Goal: Task Accomplishment & Management: Manage account settings

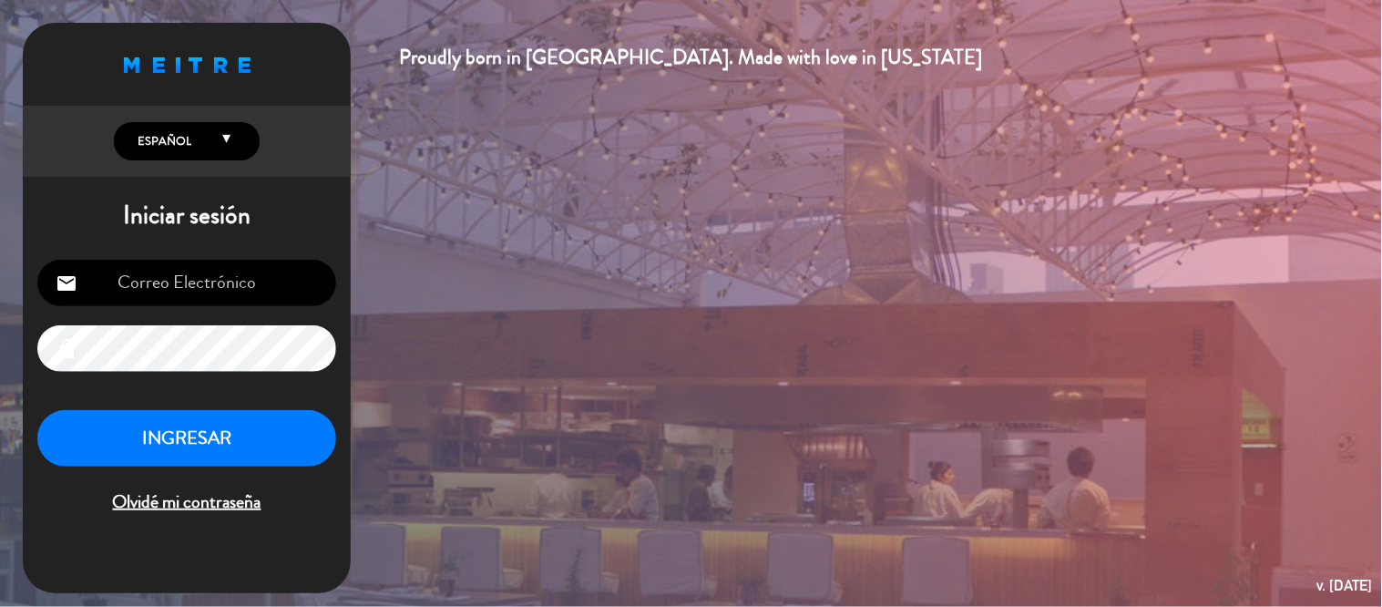
type input "[PERSON_NAME][EMAIL_ADDRESS][DOMAIN_NAME]"
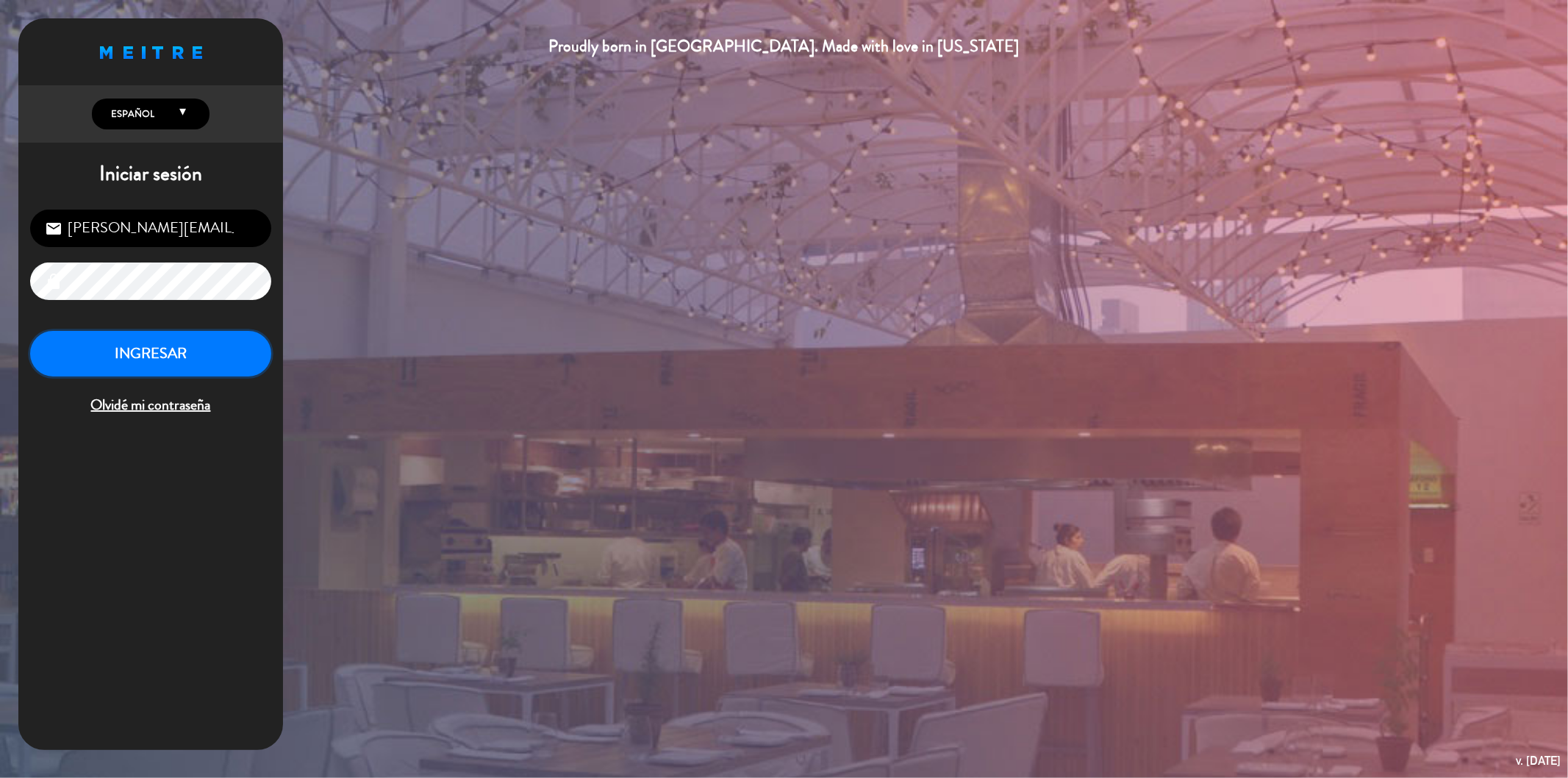
click at [157, 349] on button "INGRESAR" at bounding box center [150, 353] width 241 height 46
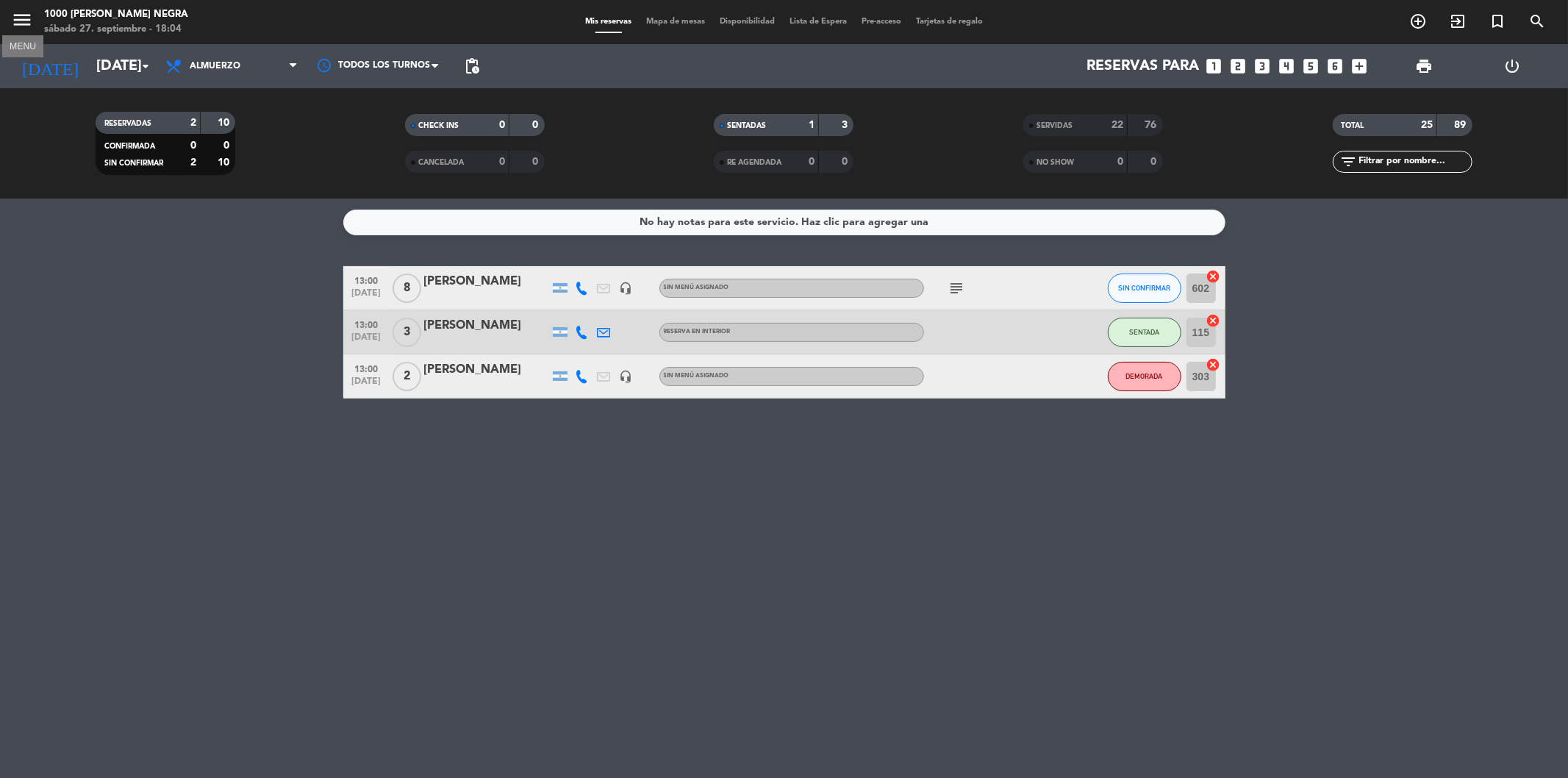
click at [19, 29] on icon "menu" at bounding box center [22, 19] width 22 height 22
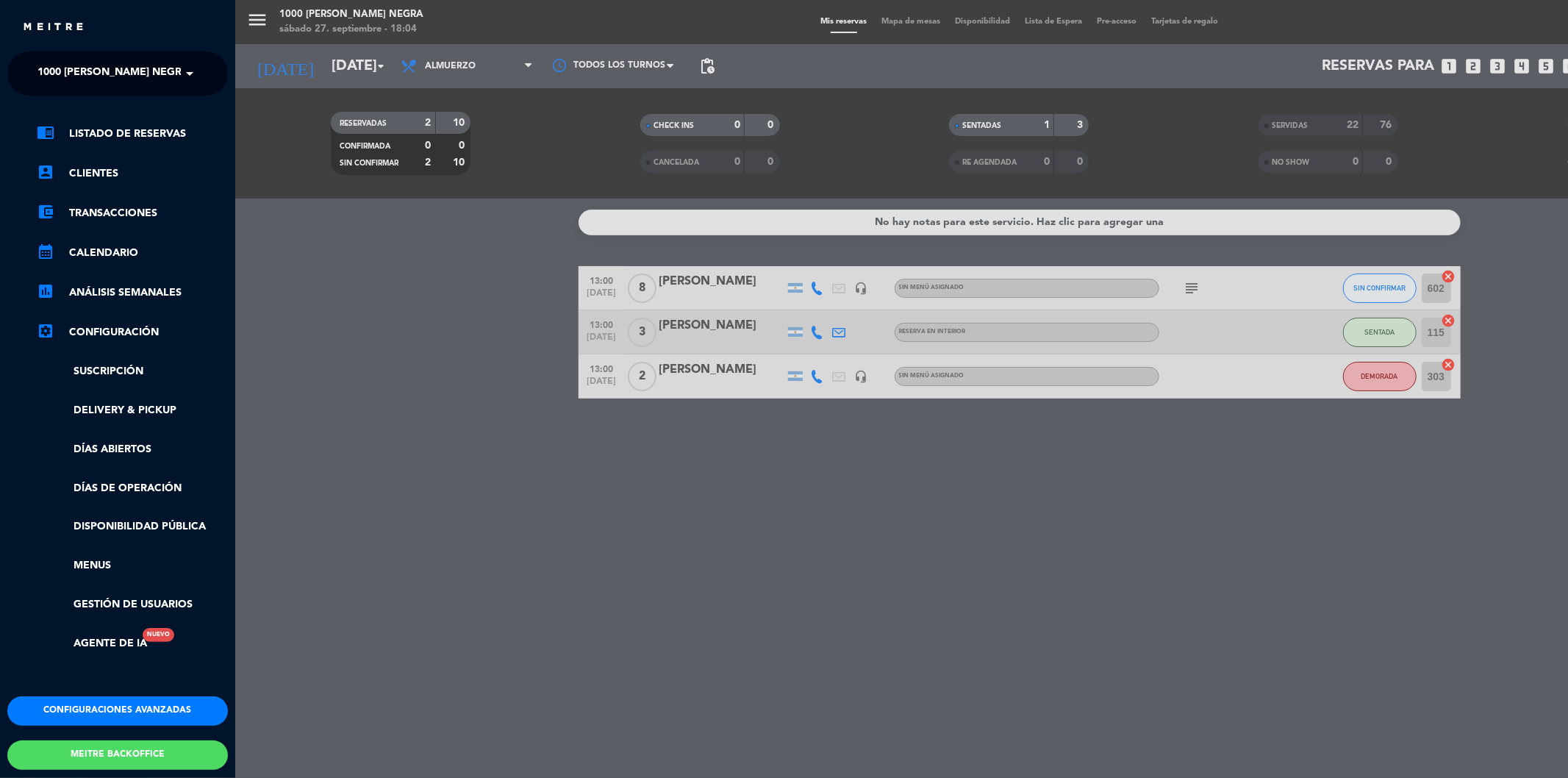
click at [90, 79] on span "1000 [PERSON_NAME] Negra" at bounding box center [113, 73] width 152 height 31
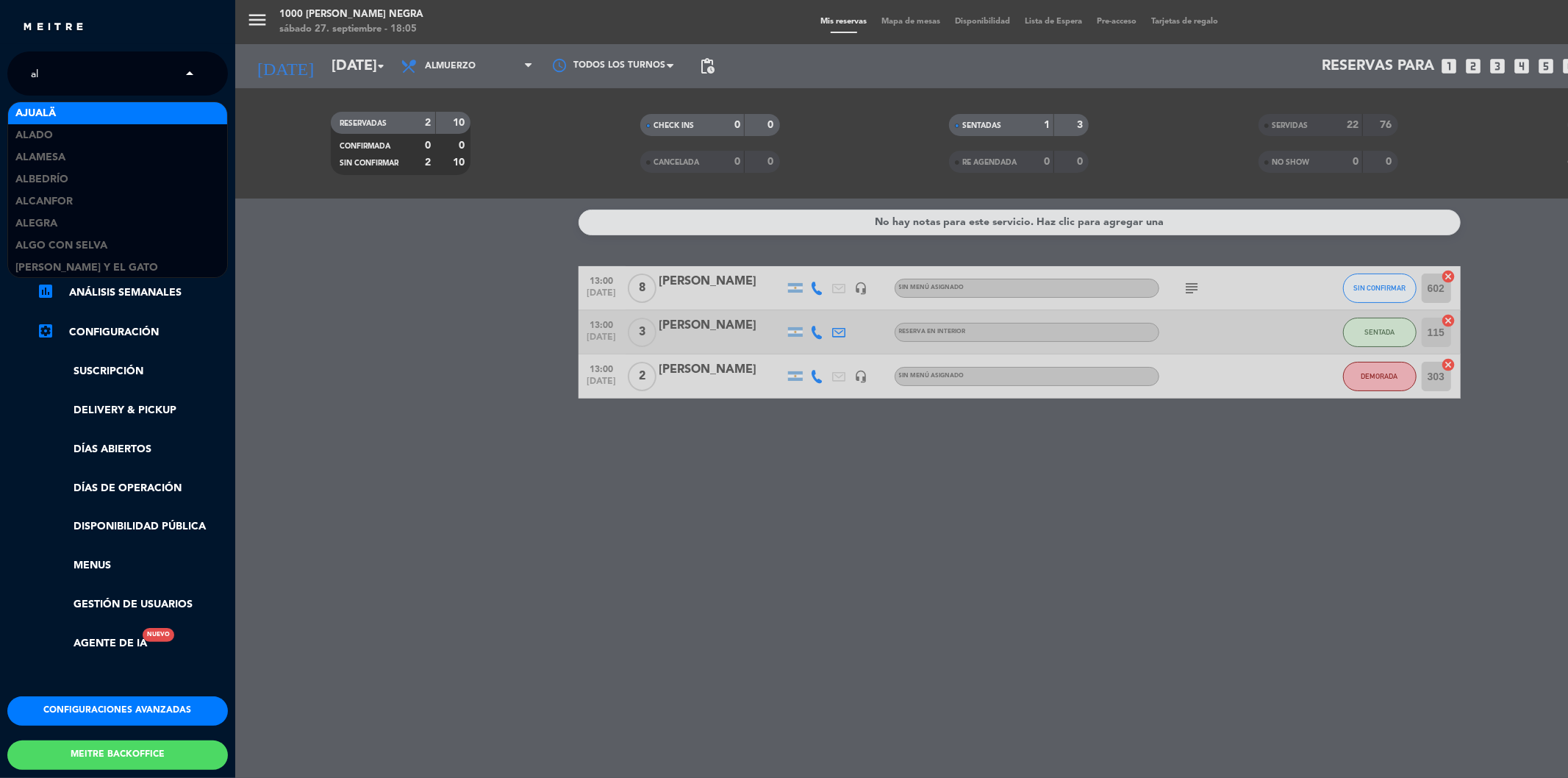
type input "alb"
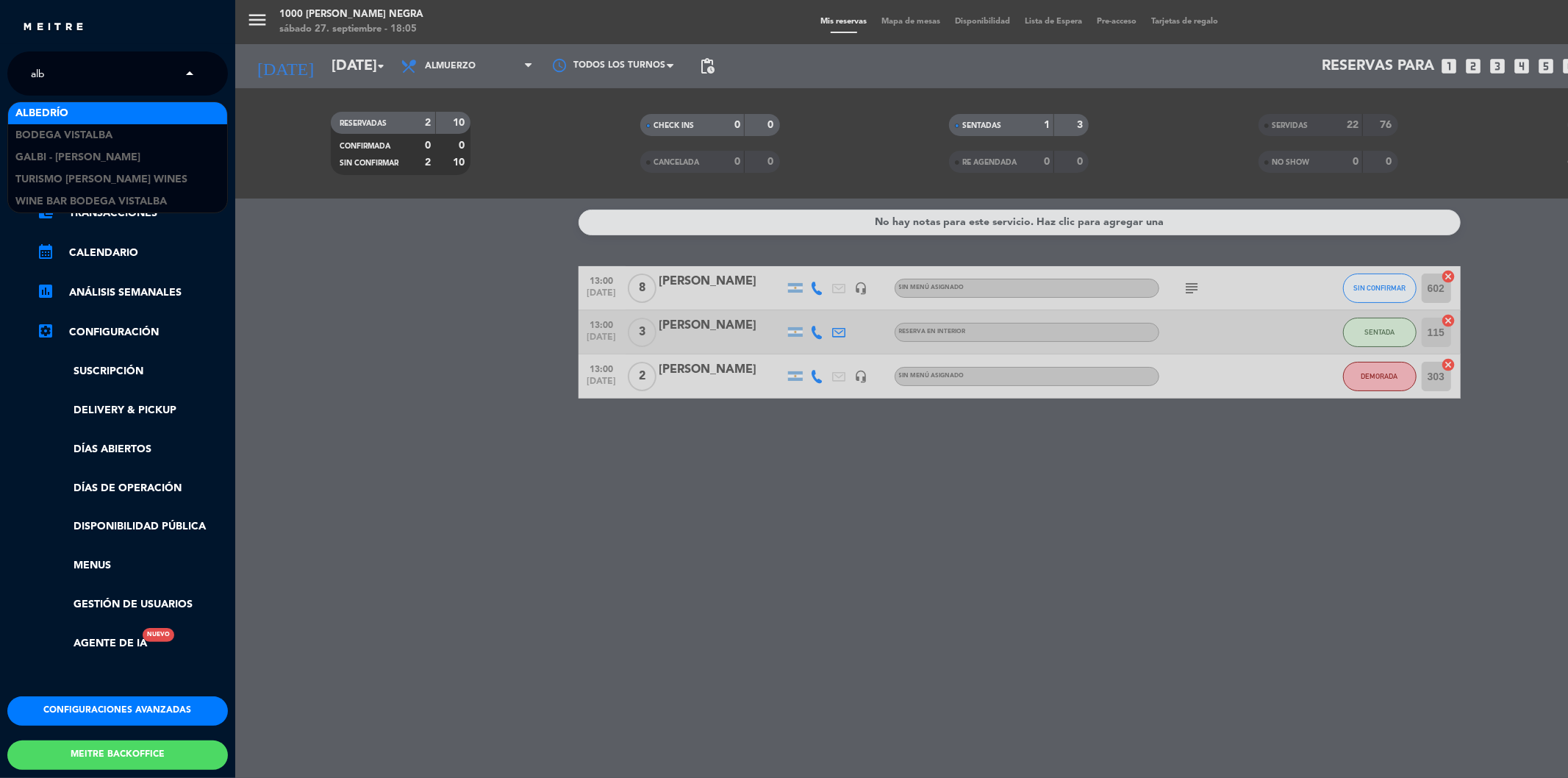
click at [64, 112] on span "Albedrío" at bounding box center [42, 113] width 53 height 17
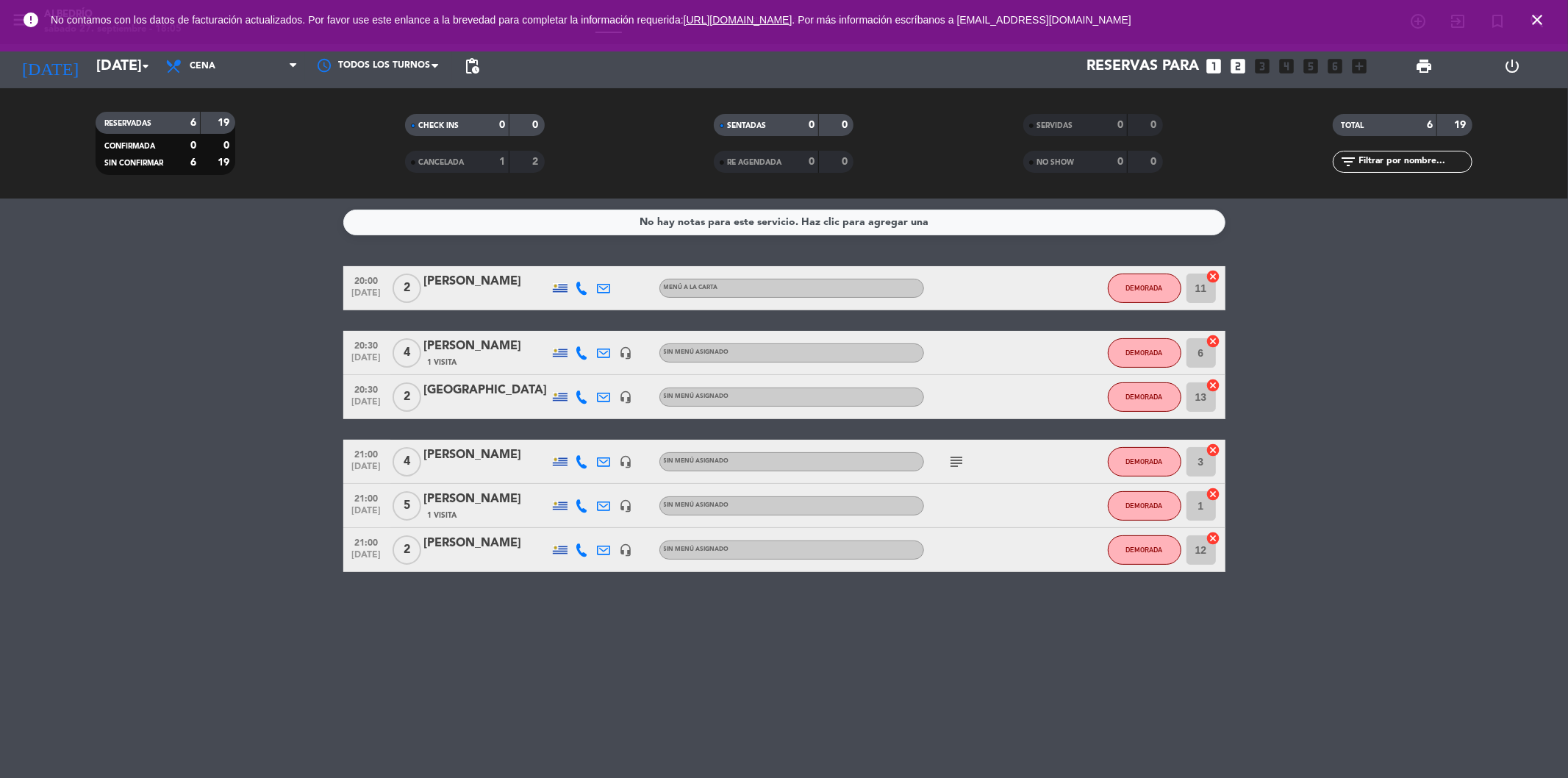
click at [1537, 21] on icon "close" at bounding box center [1537, 20] width 18 height 18
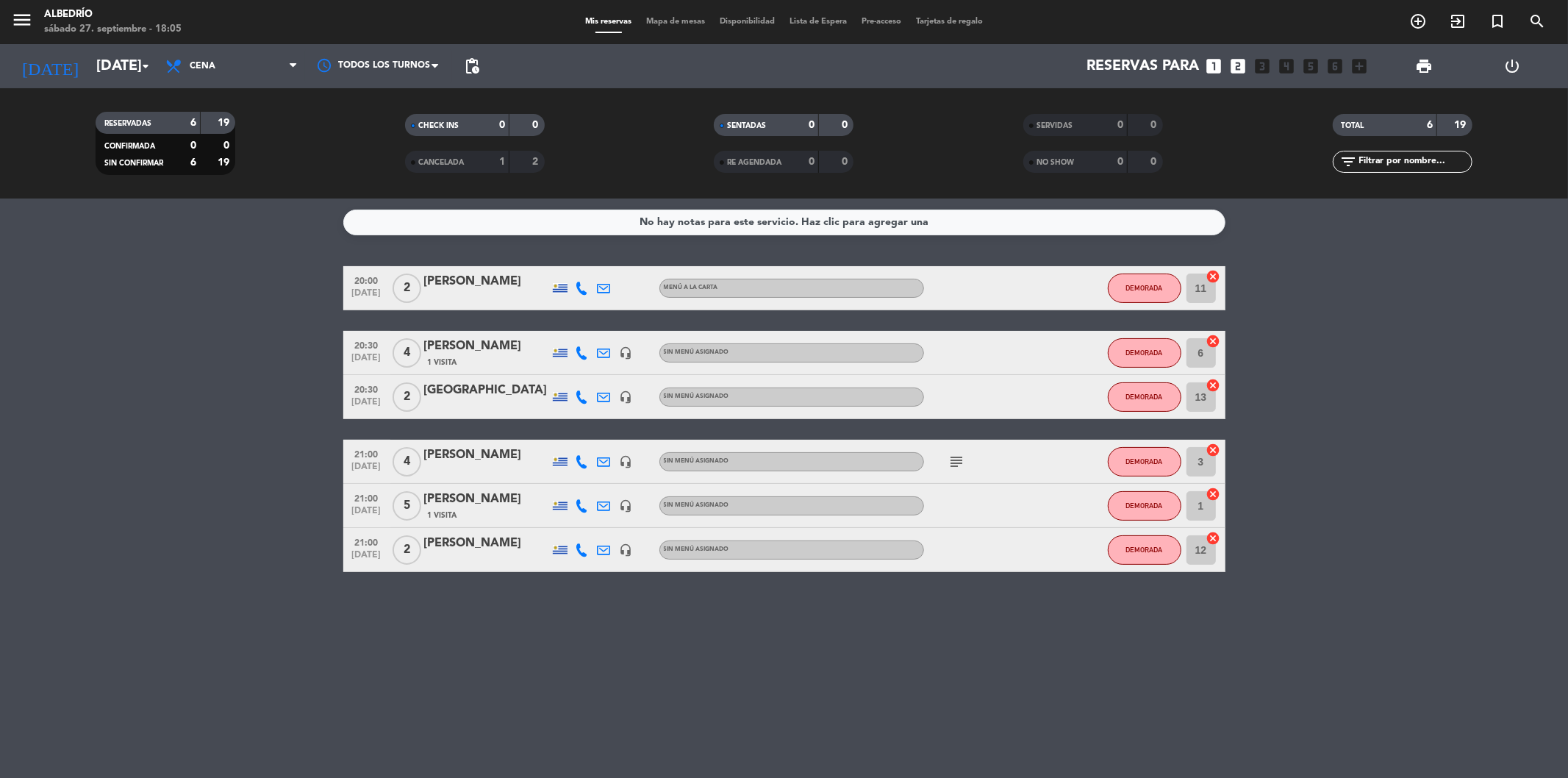
click at [681, 21] on span "Mapa de mesas" at bounding box center [675, 22] width 73 height 8
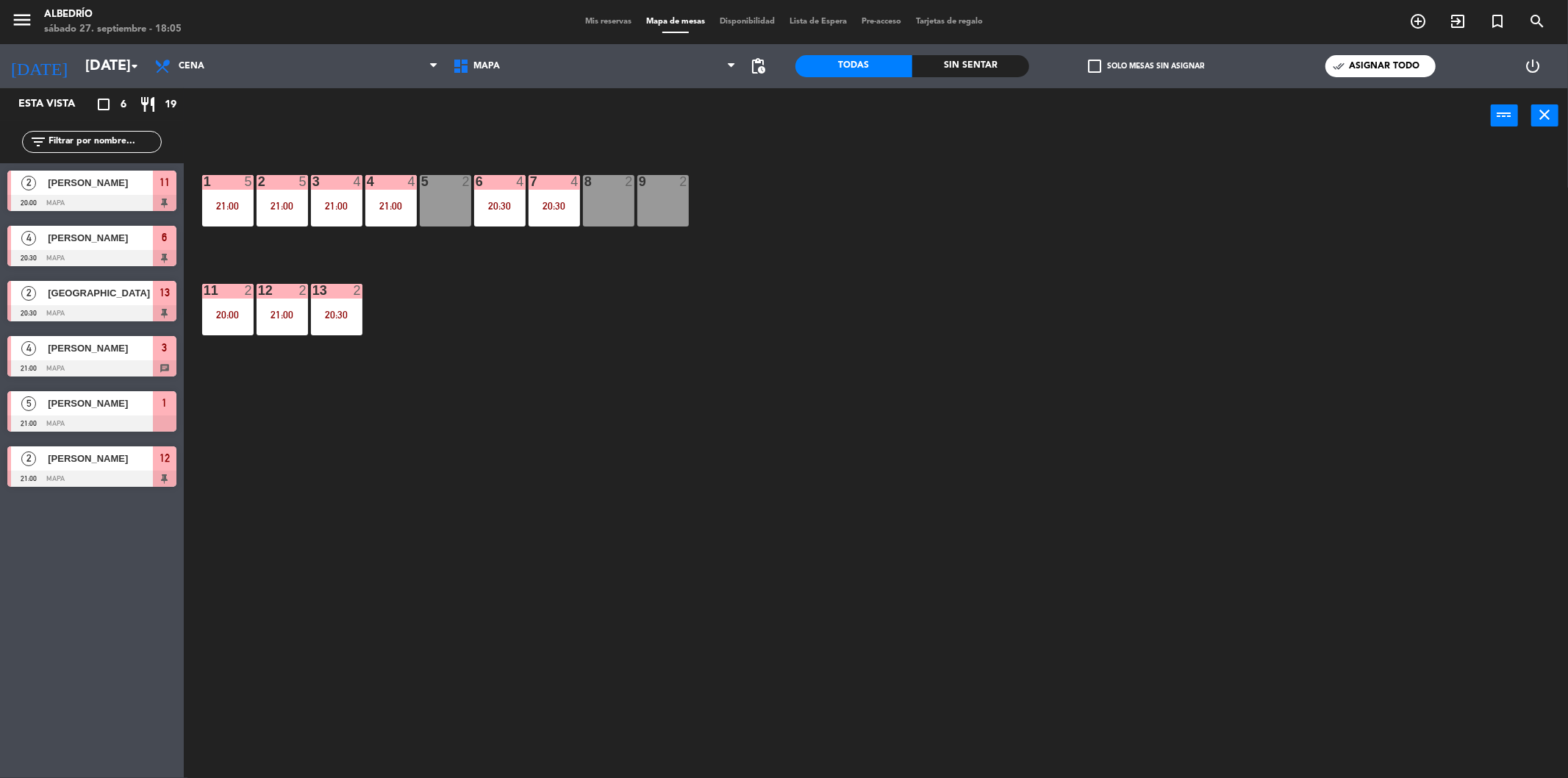
click at [746, 18] on span "Disponibilidad" at bounding box center [747, 22] width 70 height 8
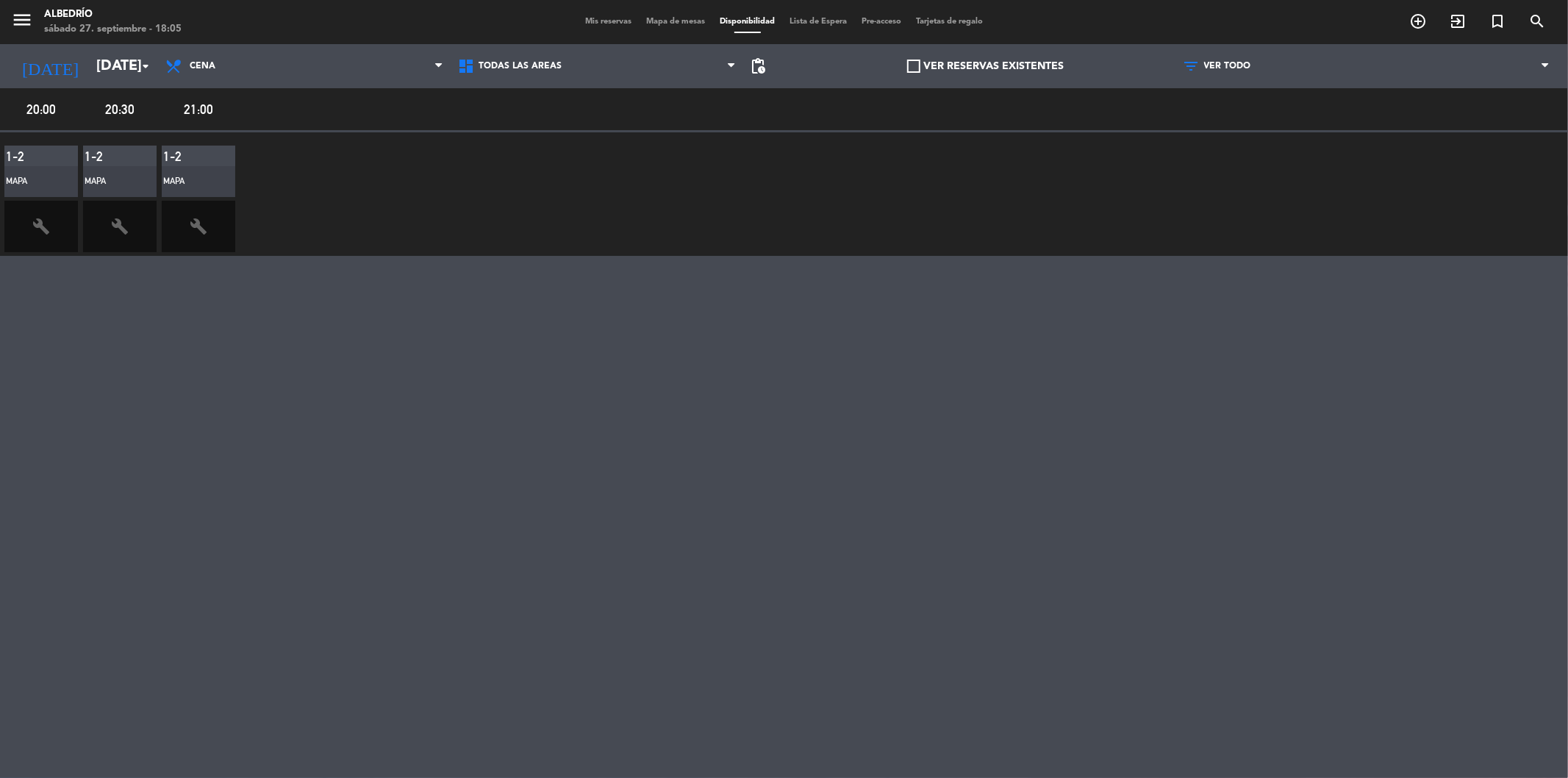
click at [604, 20] on span "Mis reservas" at bounding box center [608, 22] width 61 height 8
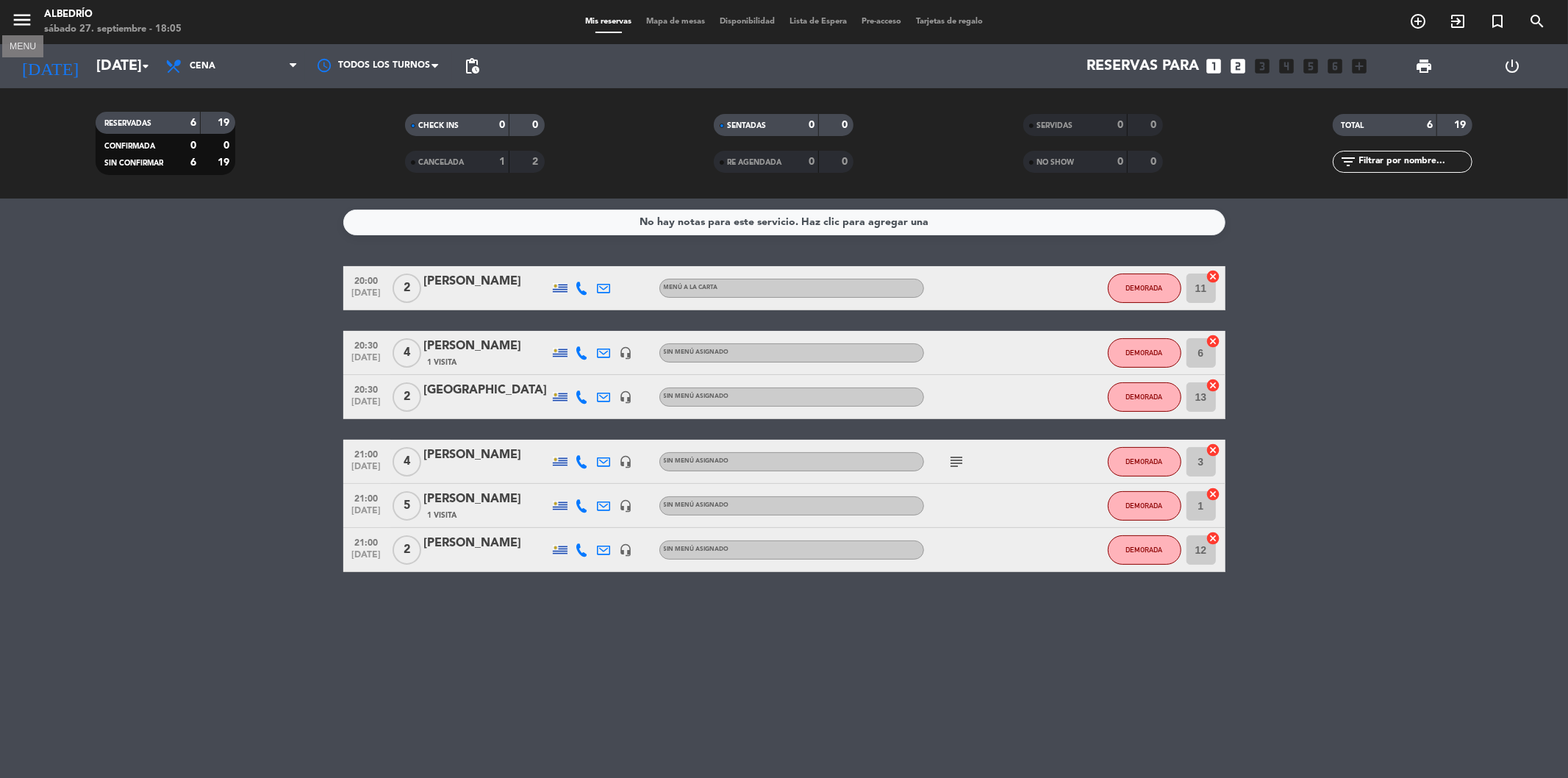
click at [19, 19] on icon "menu" at bounding box center [22, 19] width 22 height 22
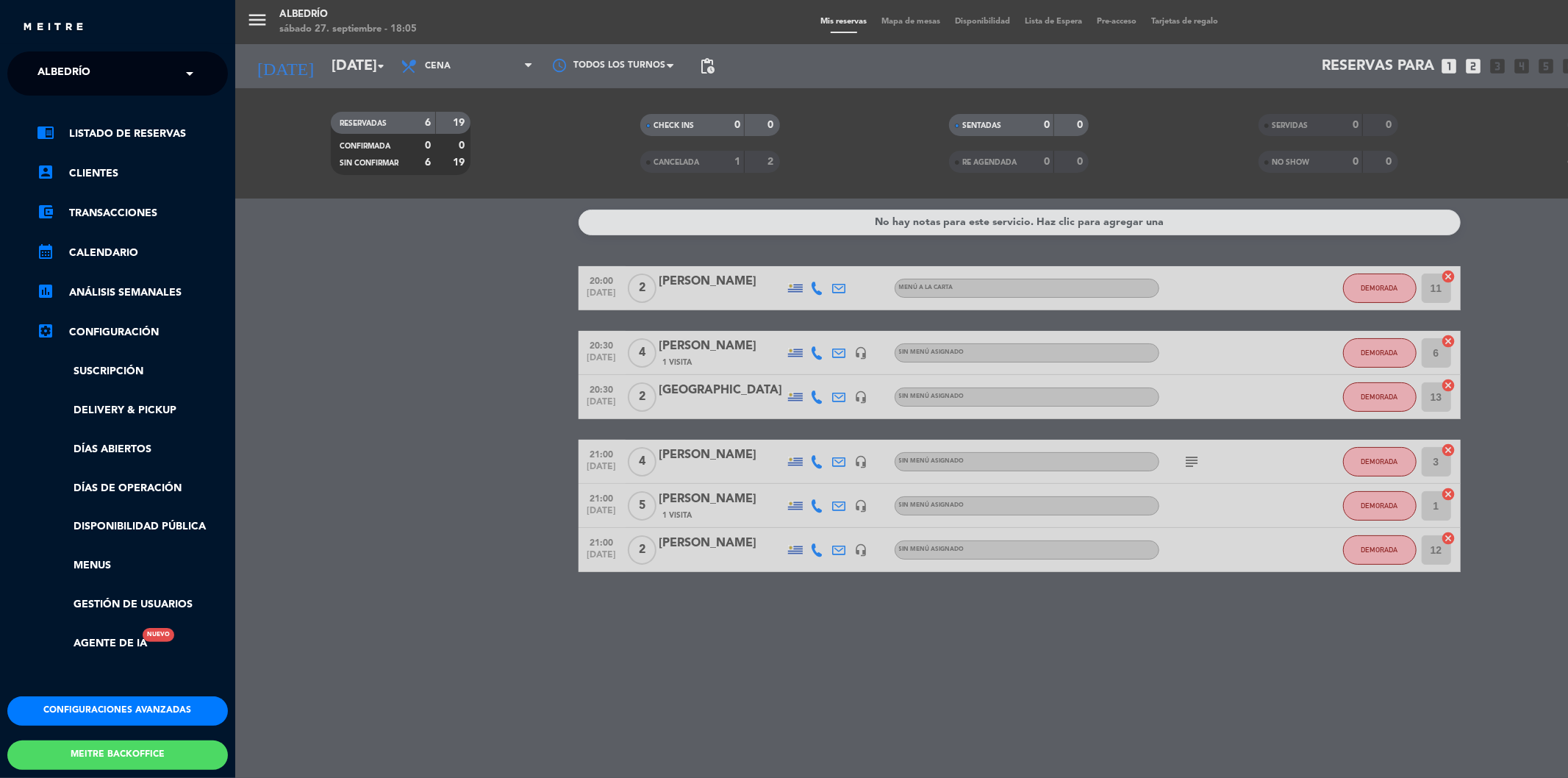
click at [127, 702] on button "Configuraciones avanzadas" at bounding box center [117, 711] width 220 height 29
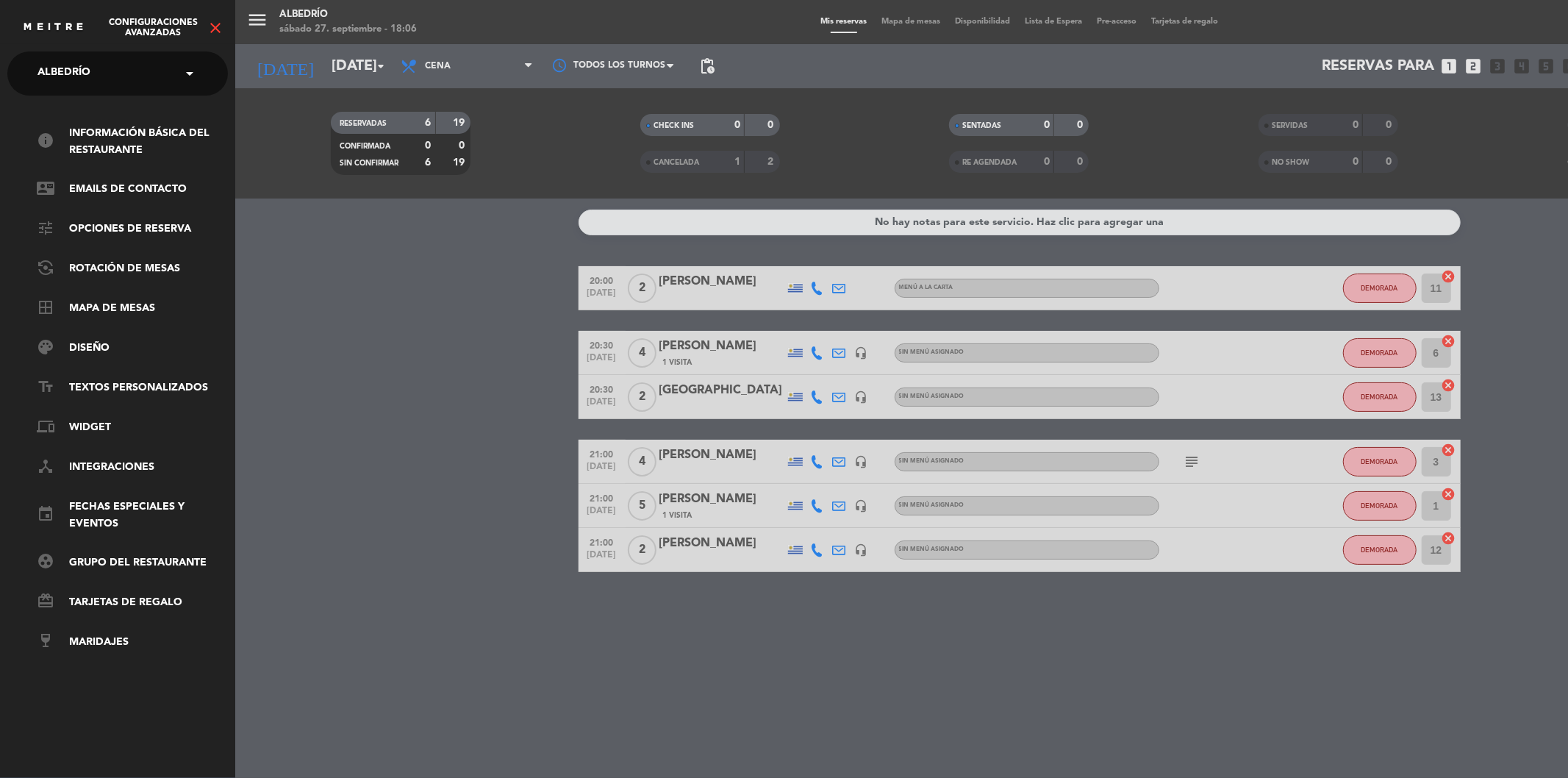
click at [914, 23] on div "menu Albedrío [DATE] 27. septiembre - 18:06 Mis reservas Mapa de mesas Disponib…" at bounding box center [1018, 389] width 1568 height 778
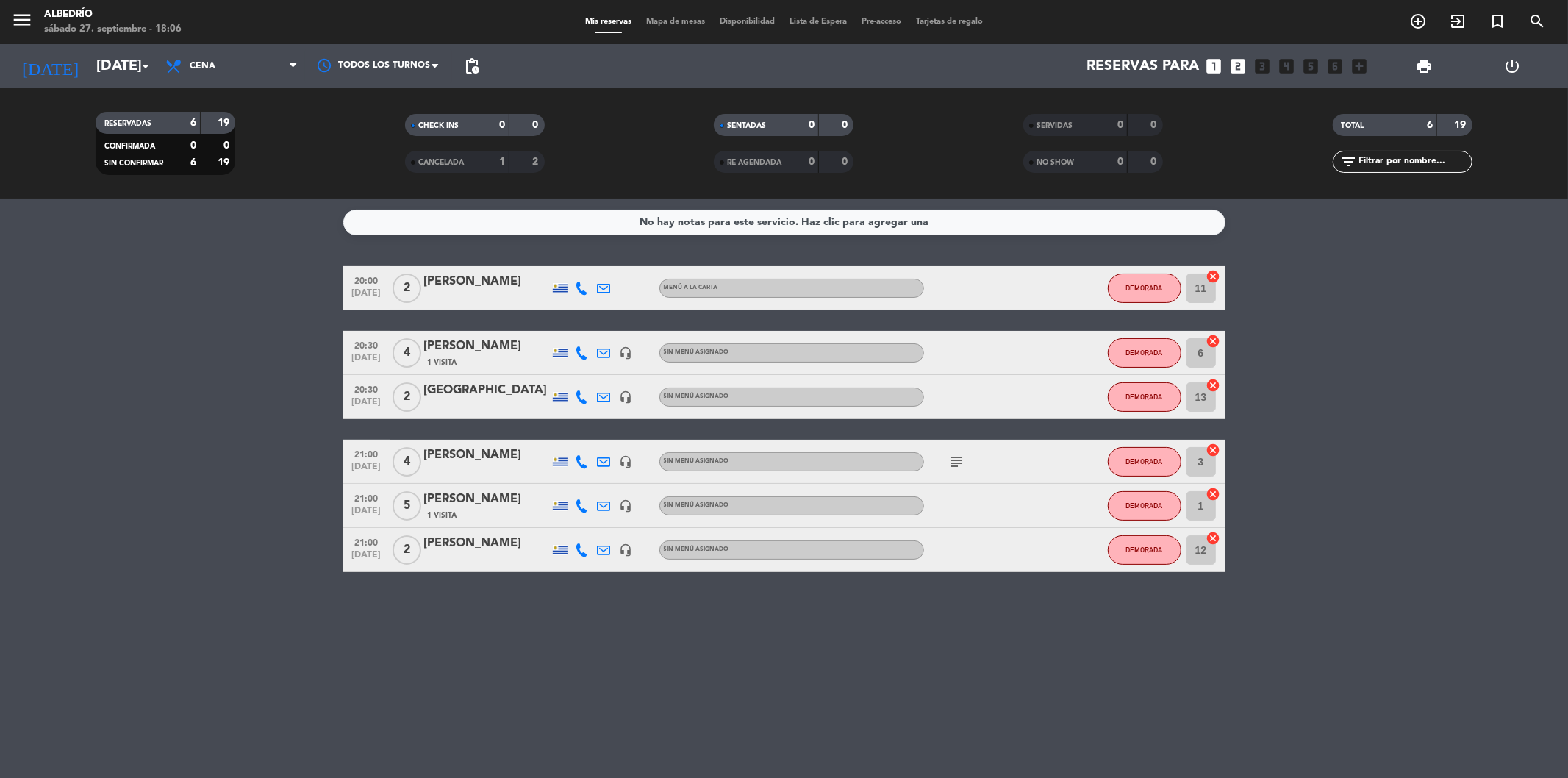
click at [685, 20] on span "Mapa de mesas" at bounding box center [675, 22] width 73 height 8
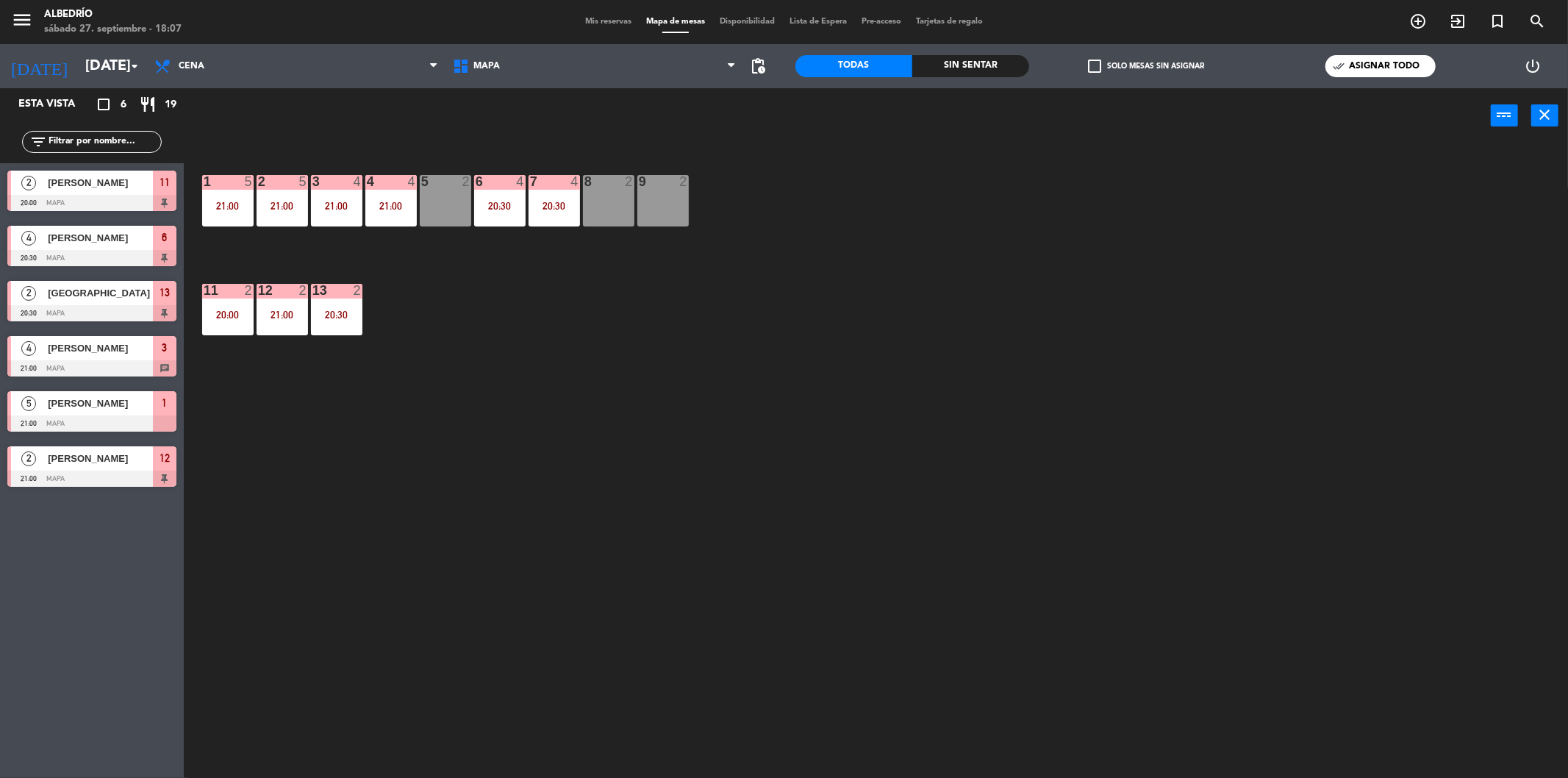
click at [90, 184] on span "[PERSON_NAME]" at bounding box center [100, 182] width 105 height 15
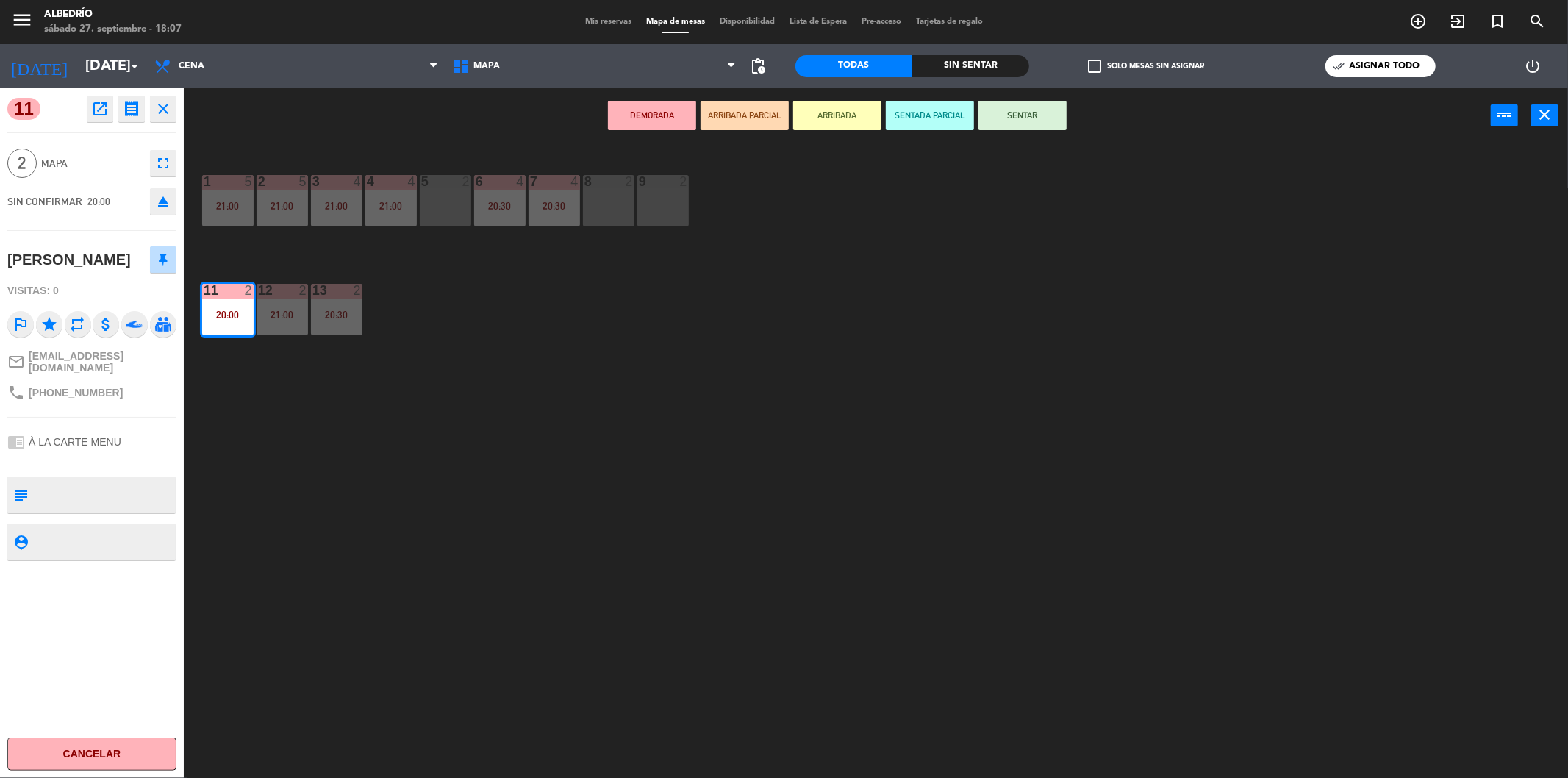
click at [680, 366] on div "1 5 21:00 2 5 21:00 3 4 21:00 4 4 21:00 5 2 6 4 20:30 7 4 20:30 8 2 9 2 11 2 20…" at bounding box center [884, 466] width 1369 height 634
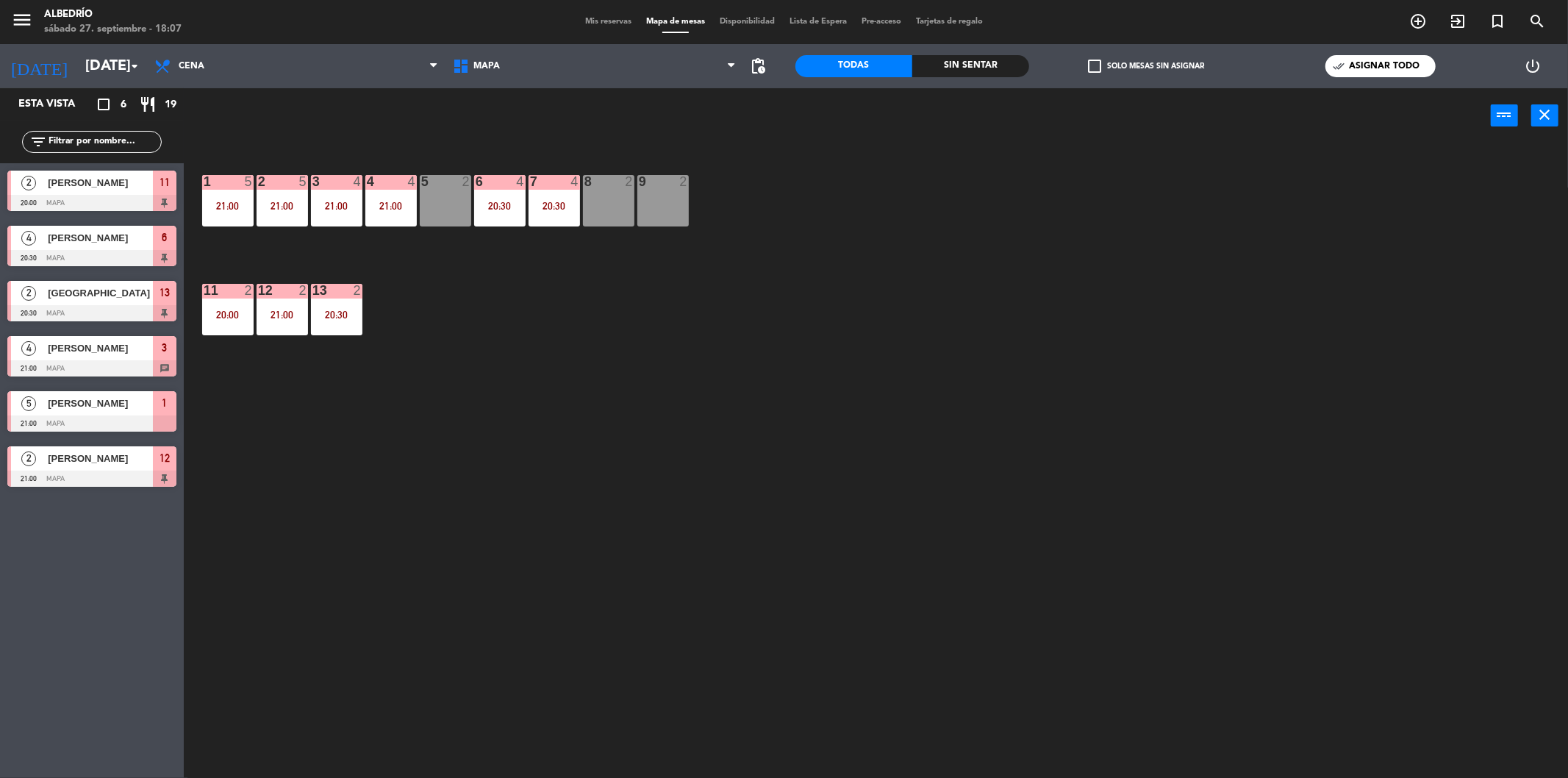
click at [463, 447] on div "1 5 21:00 2 5 21:00 3 4 21:00 4 4 21:00 5 2 6 4 20:30 7 4 20:30 8 2 9 2 11 2 20…" at bounding box center [884, 466] width 1369 height 634
click at [98, 236] on span "[PERSON_NAME]" at bounding box center [100, 237] width 105 height 15
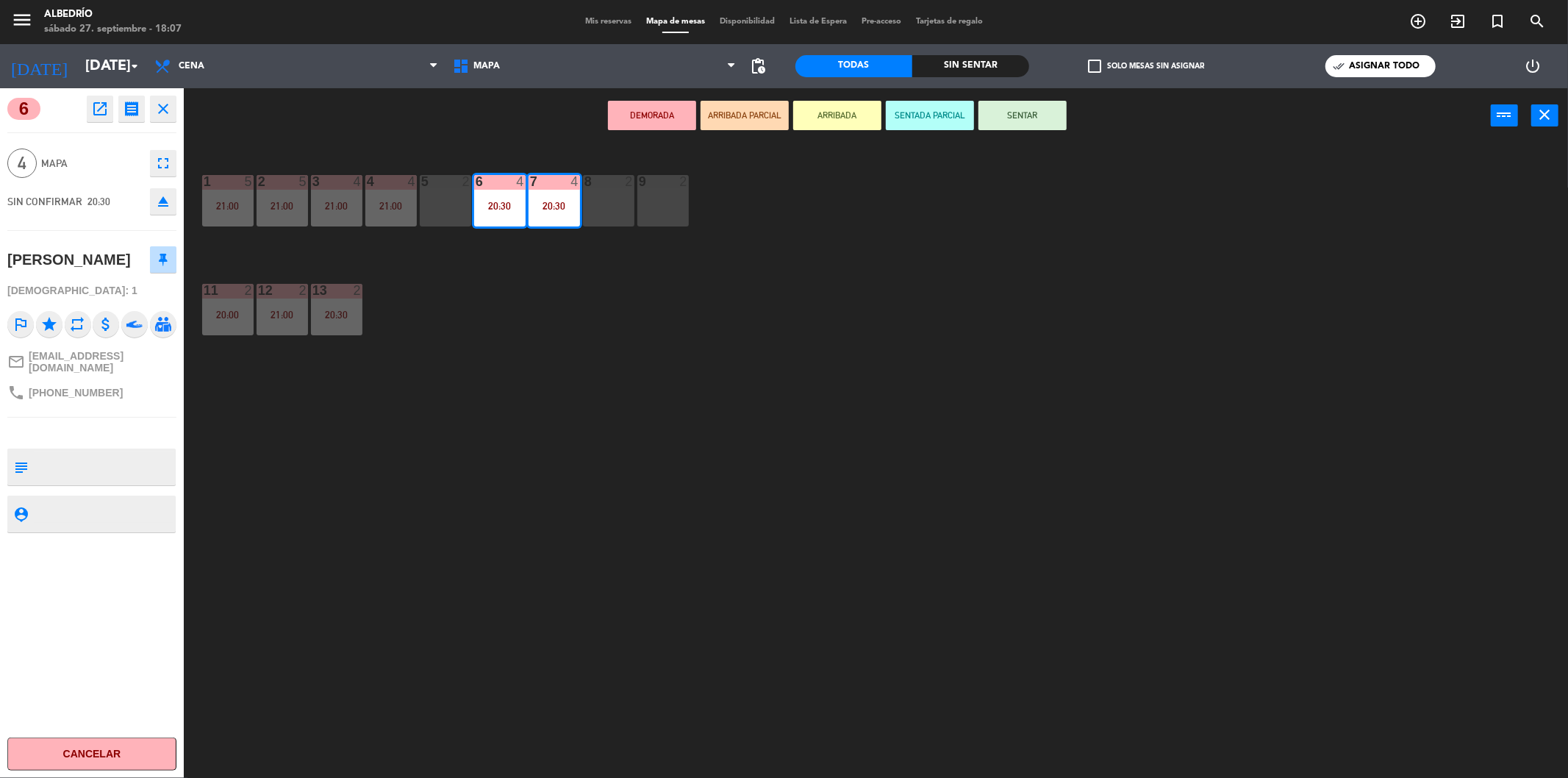
click at [617, 283] on div "1 5 21:00 2 5 21:00 3 4 21:00 4 4 21:00 5 2 6 4 20:30 7 4 20:30 8 2 9 2 11 2 20…" at bounding box center [884, 466] width 1369 height 634
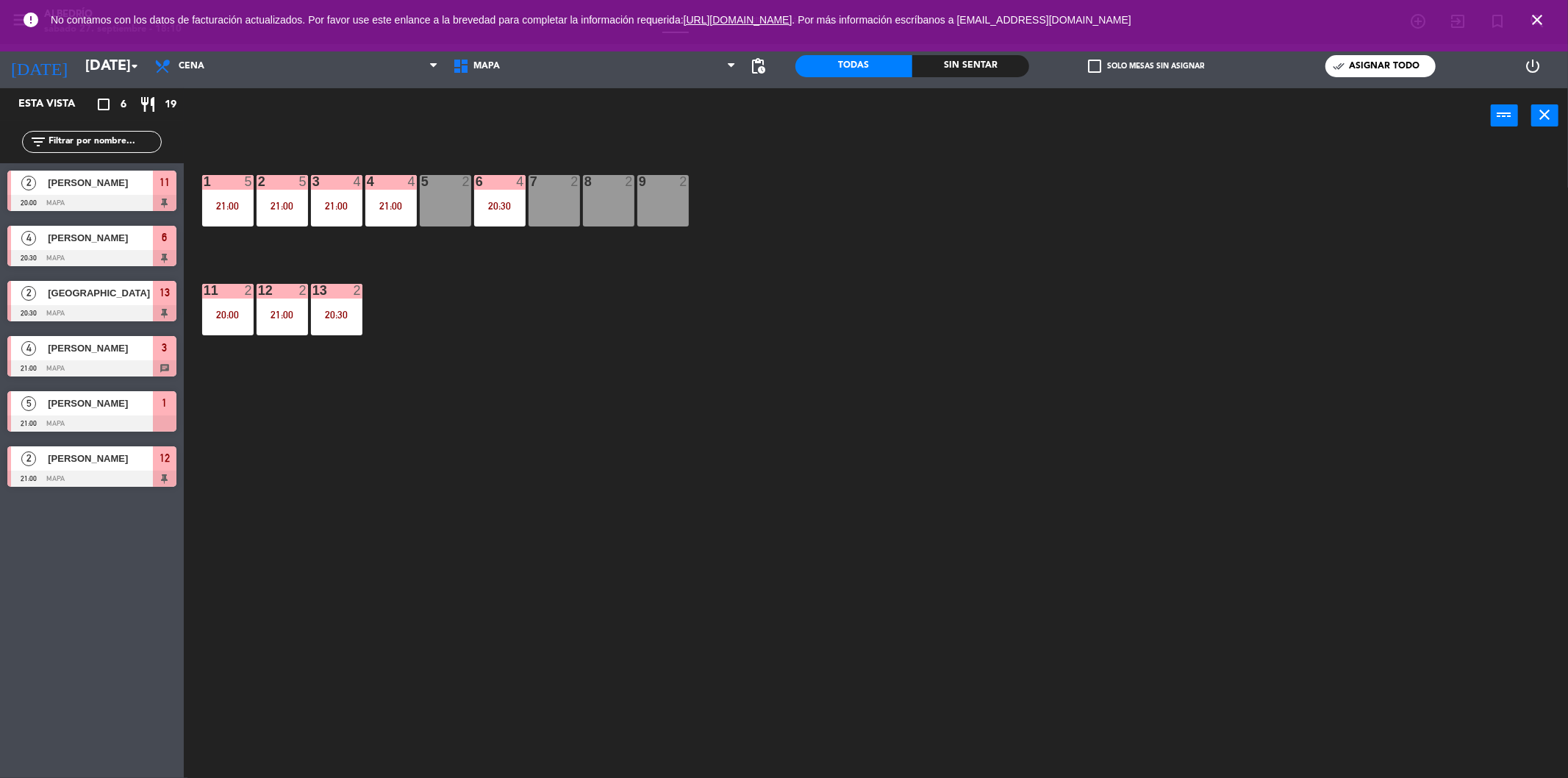
click at [1535, 21] on icon "close" at bounding box center [1537, 20] width 18 height 18
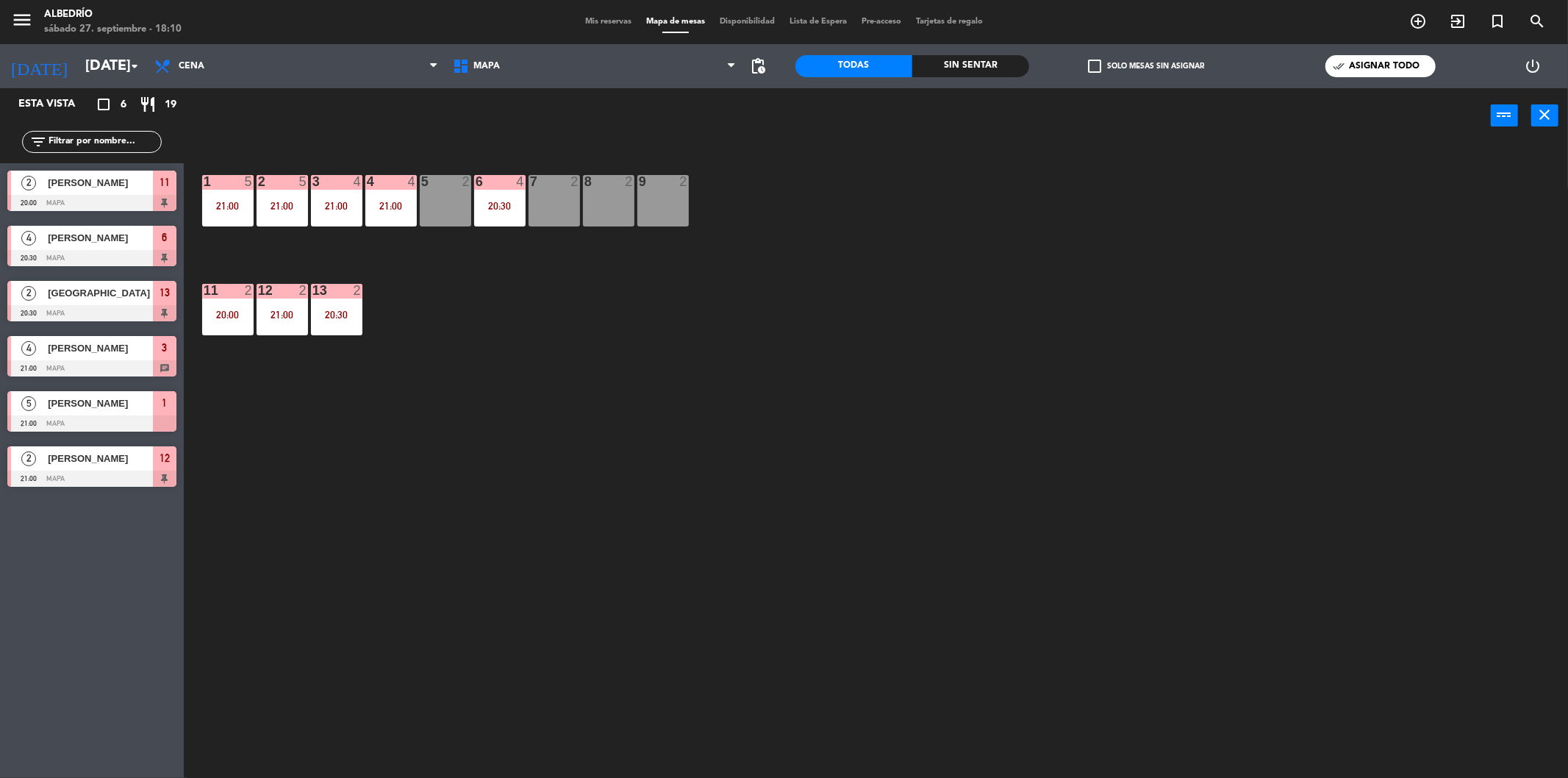
click at [592, 21] on span "Mis reservas" at bounding box center [608, 22] width 61 height 8
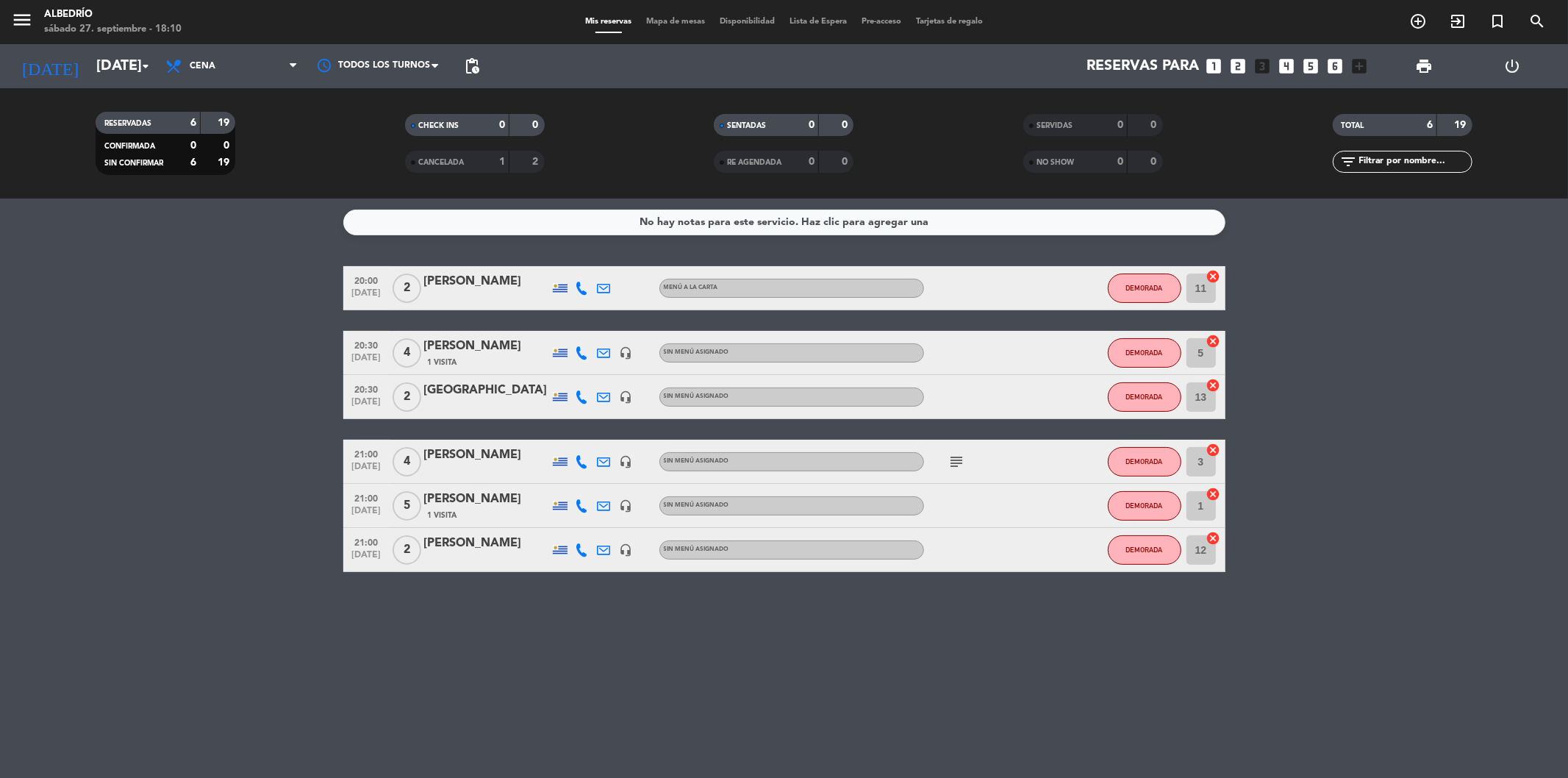
click at [424, 165] on span "CANCELADA" at bounding box center [441, 162] width 45 height 7
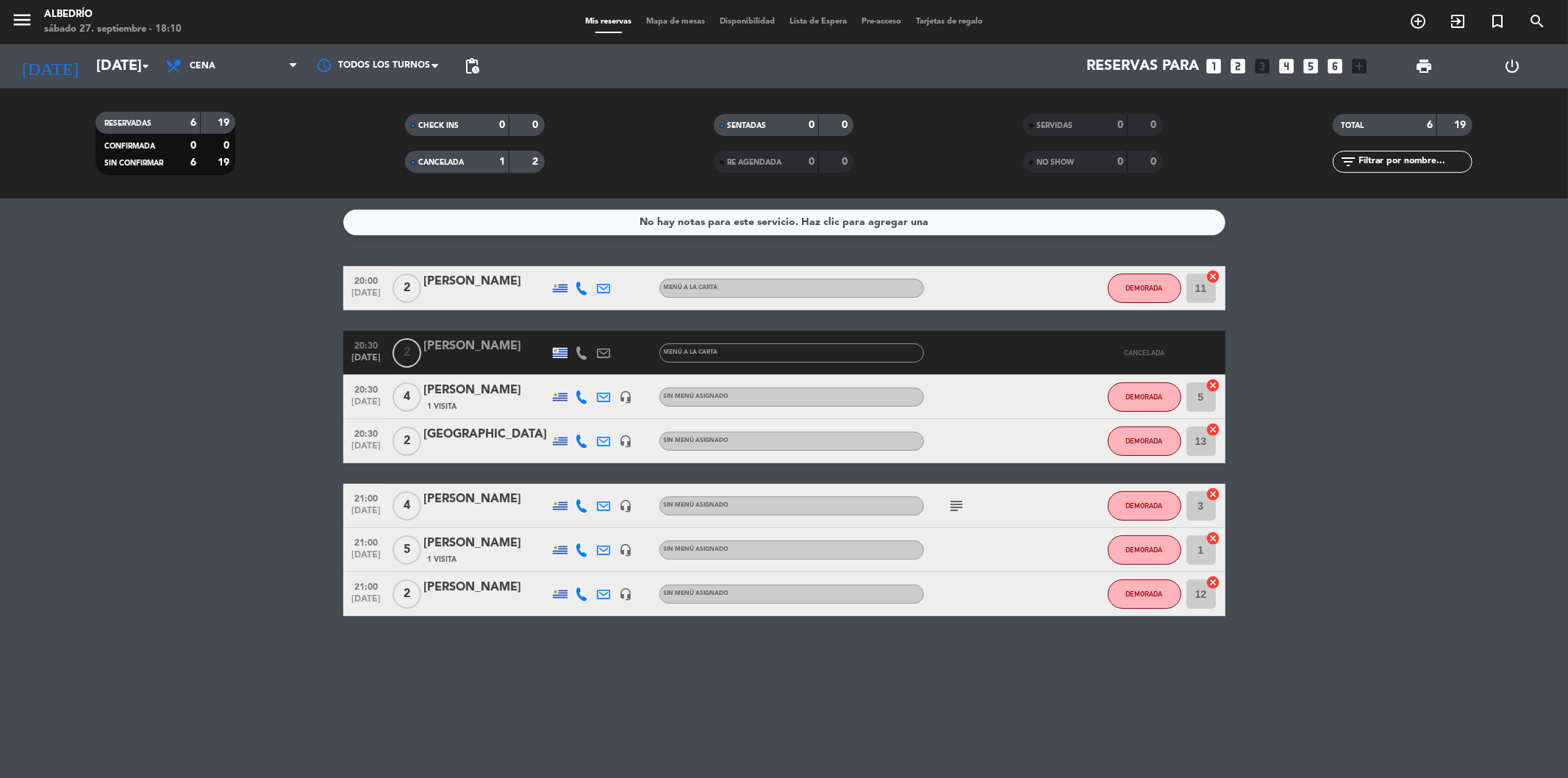
click at [458, 349] on div "[PERSON_NAME]" at bounding box center [487, 346] width 125 height 19
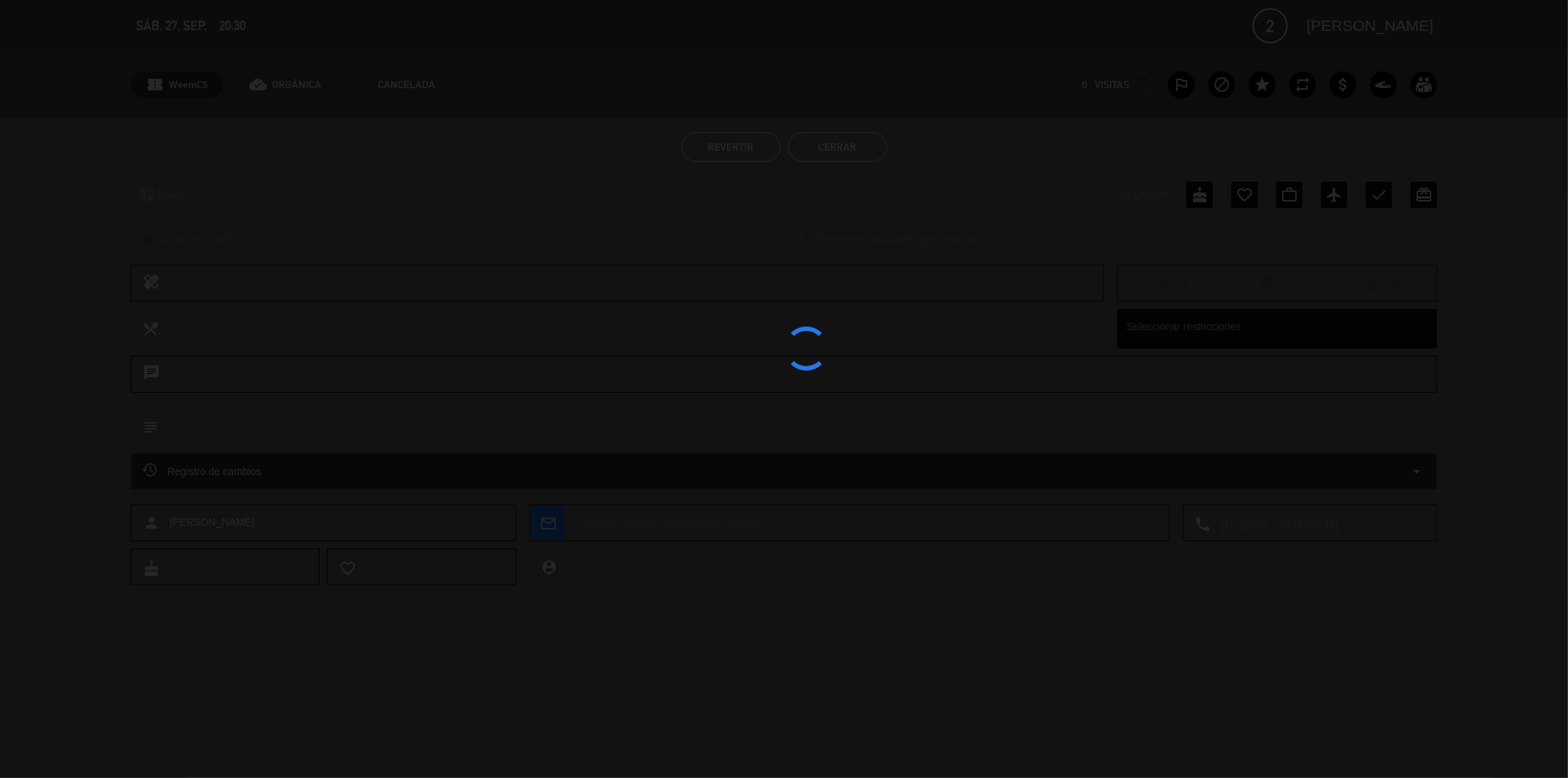
click at [504, 476] on div at bounding box center [784, 389] width 1568 height 778
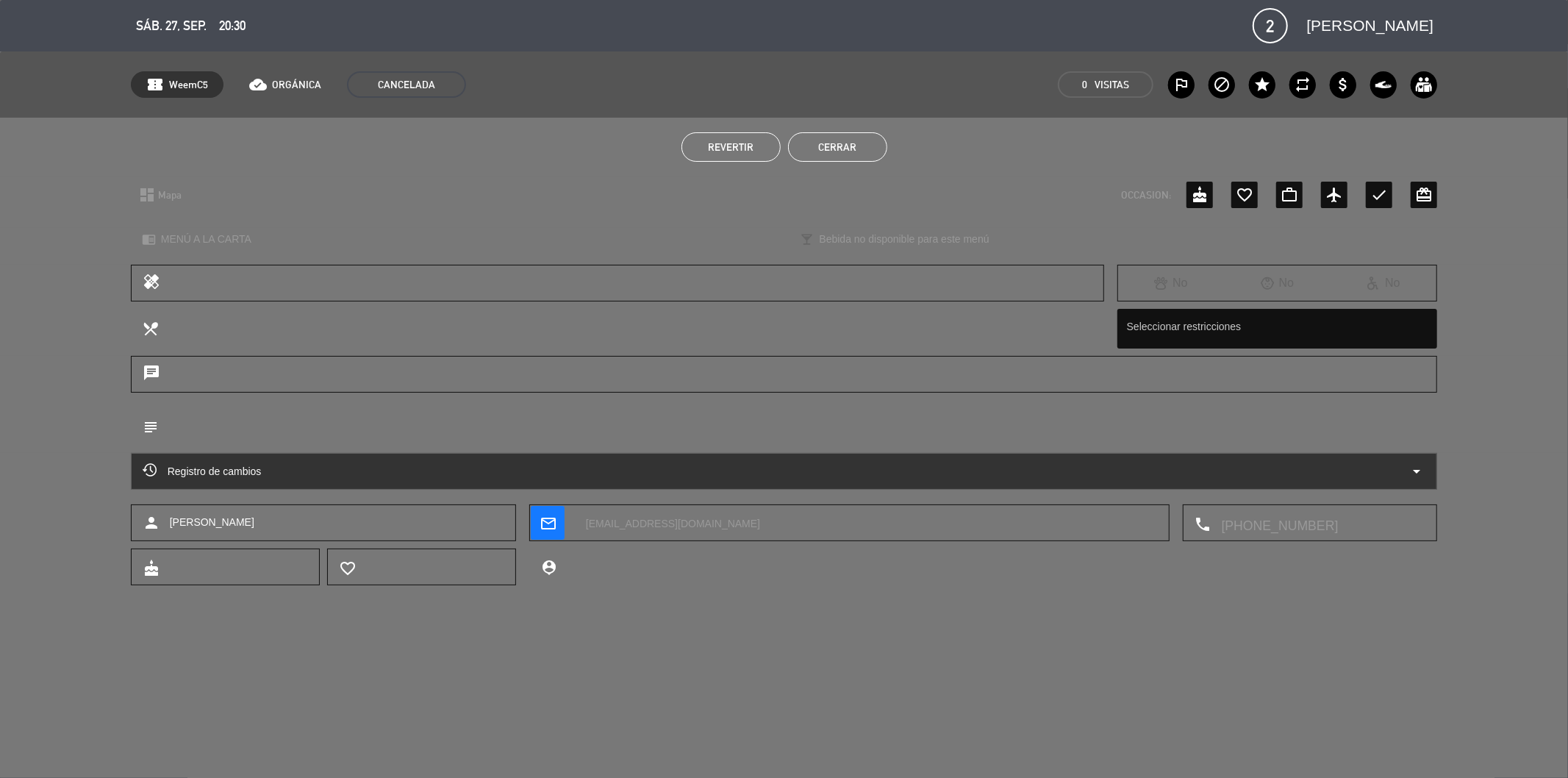
click at [526, 469] on div "Registro de cambios arrow_drop_down" at bounding box center [784, 471] width 1283 height 18
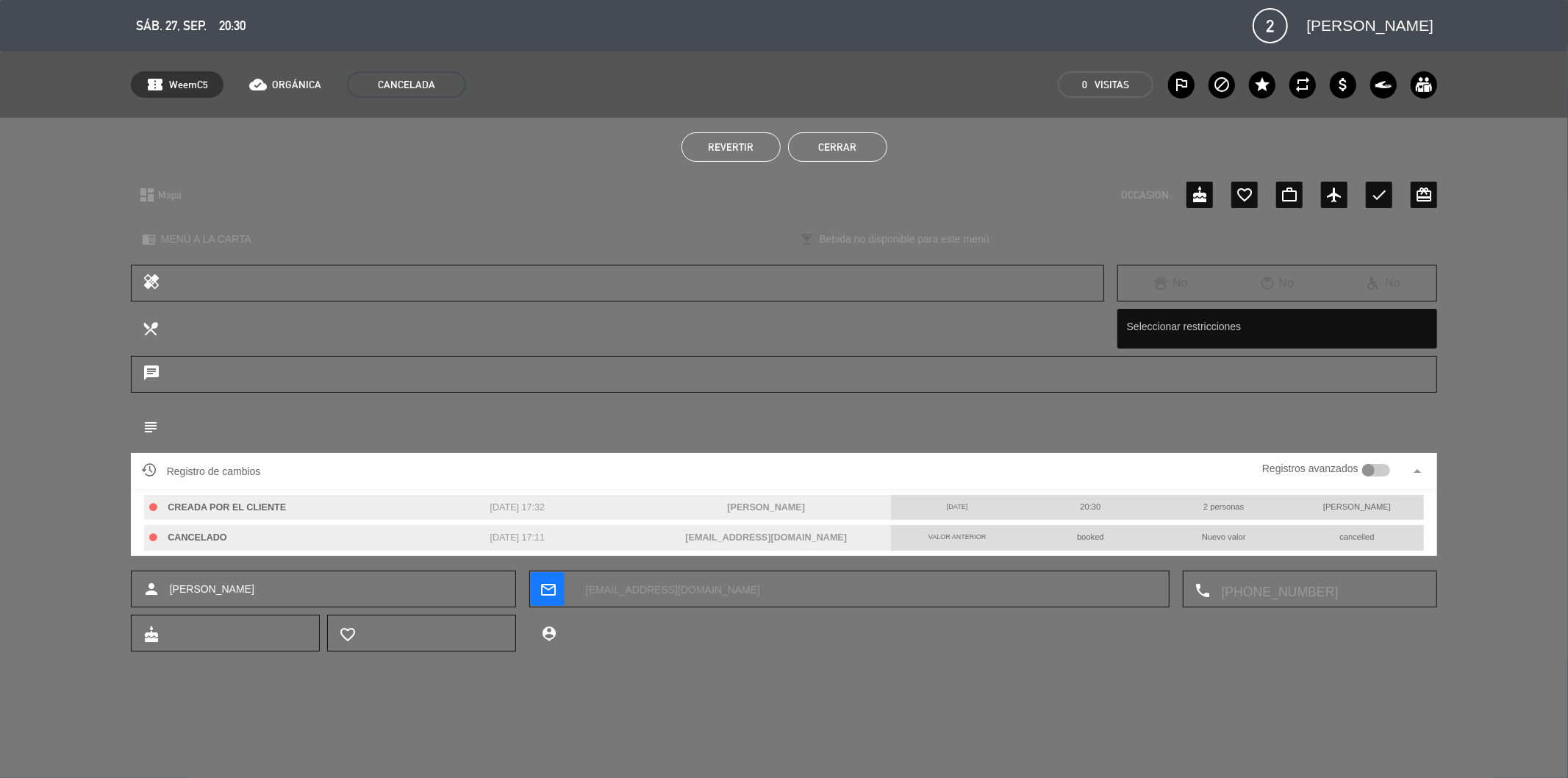
click at [1382, 466] on div at bounding box center [1377, 471] width 29 height 13
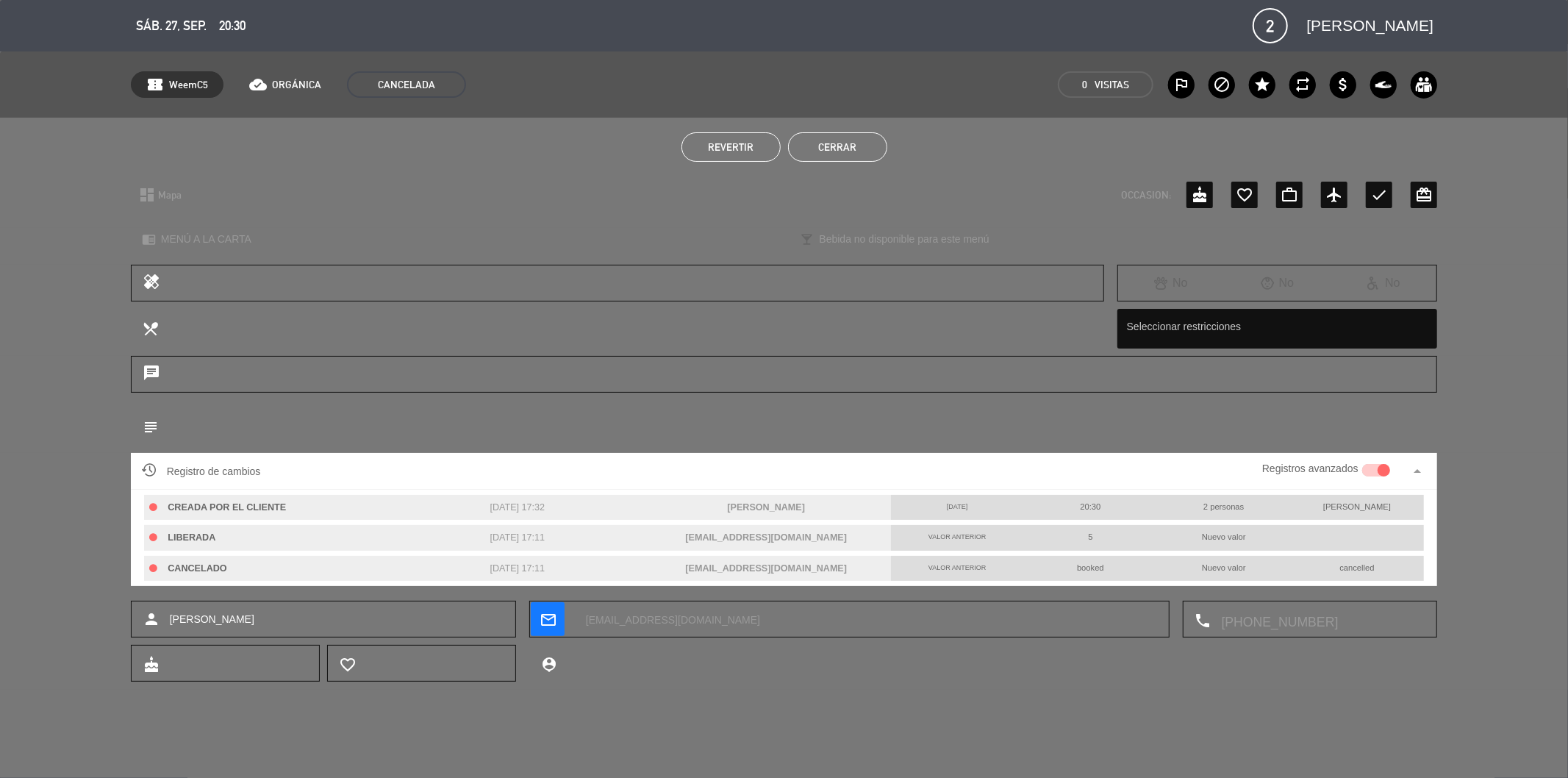
click at [843, 148] on button "Cerrar" at bounding box center [837, 147] width 99 height 29
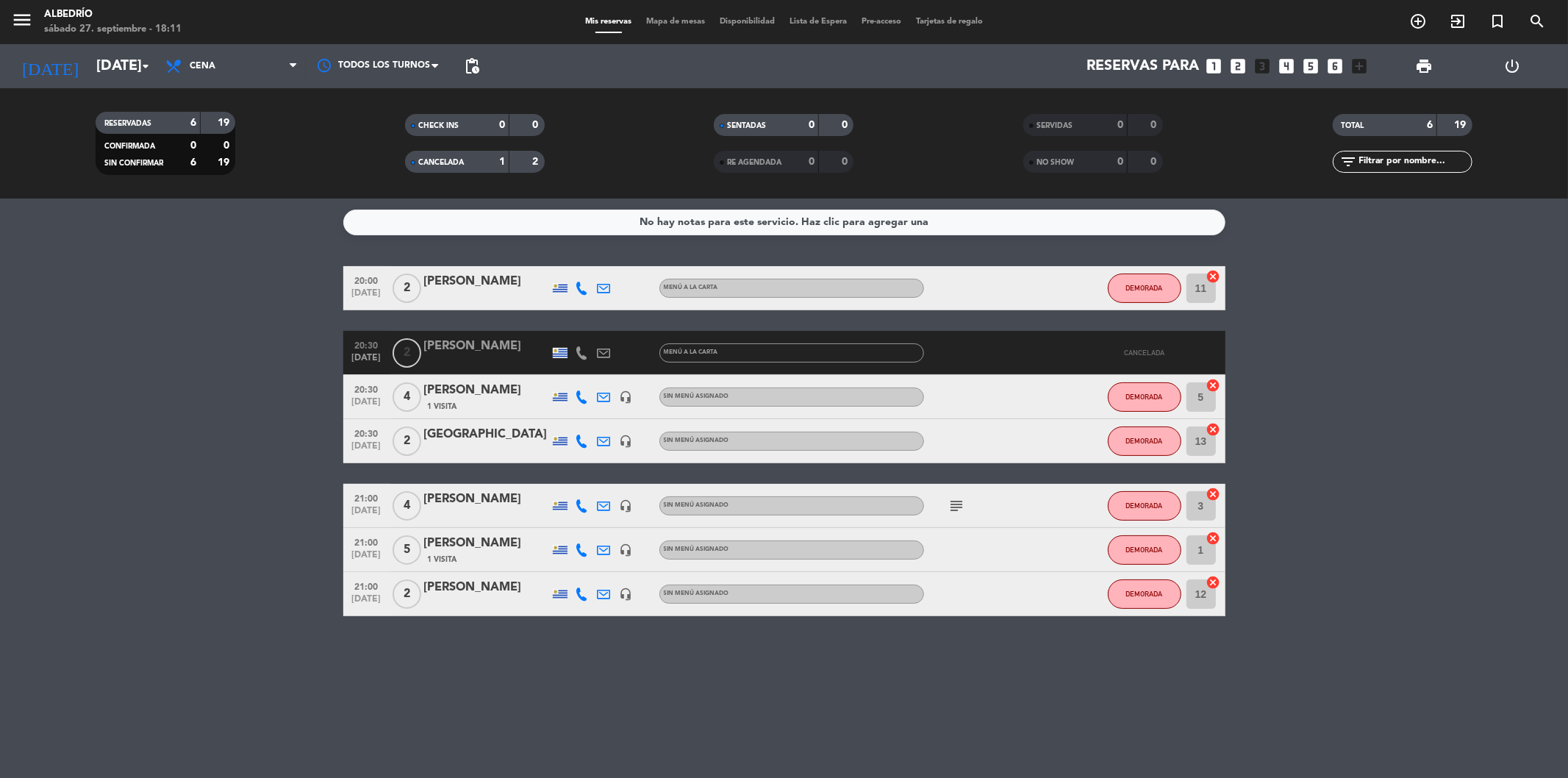
click at [746, 21] on span "Disponibilidad" at bounding box center [747, 22] width 70 height 8
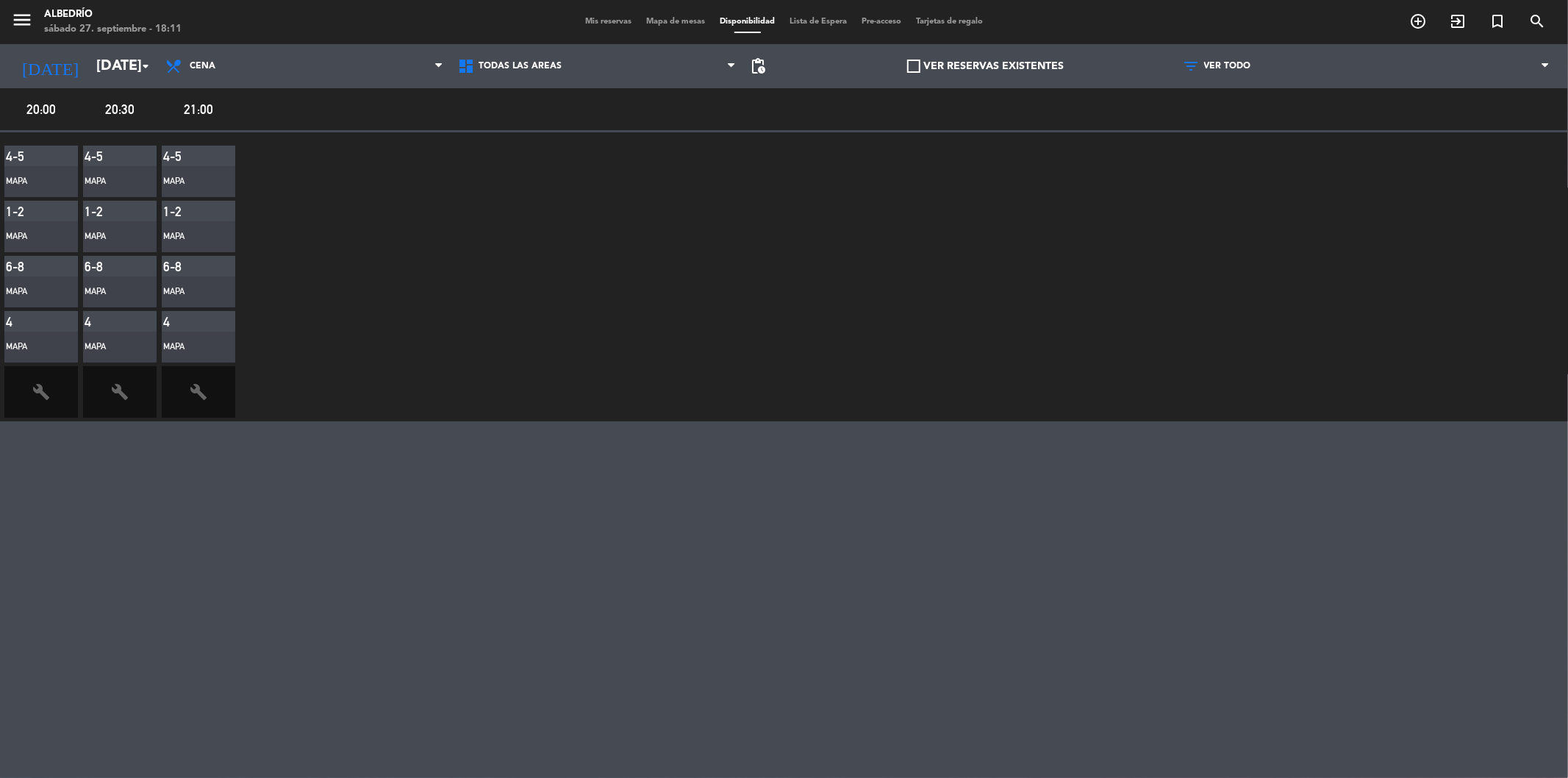
click at [594, 24] on span "Mis reservas" at bounding box center [608, 22] width 61 height 8
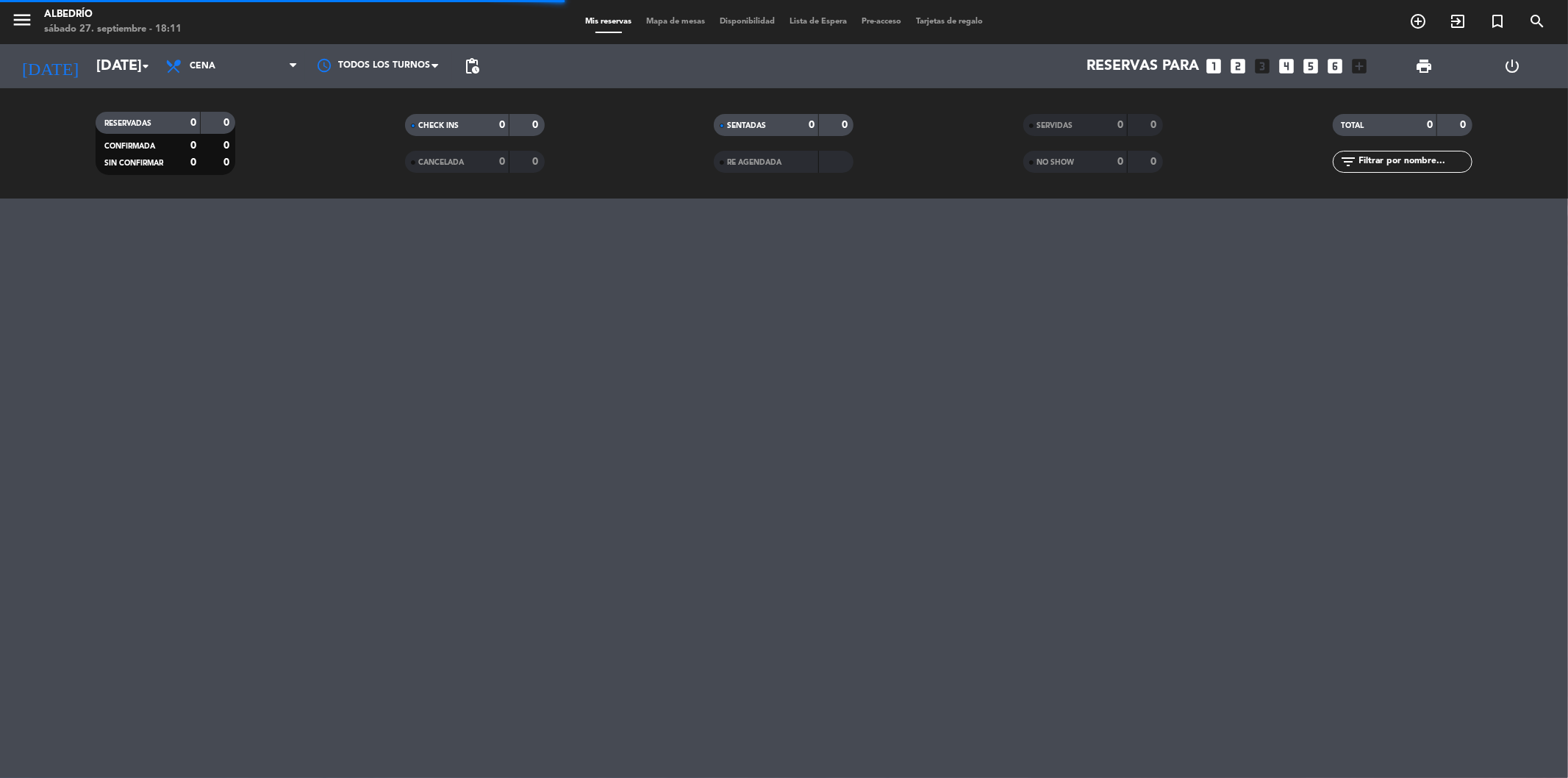
click at [658, 26] on div "Mis reservas Mapa de mesas Disponibilidad Lista de Espera Pre-acceso Tarjetas d…" at bounding box center [784, 22] width 412 height 13
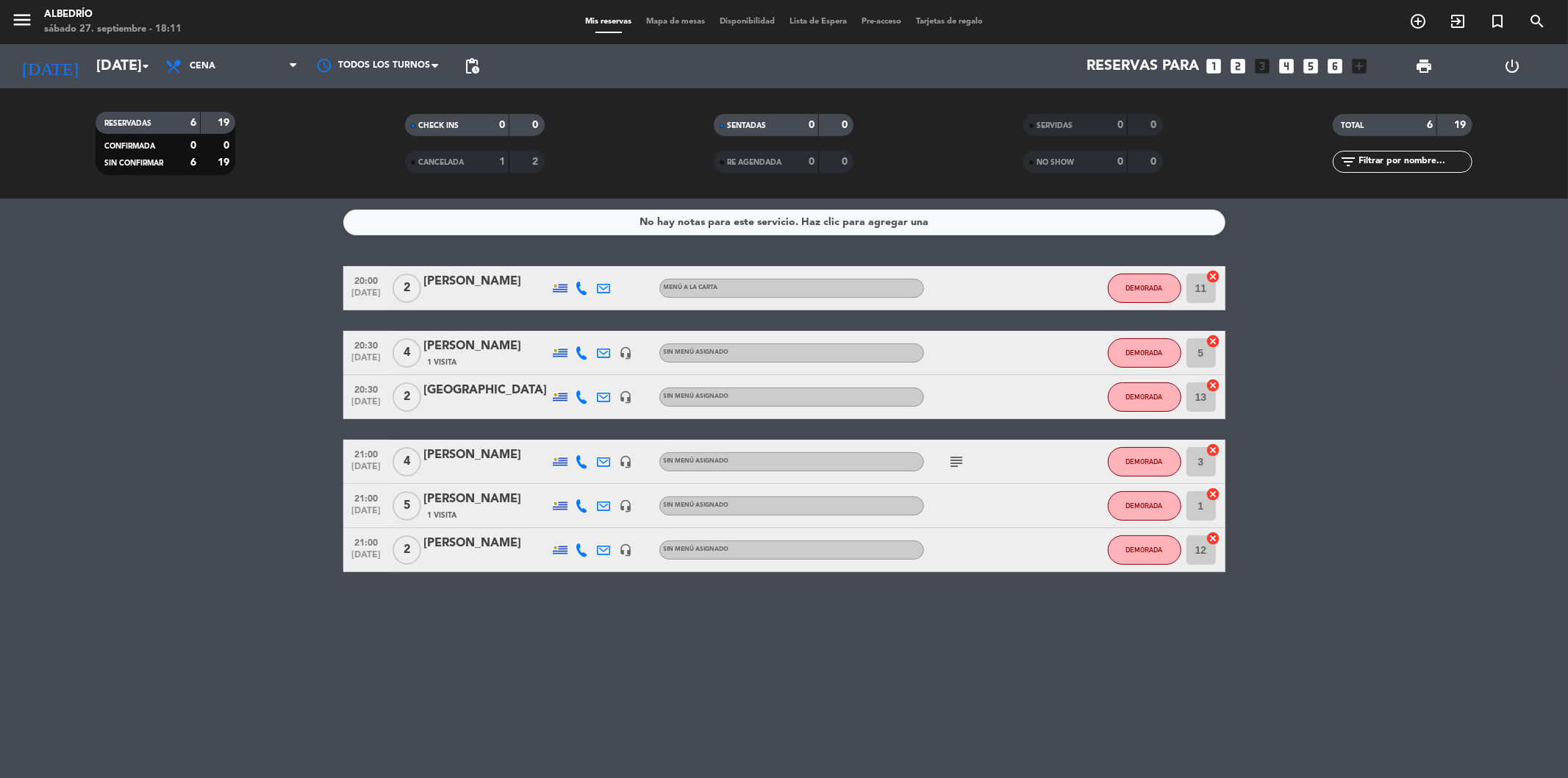
click at [662, 22] on span "Mapa de mesas" at bounding box center [675, 22] width 73 height 8
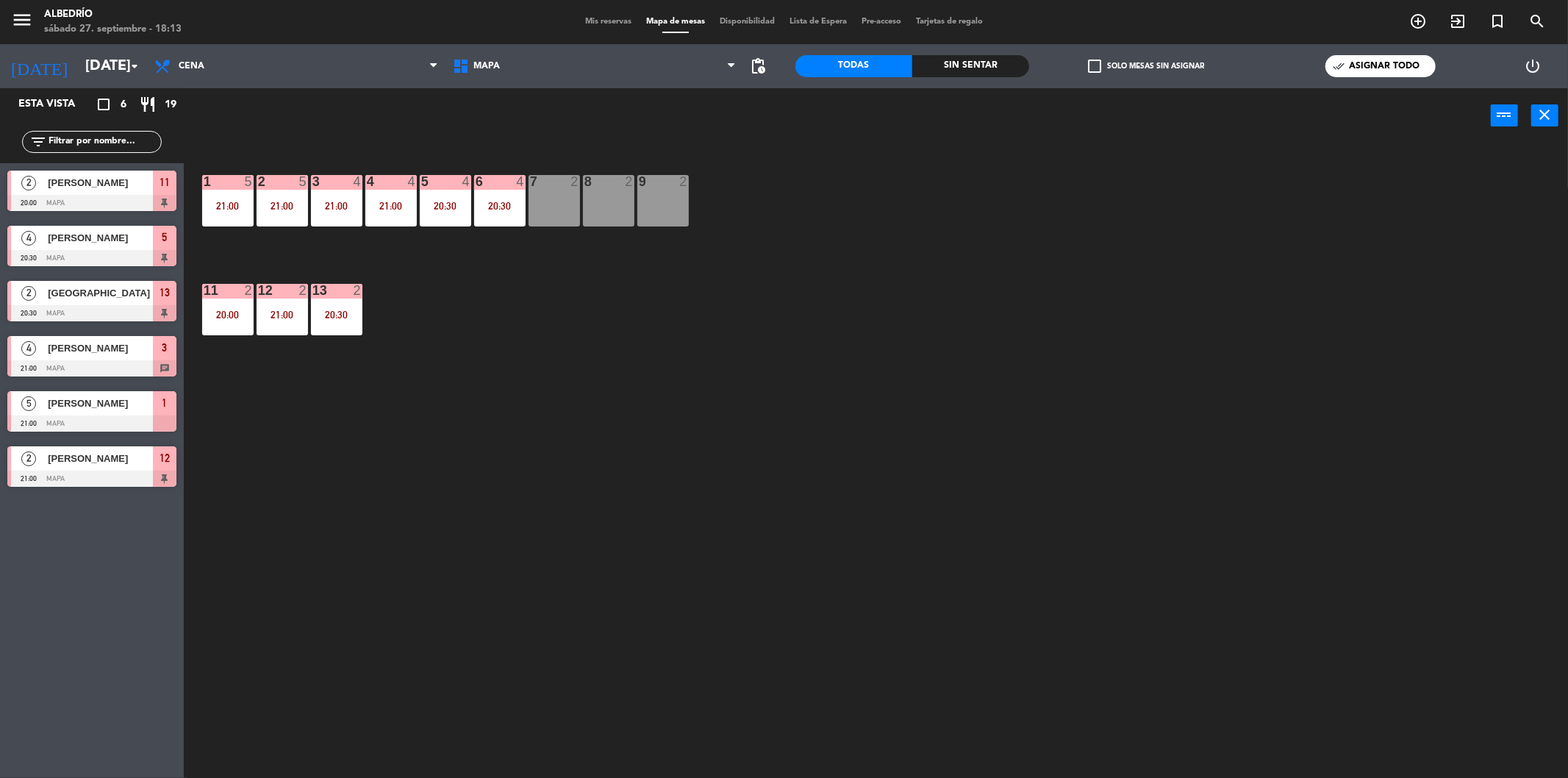
click at [621, 206] on div "8 2" at bounding box center [608, 201] width 52 height 52
click at [680, 220] on div "9 2" at bounding box center [663, 201] width 52 height 52
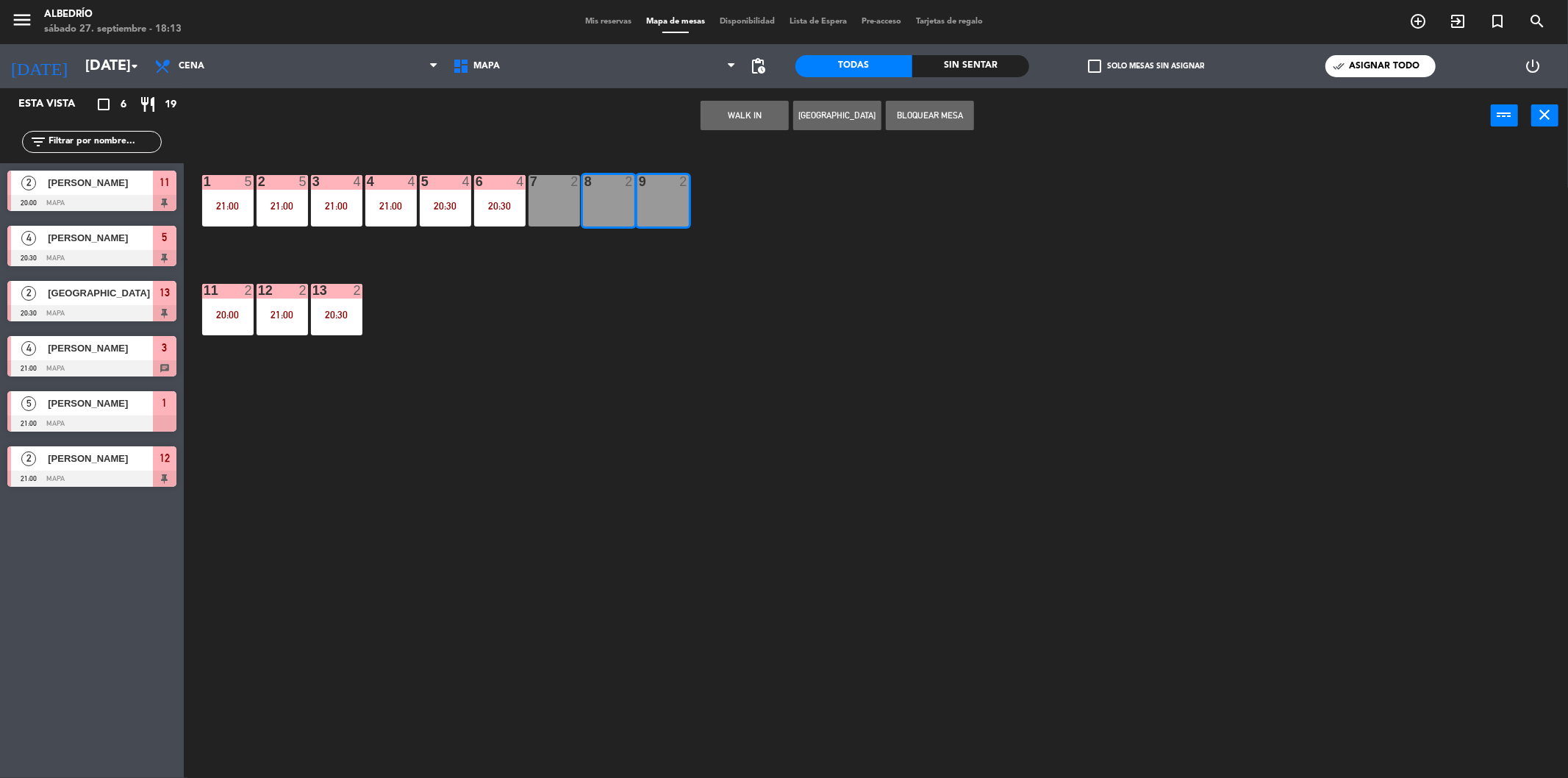
click at [538, 350] on div "1 5 21:00 2 5 21:00 3 4 21:00 4 4 21:00 5 4 20:30 6 4 20:30 7 2 8 2 9 2 11 2 20…" at bounding box center [884, 466] width 1369 height 634
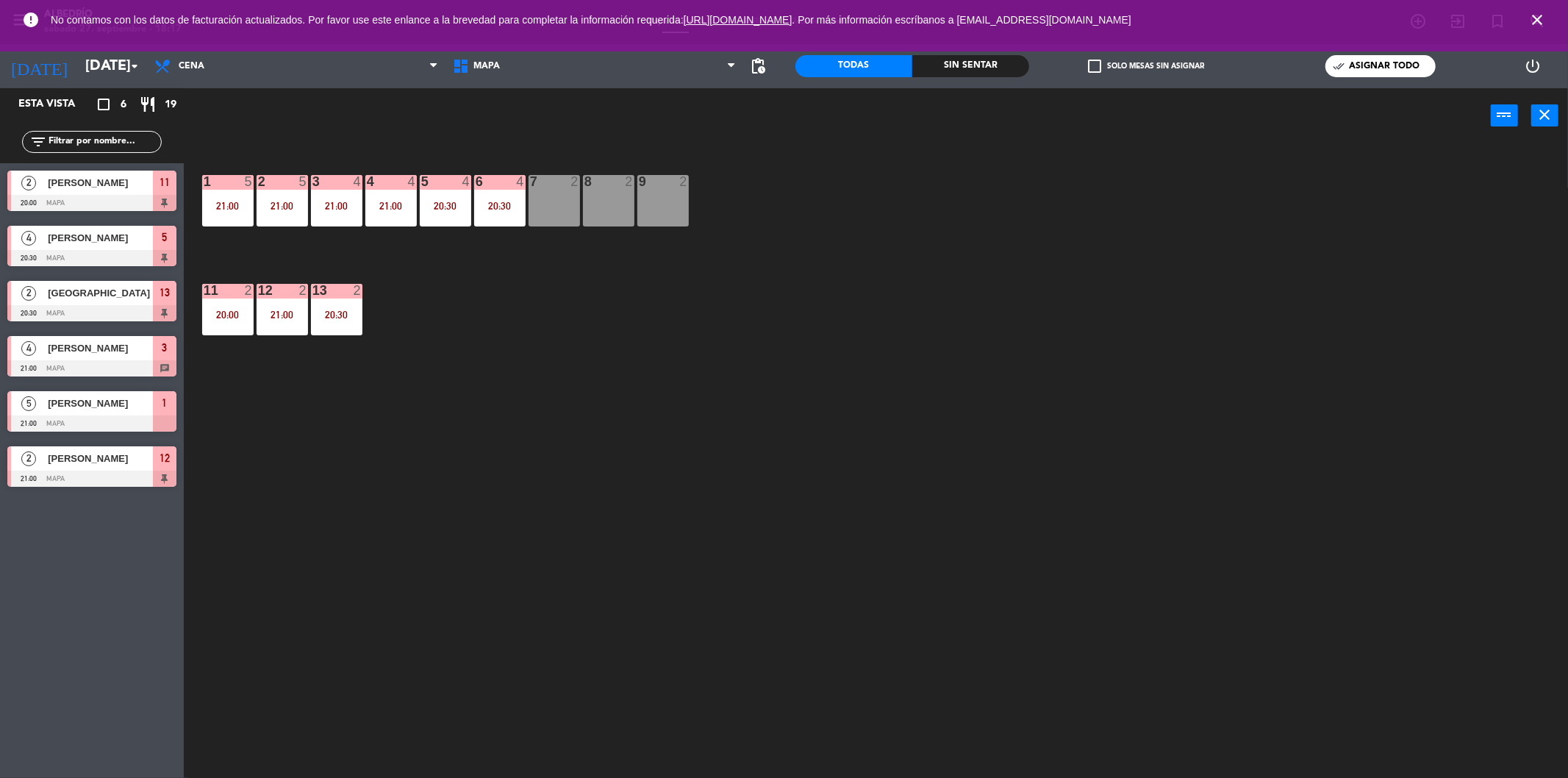
click at [1538, 15] on icon "close" at bounding box center [1537, 20] width 18 height 18
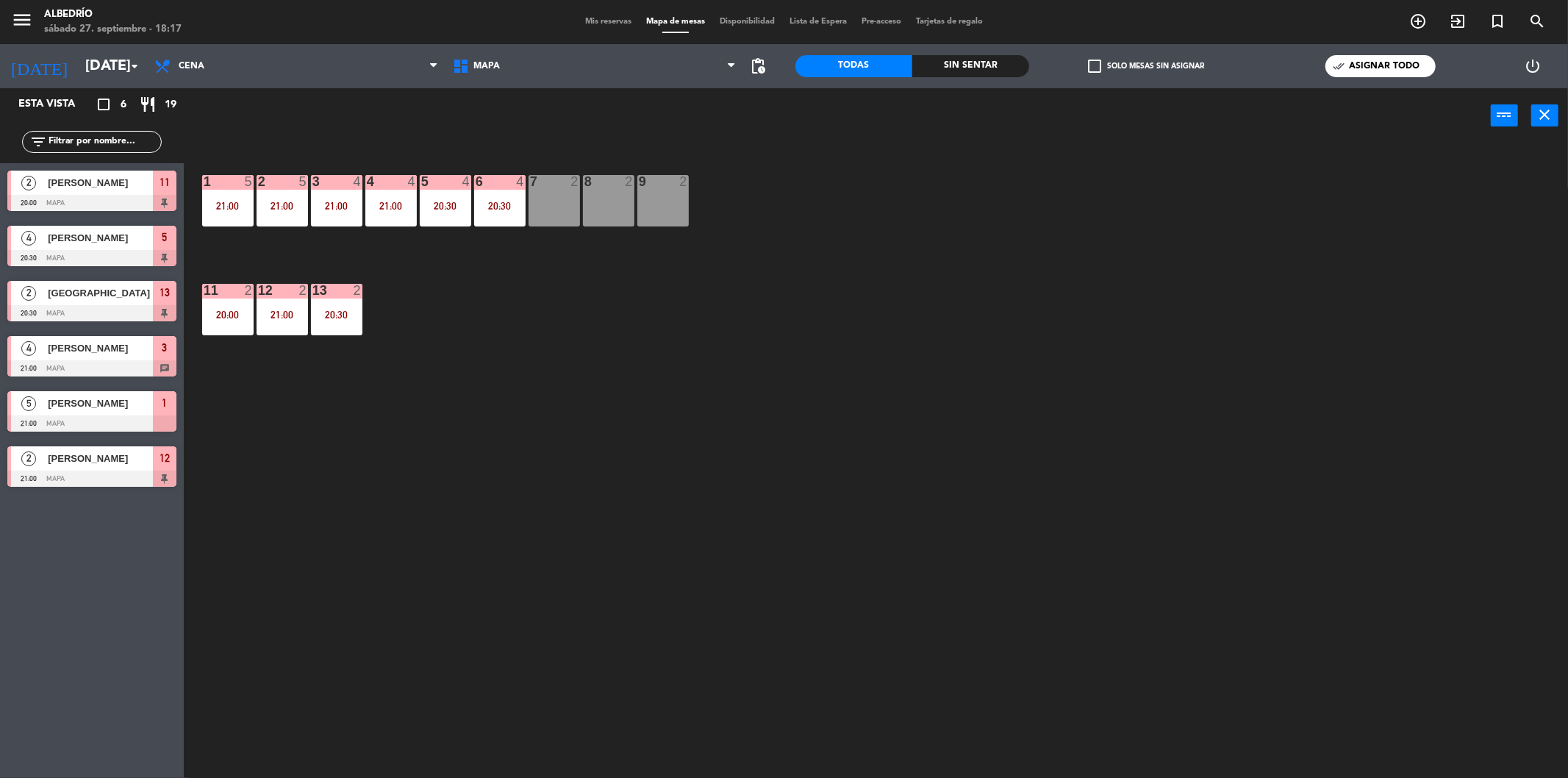
click at [554, 210] on div "7 2" at bounding box center [554, 201] width 52 height 52
click at [596, 208] on div "8 2" at bounding box center [608, 201] width 52 height 52
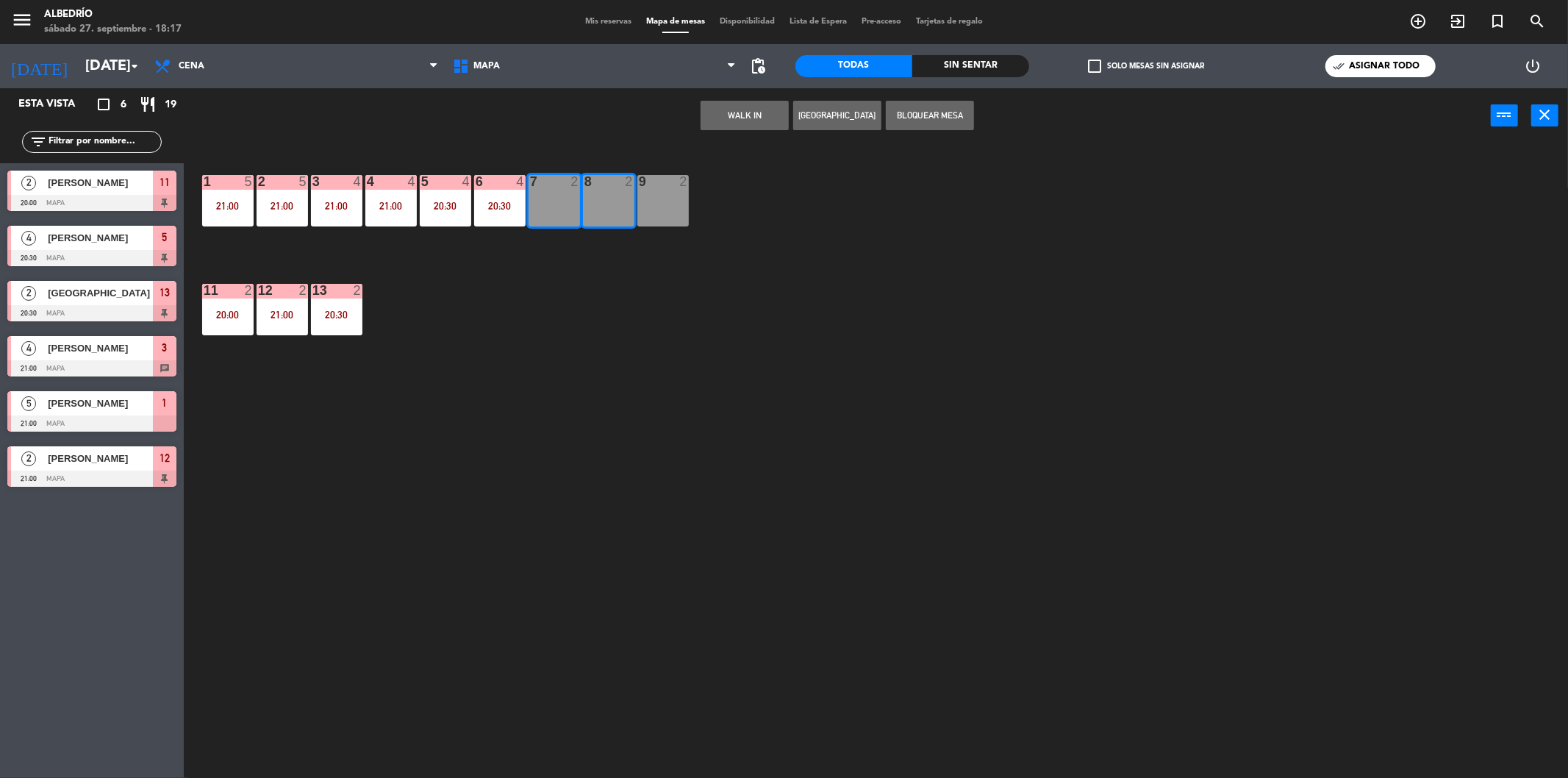
click at [572, 309] on div "1 5 21:00 2 5 21:00 3 4 21:00 4 4 21:00 5 4 20:30 6 4 20:30 7 2 8 2 9 2 11 2 20…" at bounding box center [884, 466] width 1369 height 634
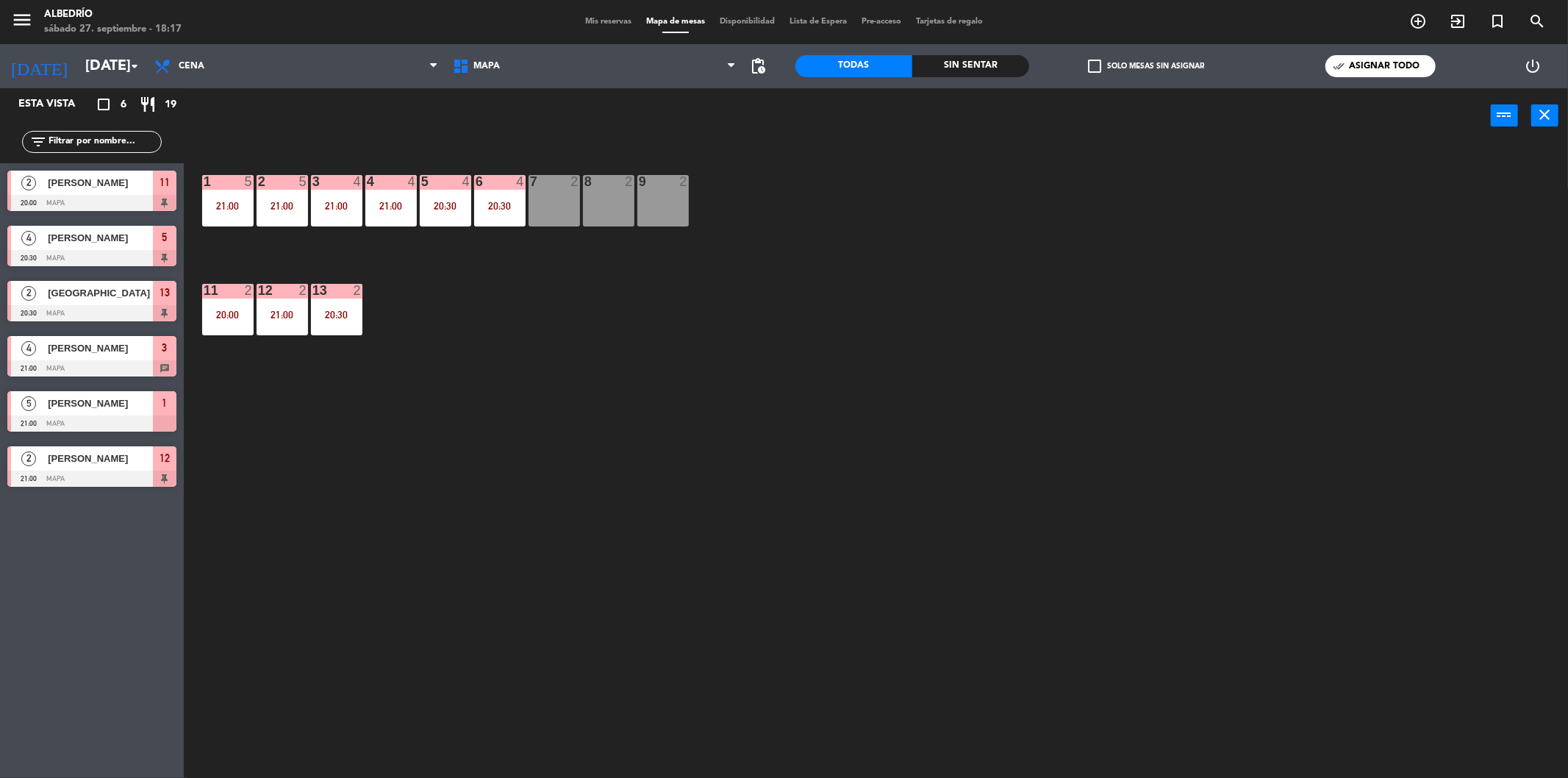
click at [611, 211] on div "8 2" at bounding box center [608, 201] width 52 height 52
click at [653, 203] on div "9 2" at bounding box center [663, 201] width 52 height 52
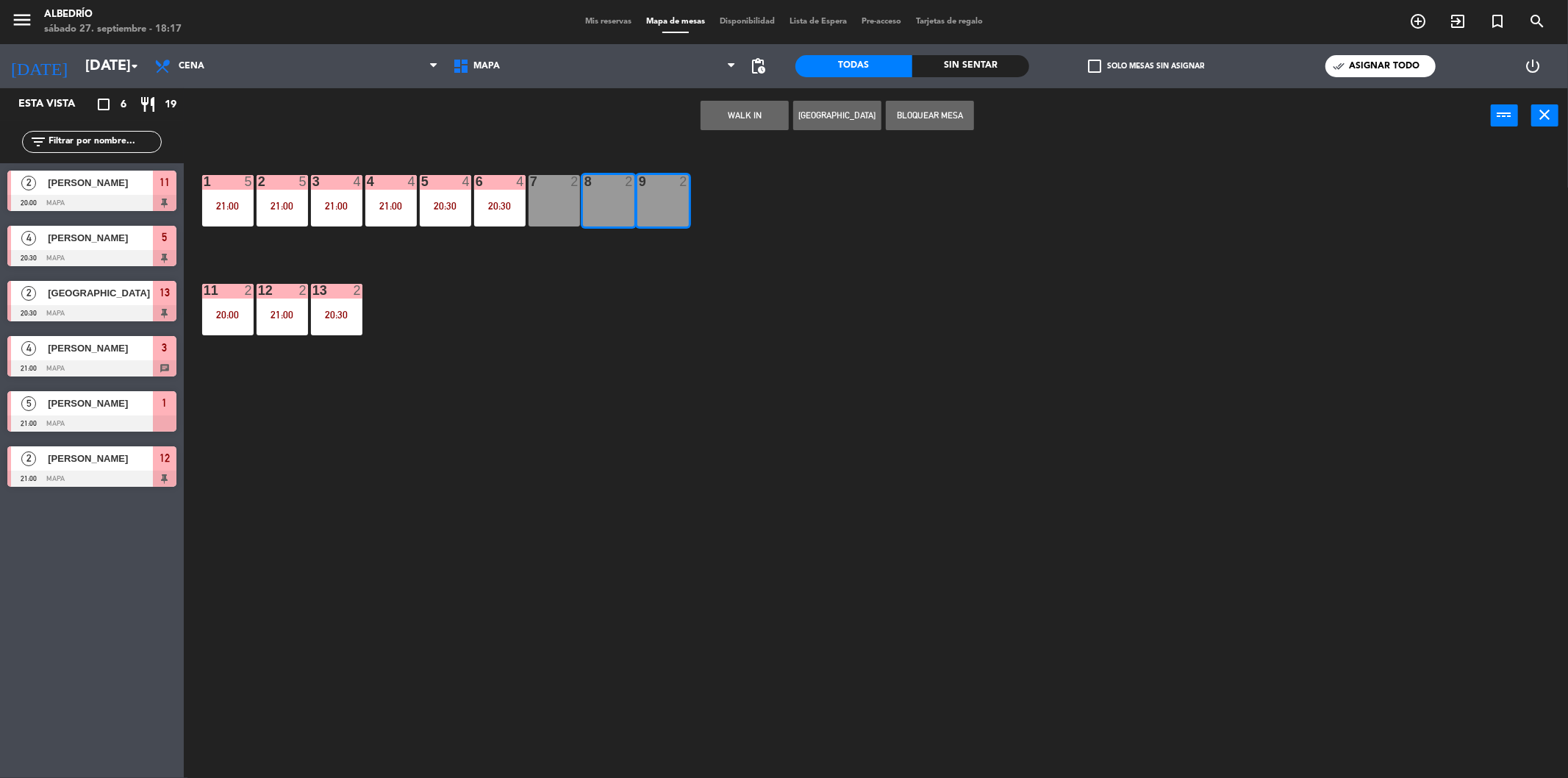
click at [671, 270] on div "1 5 21:00 2 5 21:00 3 4 21:00 4 4 21:00 5 4 20:30 6 4 20:30 7 2 8 2 9 2 11 2 20…" at bounding box center [884, 466] width 1369 height 634
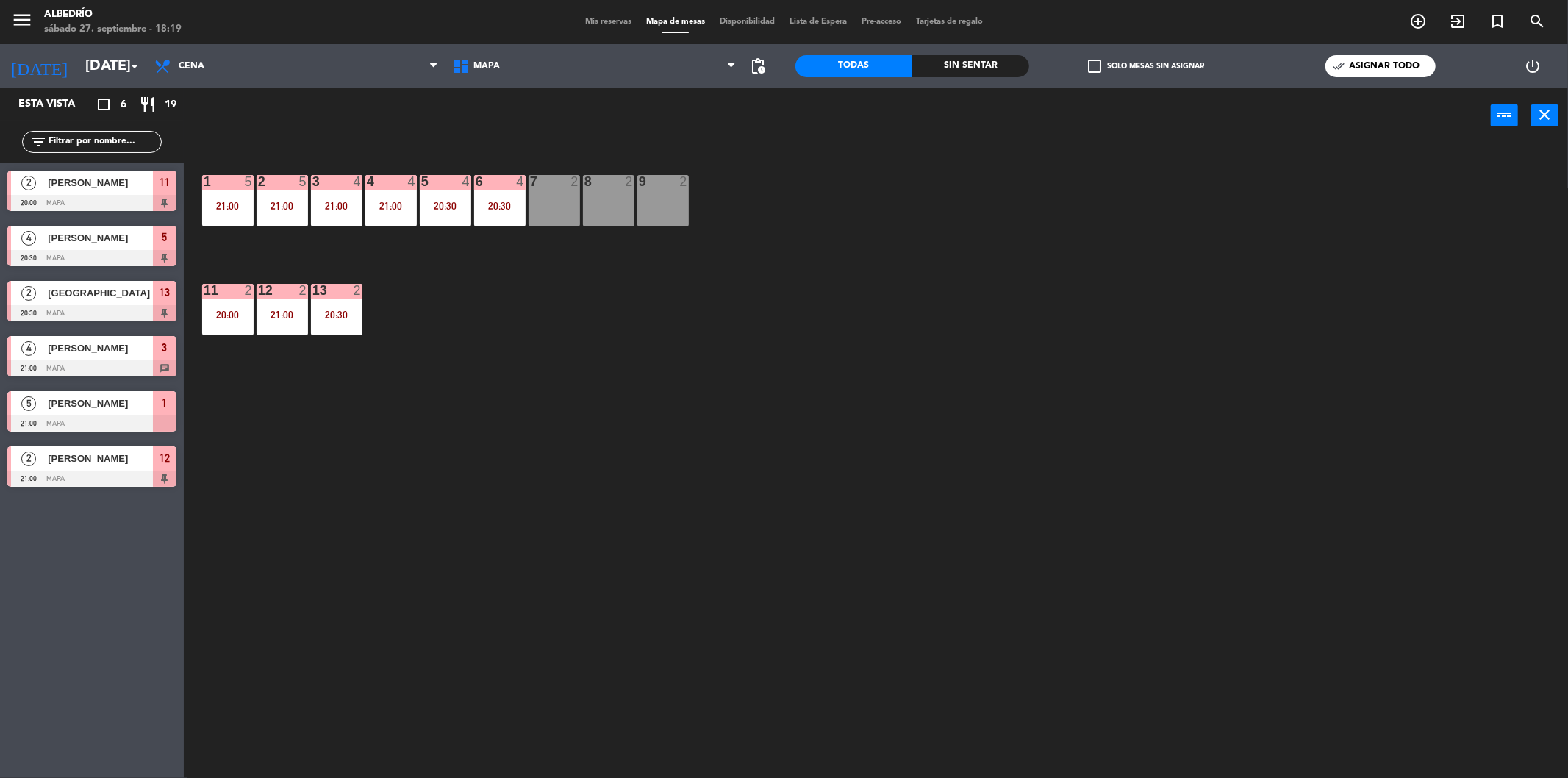
click at [1057, 256] on div "1 5 21:00 2 5 21:00 3 4 21:00 4 4 21:00 5 4 20:30 6 4 20:30 7 2 8 2 9 2 11 2 20…" at bounding box center [884, 466] width 1369 height 634
click at [581, 21] on span "Mis reservas" at bounding box center [608, 22] width 61 height 8
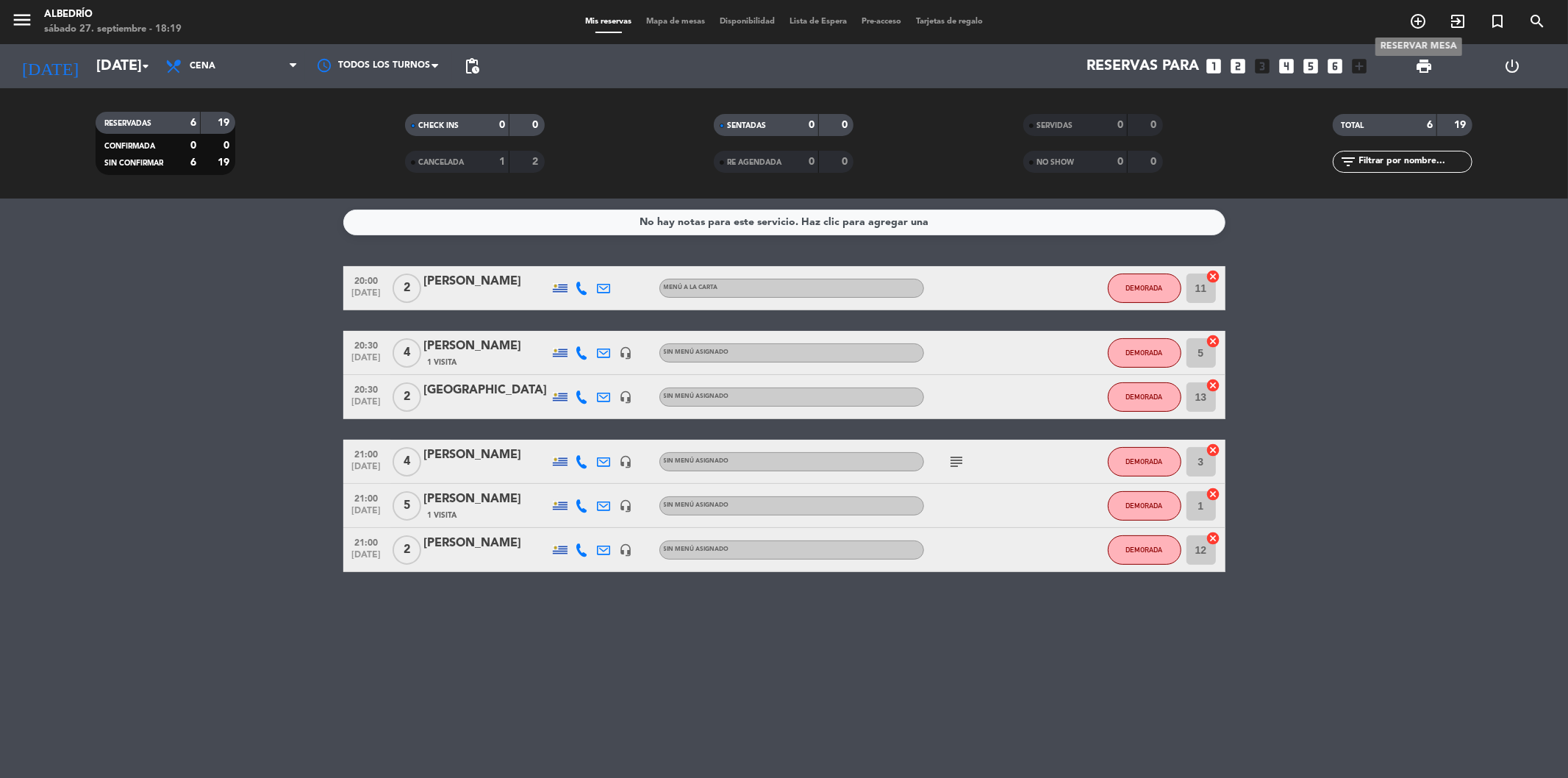
click at [1419, 19] on icon "add_circle_outline" at bounding box center [1418, 21] width 18 height 18
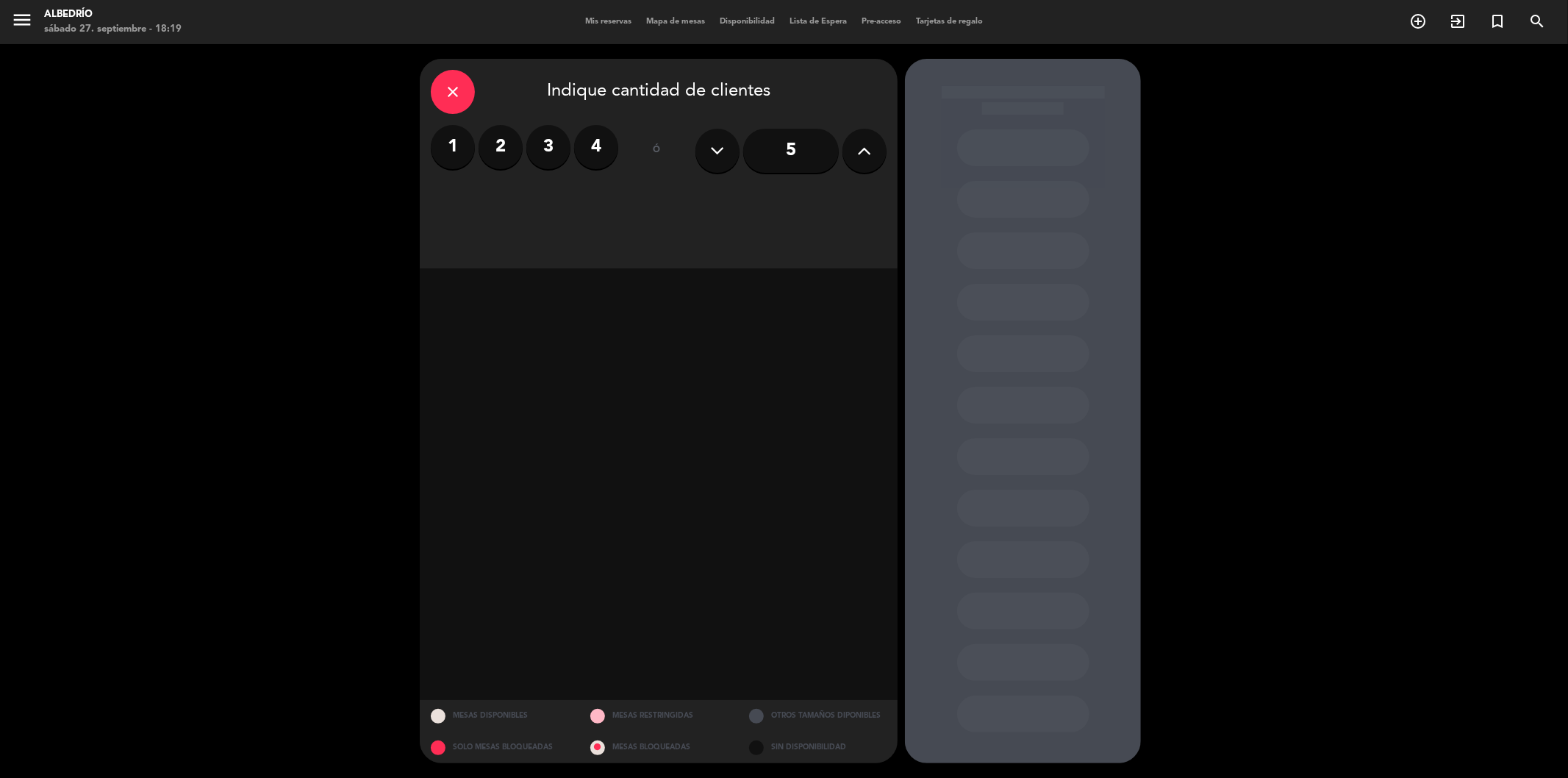
click at [542, 141] on label "3" at bounding box center [548, 147] width 44 height 44
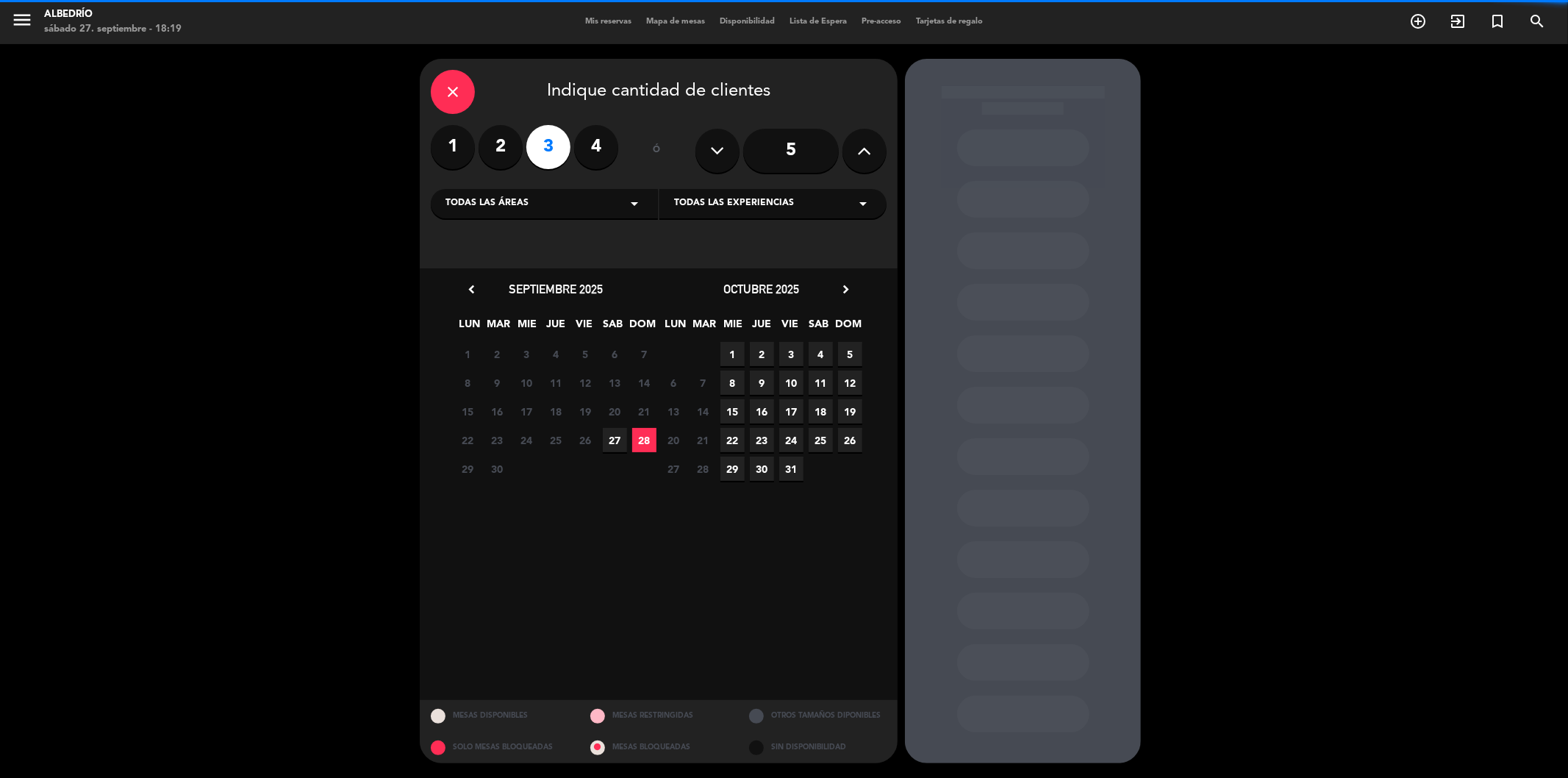
click at [544, 203] on div "Todas las áreas arrow_drop_down" at bounding box center [544, 203] width 227 height 29
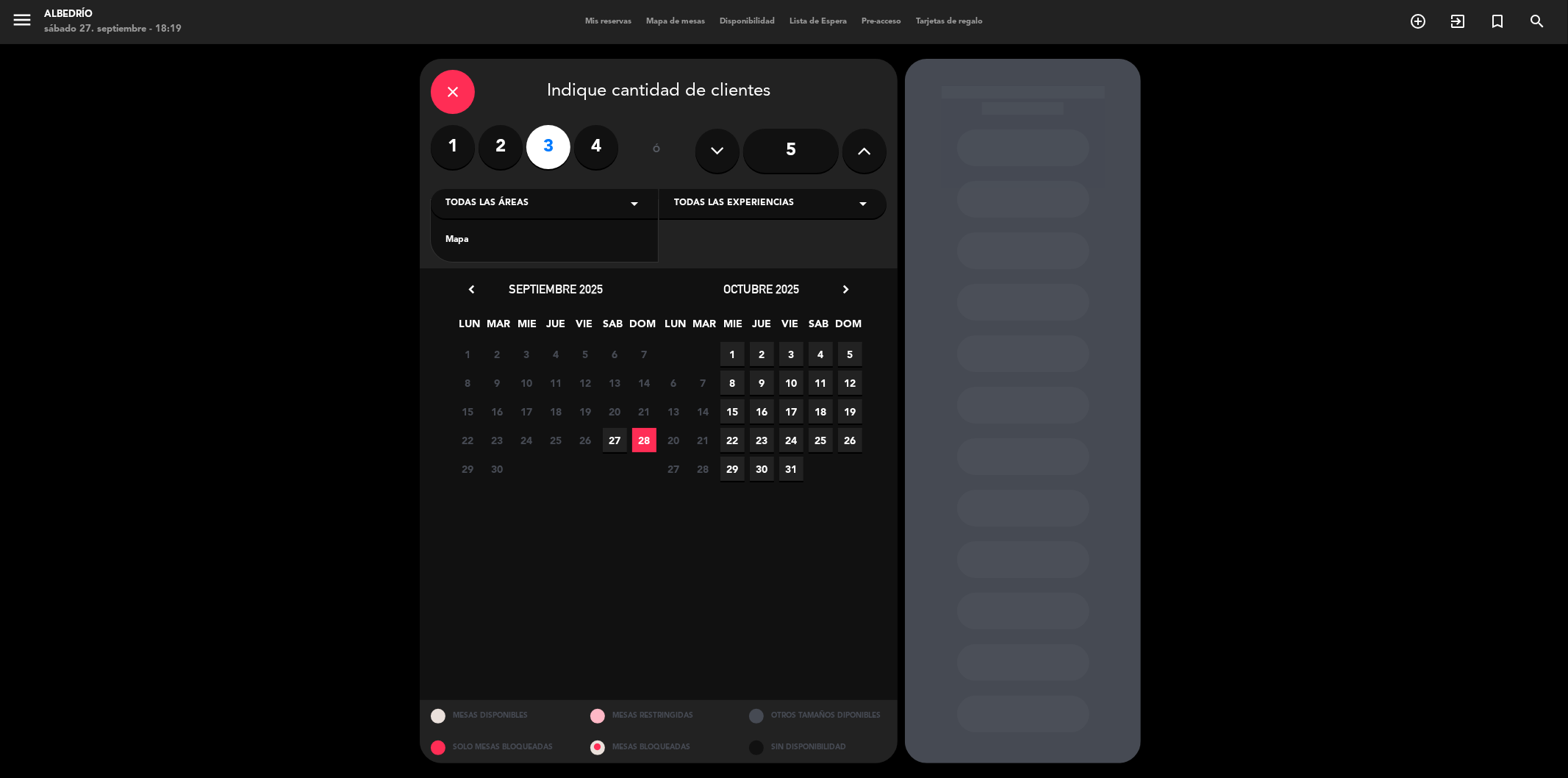
click at [725, 207] on span "Todas las experiencias" at bounding box center [734, 203] width 119 height 15
click at [577, 204] on div "Todas las áreas arrow_drop_down" at bounding box center [544, 203] width 227 height 29
click at [535, 245] on div "Mapa" at bounding box center [544, 241] width 198 height 15
click at [614, 441] on span "27" at bounding box center [615, 440] width 24 height 24
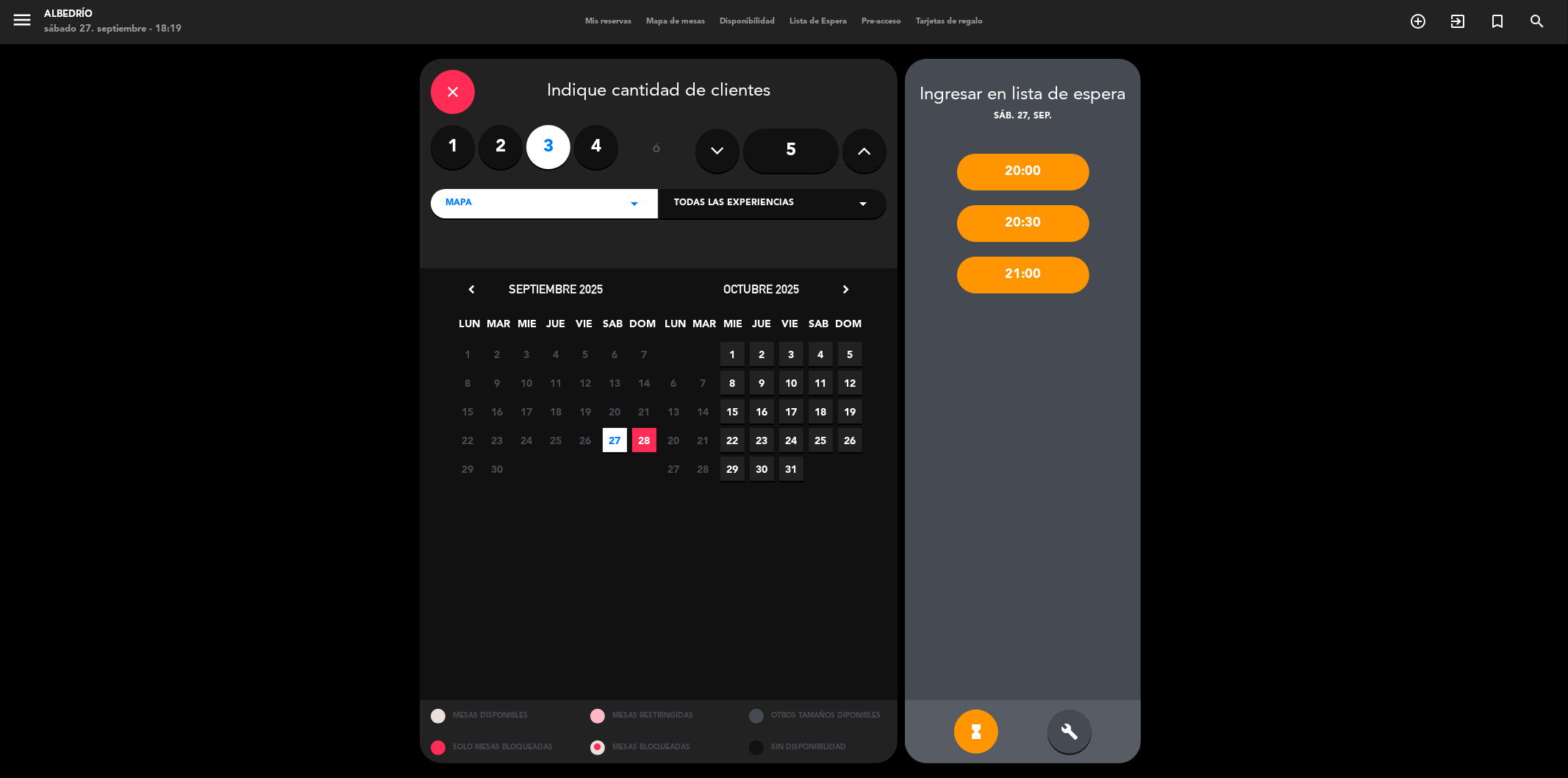
click at [671, 23] on span "Mapa de mesas" at bounding box center [675, 22] width 73 height 8
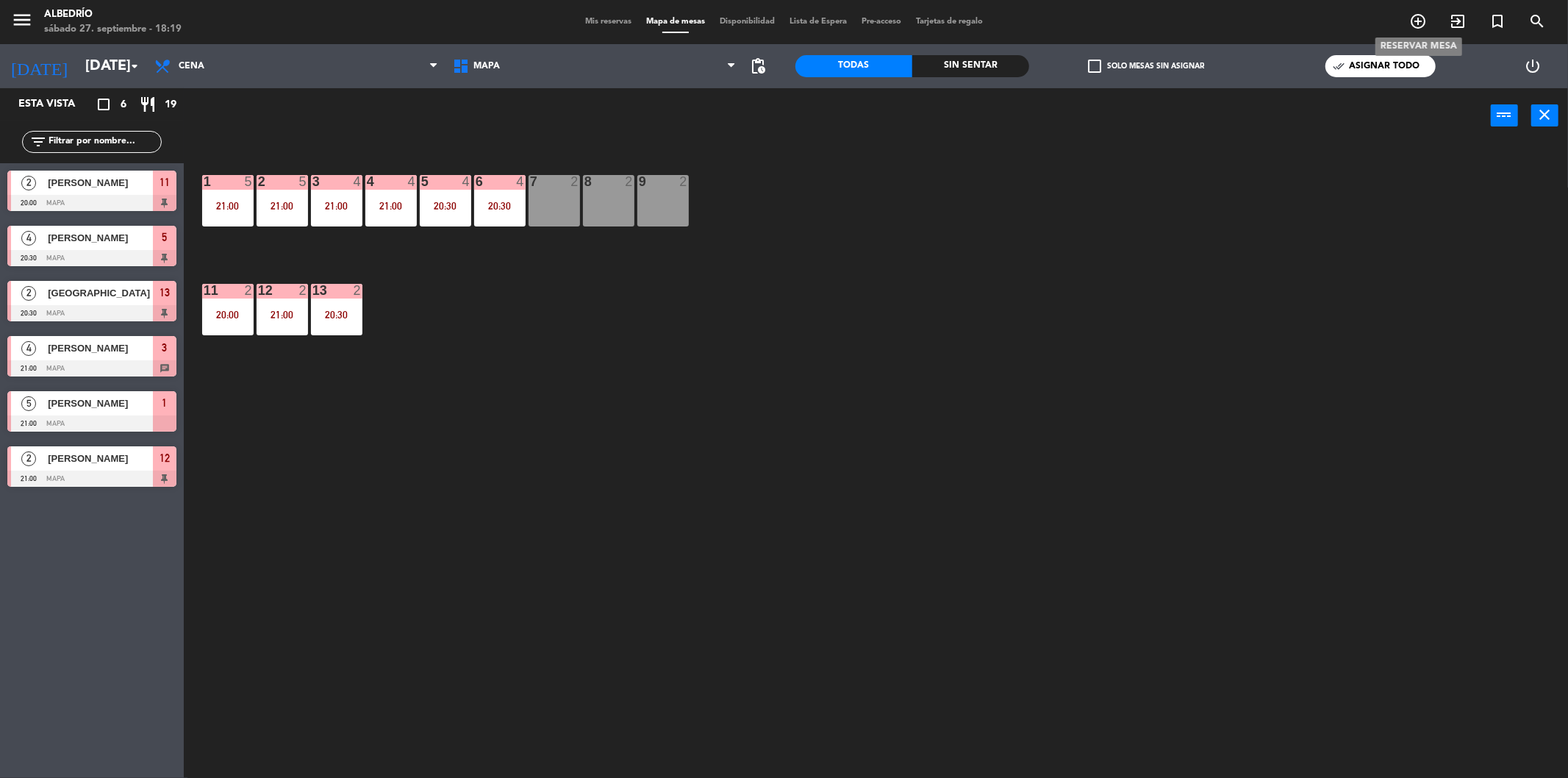
click at [1411, 23] on icon "add_circle_outline" at bounding box center [1418, 21] width 18 height 18
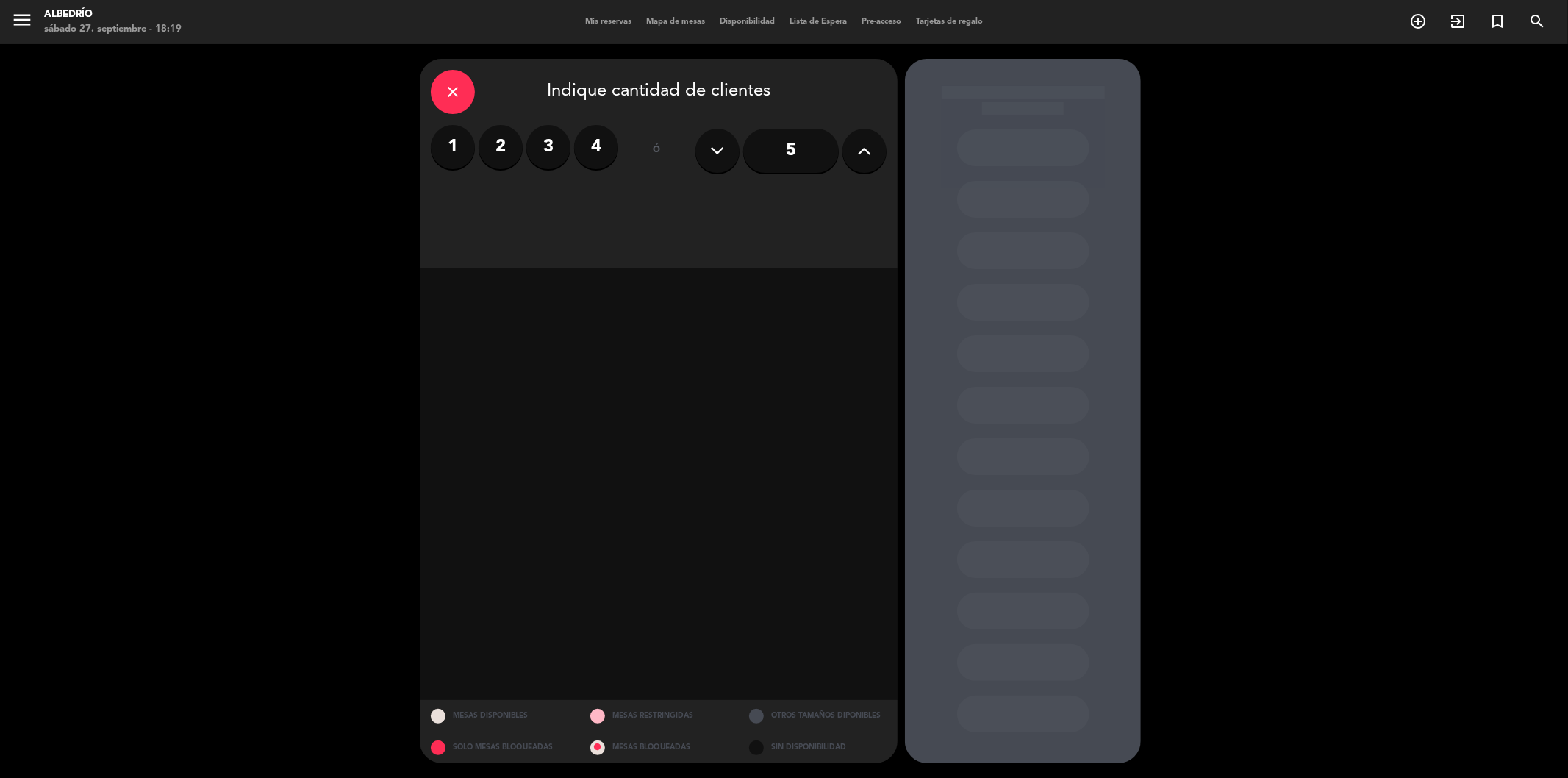
click at [548, 129] on label "3" at bounding box center [548, 147] width 44 height 44
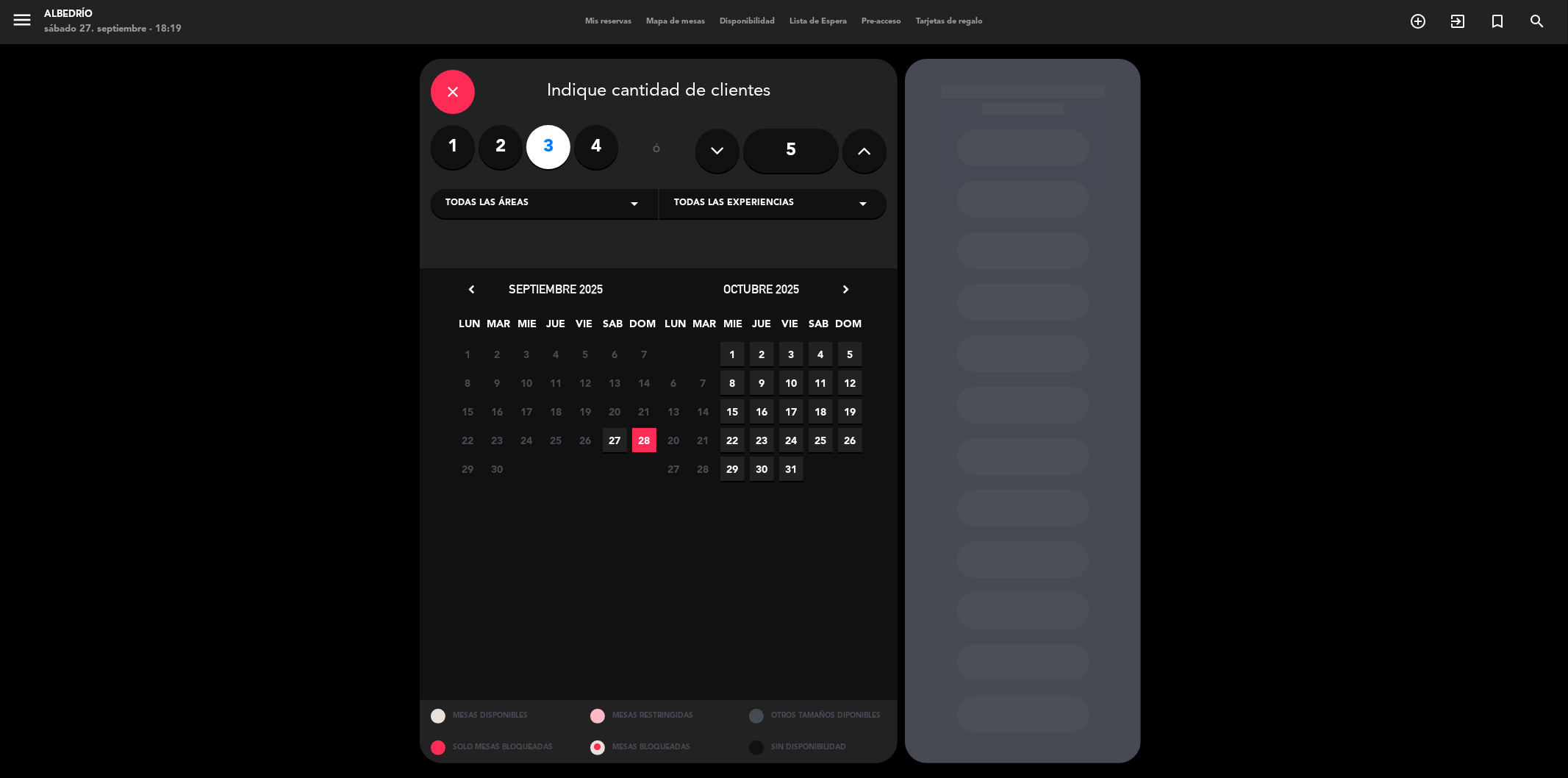
click at [615, 446] on span "27" at bounding box center [615, 440] width 24 height 24
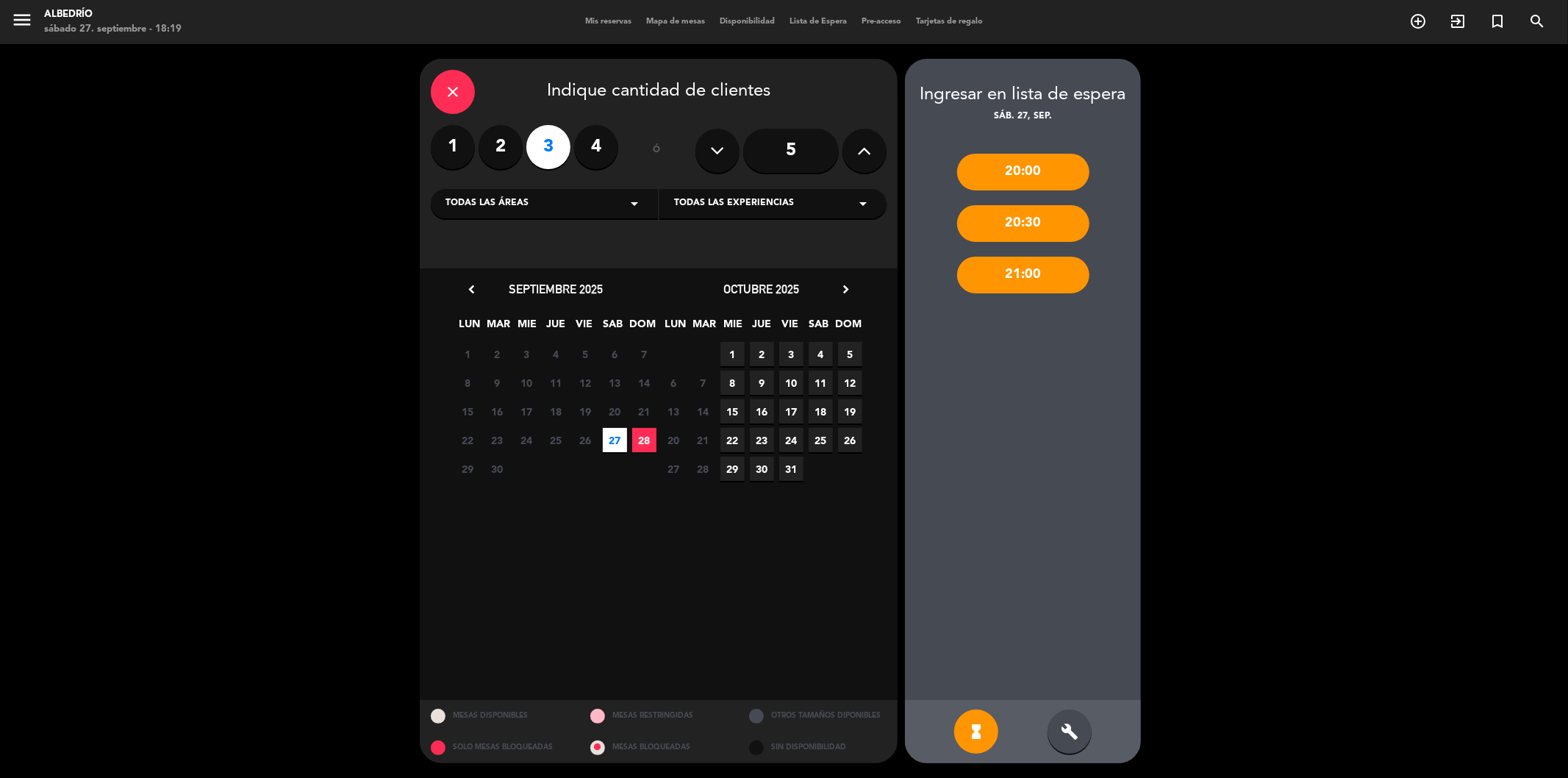
click at [592, 158] on label "4" at bounding box center [596, 147] width 44 height 44
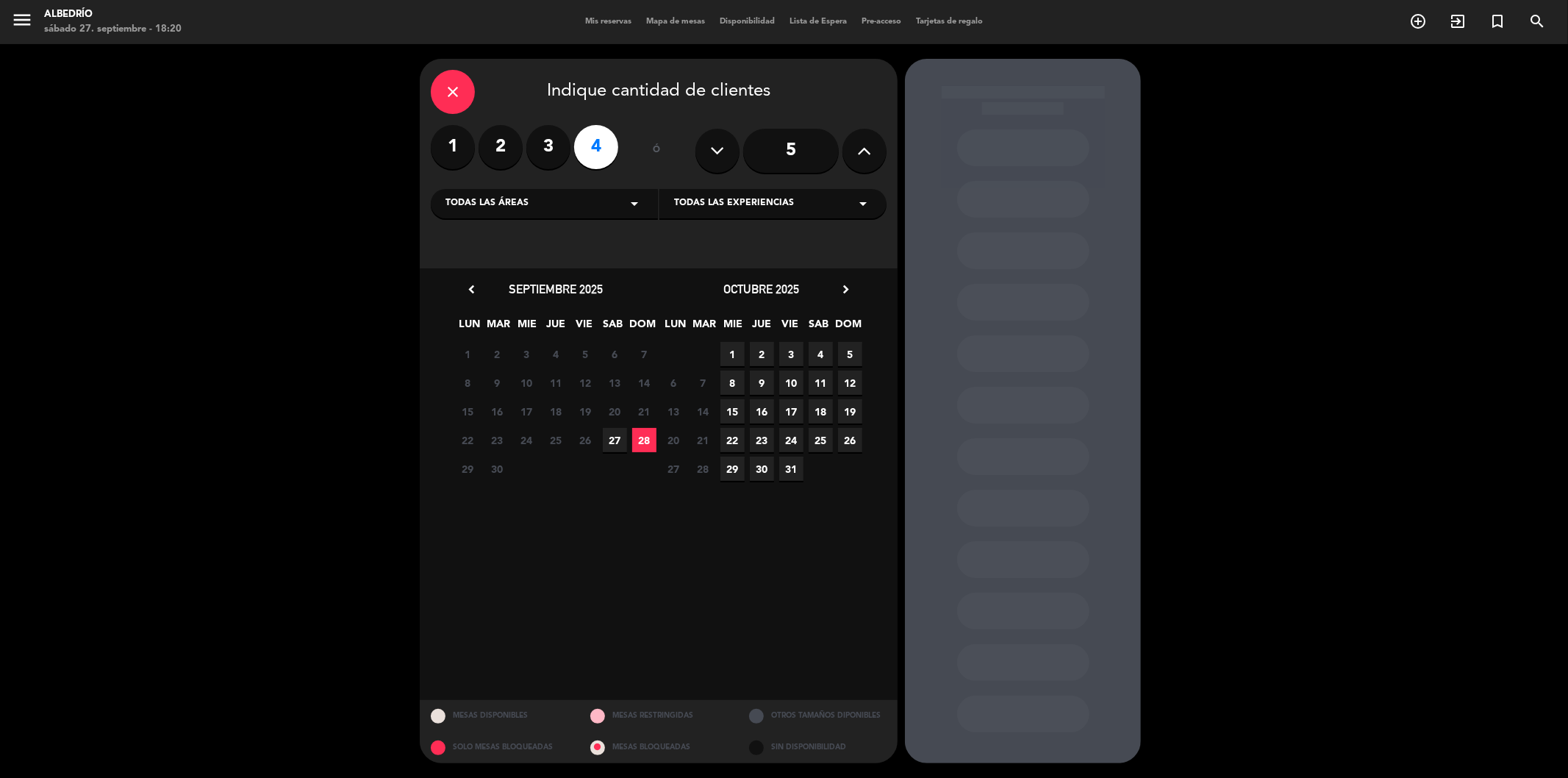
click at [610, 441] on span "27" at bounding box center [615, 440] width 24 height 24
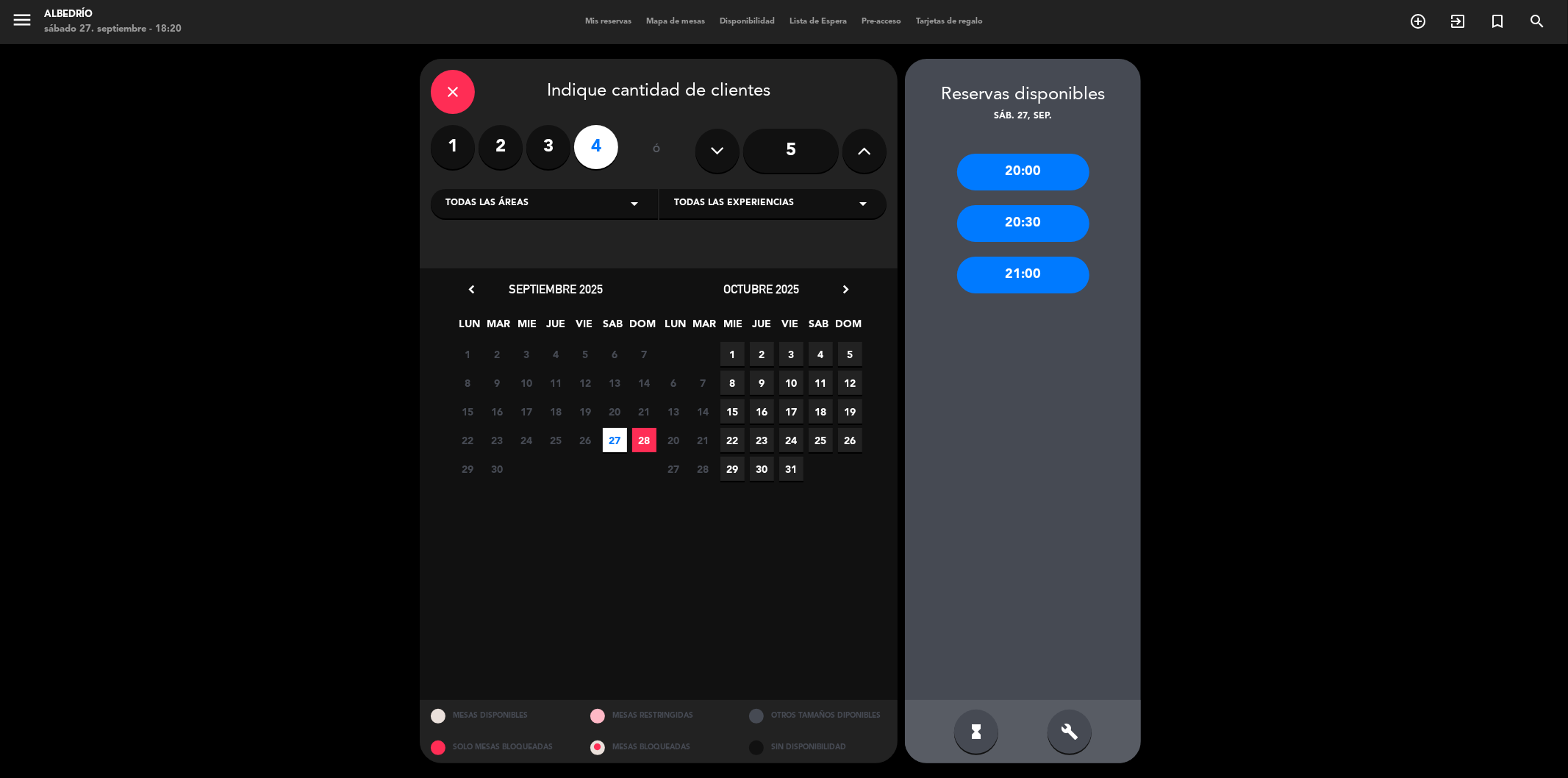
click at [532, 153] on label "3" at bounding box center [548, 147] width 44 height 44
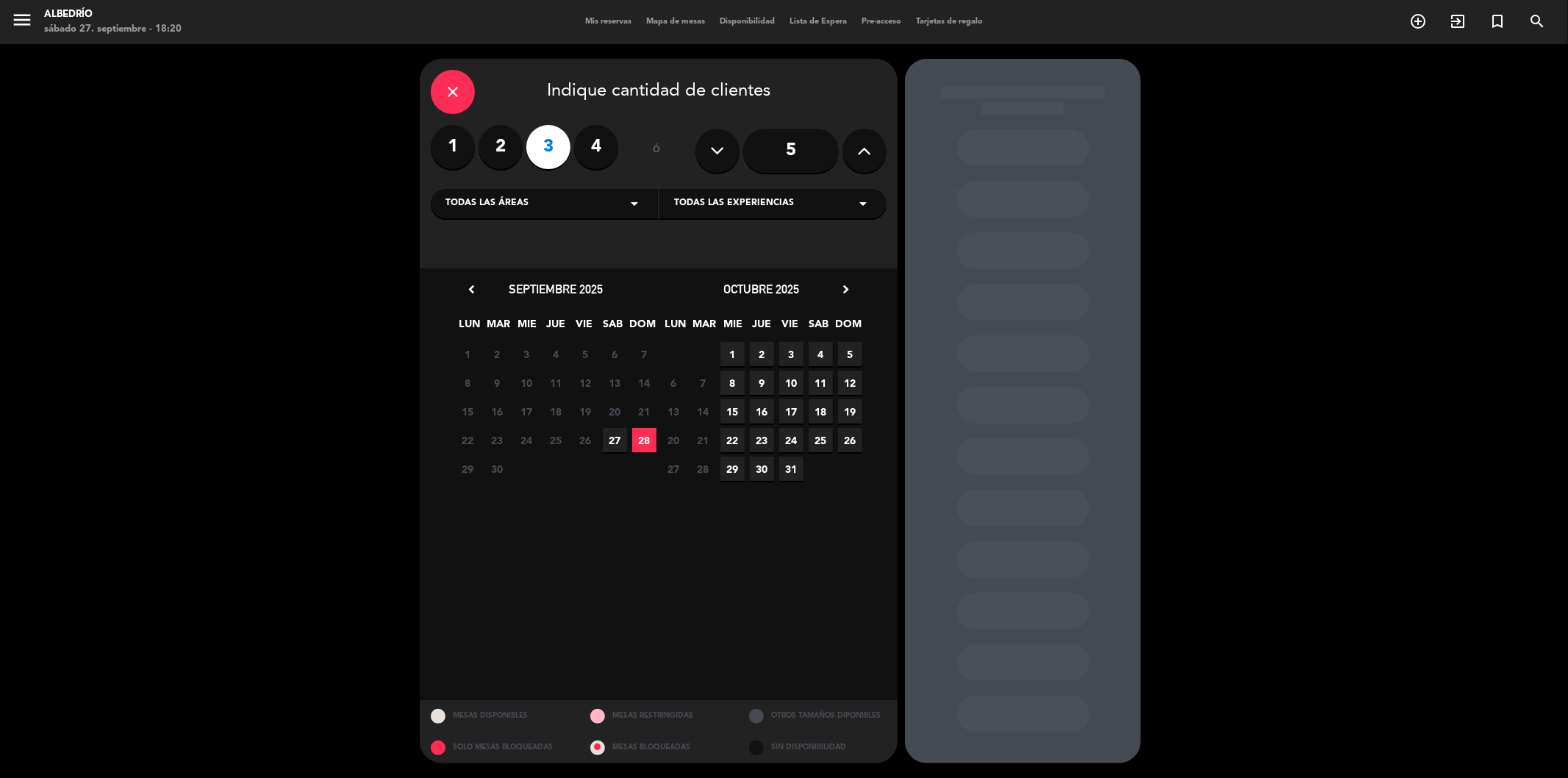
click at [606, 435] on span "27" at bounding box center [615, 440] width 24 height 24
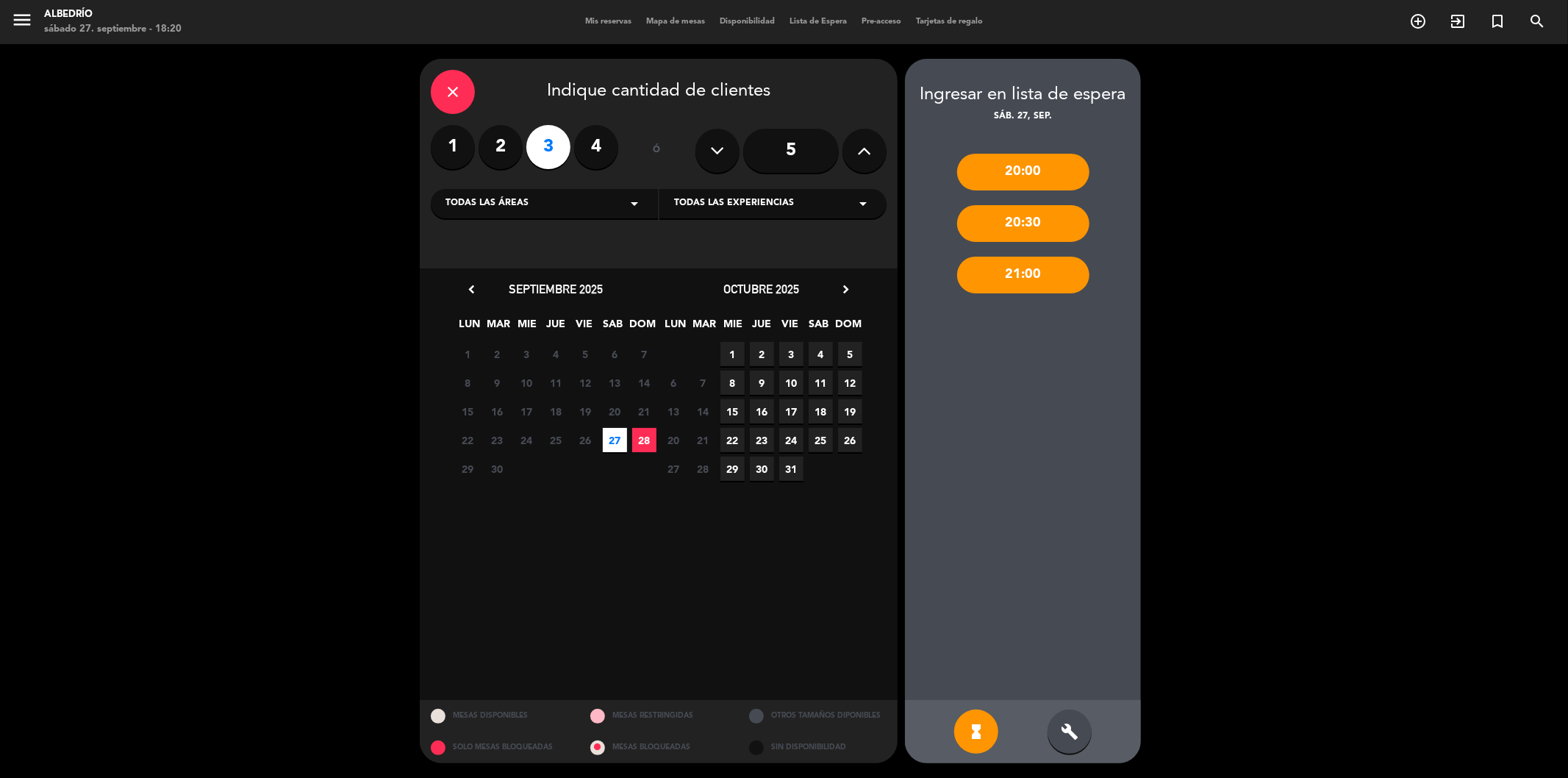
click at [449, 86] on icon "close" at bounding box center [453, 92] width 18 height 18
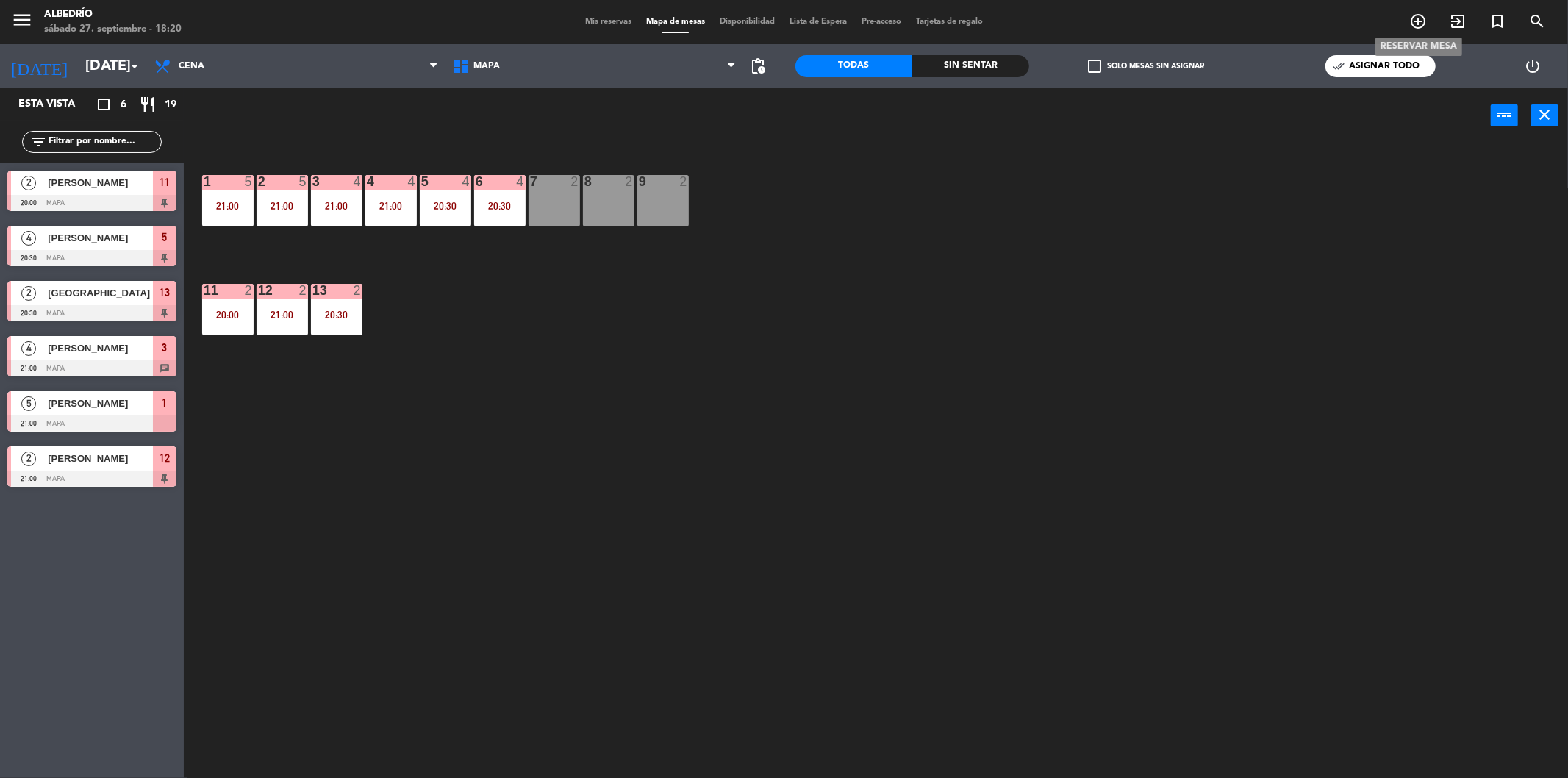
click at [1420, 20] on icon "add_circle_outline" at bounding box center [1418, 21] width 18 height 18
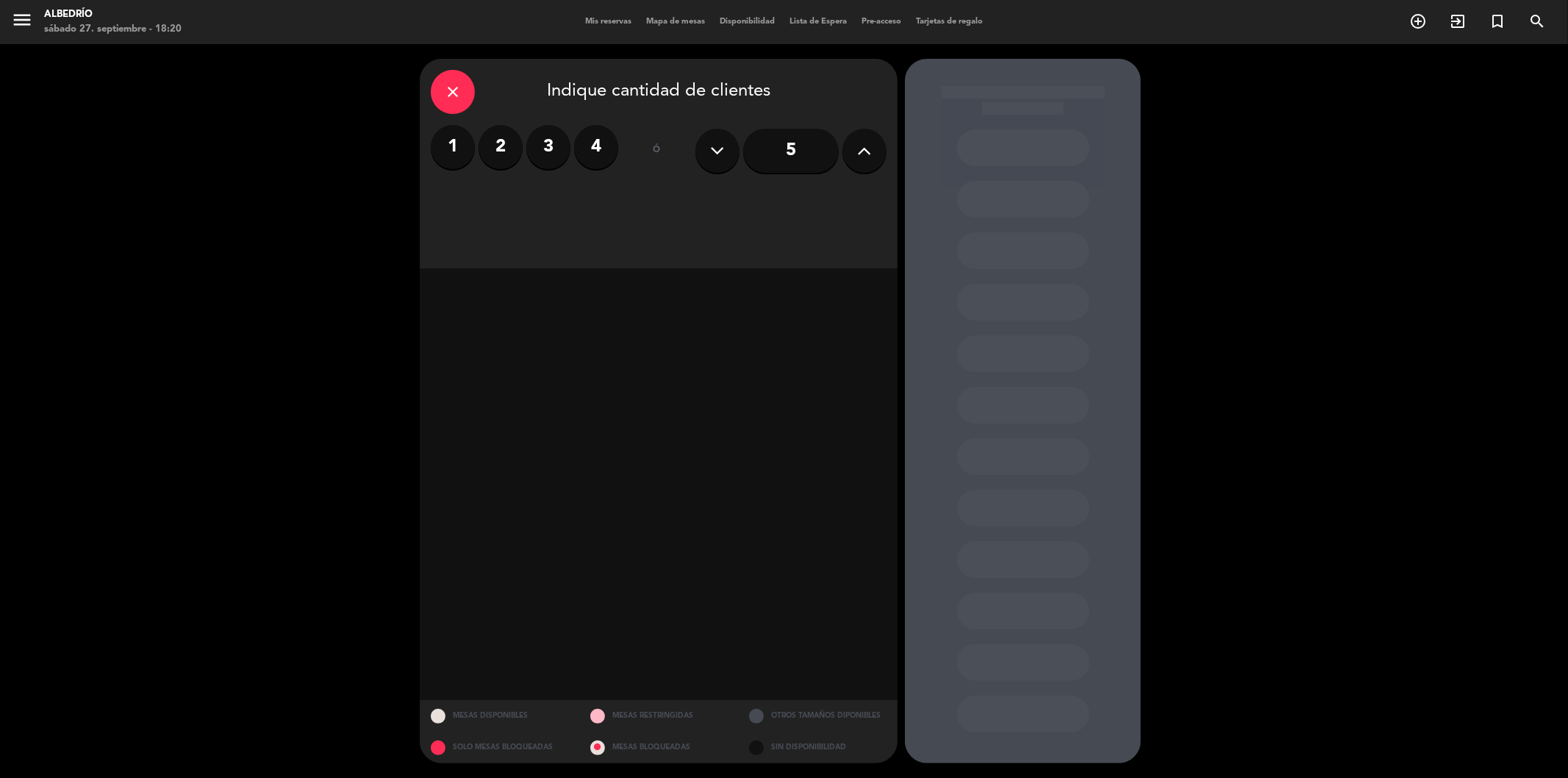
click at [672, 20] on span "Mapa de mesas" at bounding box center [675, 22] width 73 height 8
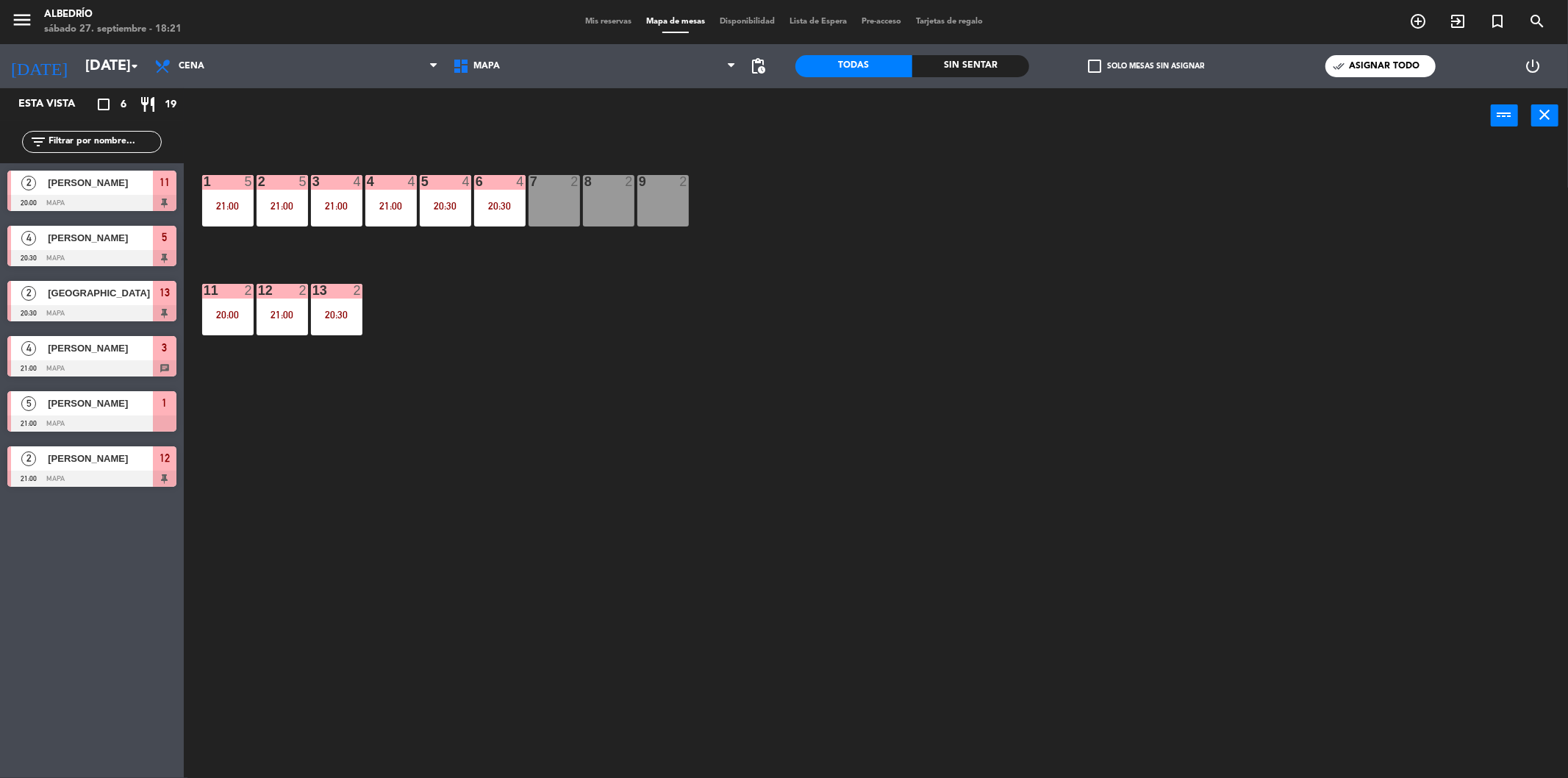
click at [108, 181] on span "[PERSON_NAME]" at bounding box center [100, 182] width 105 height 15
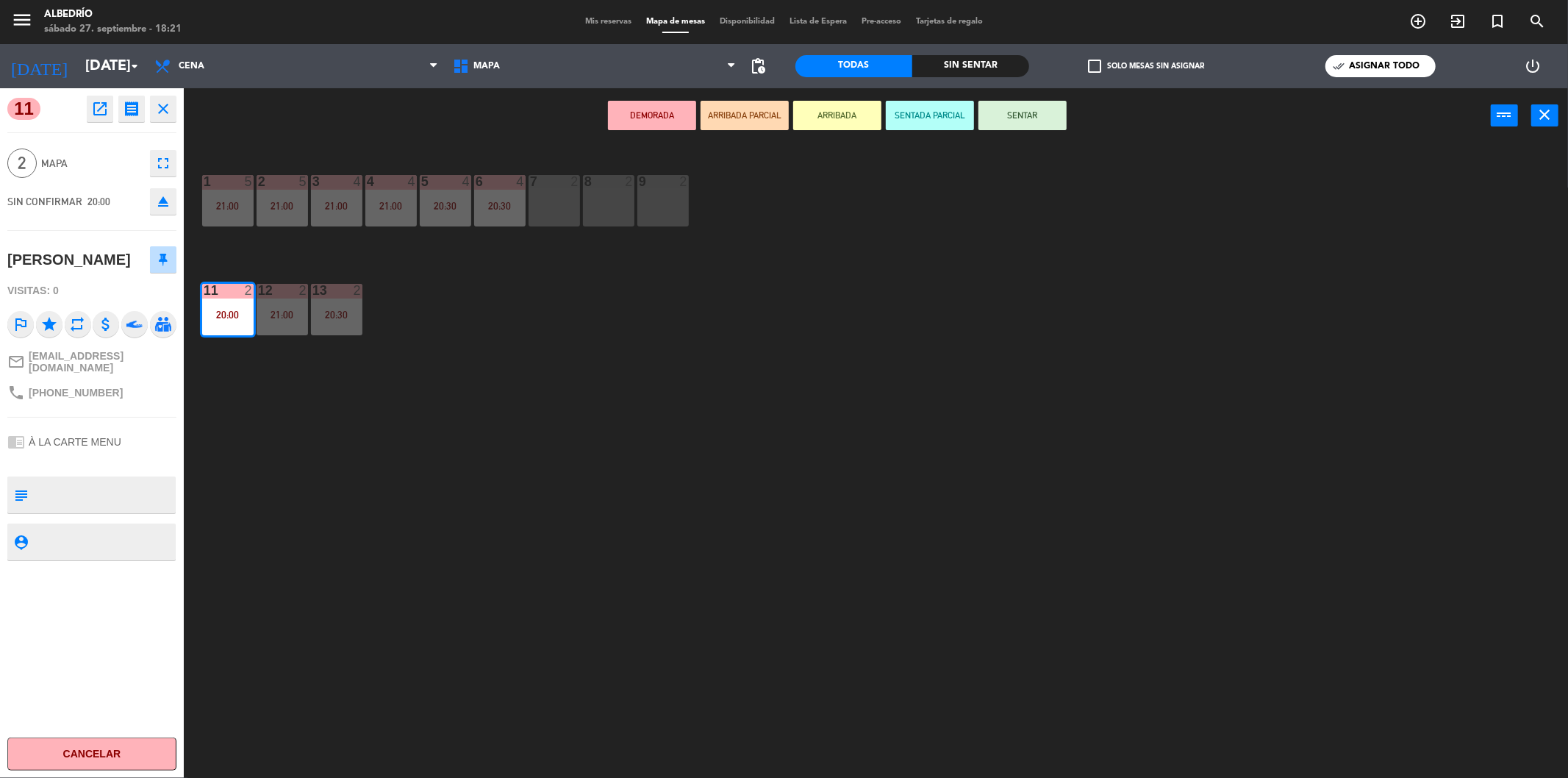
click at [162, 260] on icon at bounding box center [163, 259] width 9 height 13
click at [156, 106] on icon "close" at bounding box center [163, 109] width 18 height 18
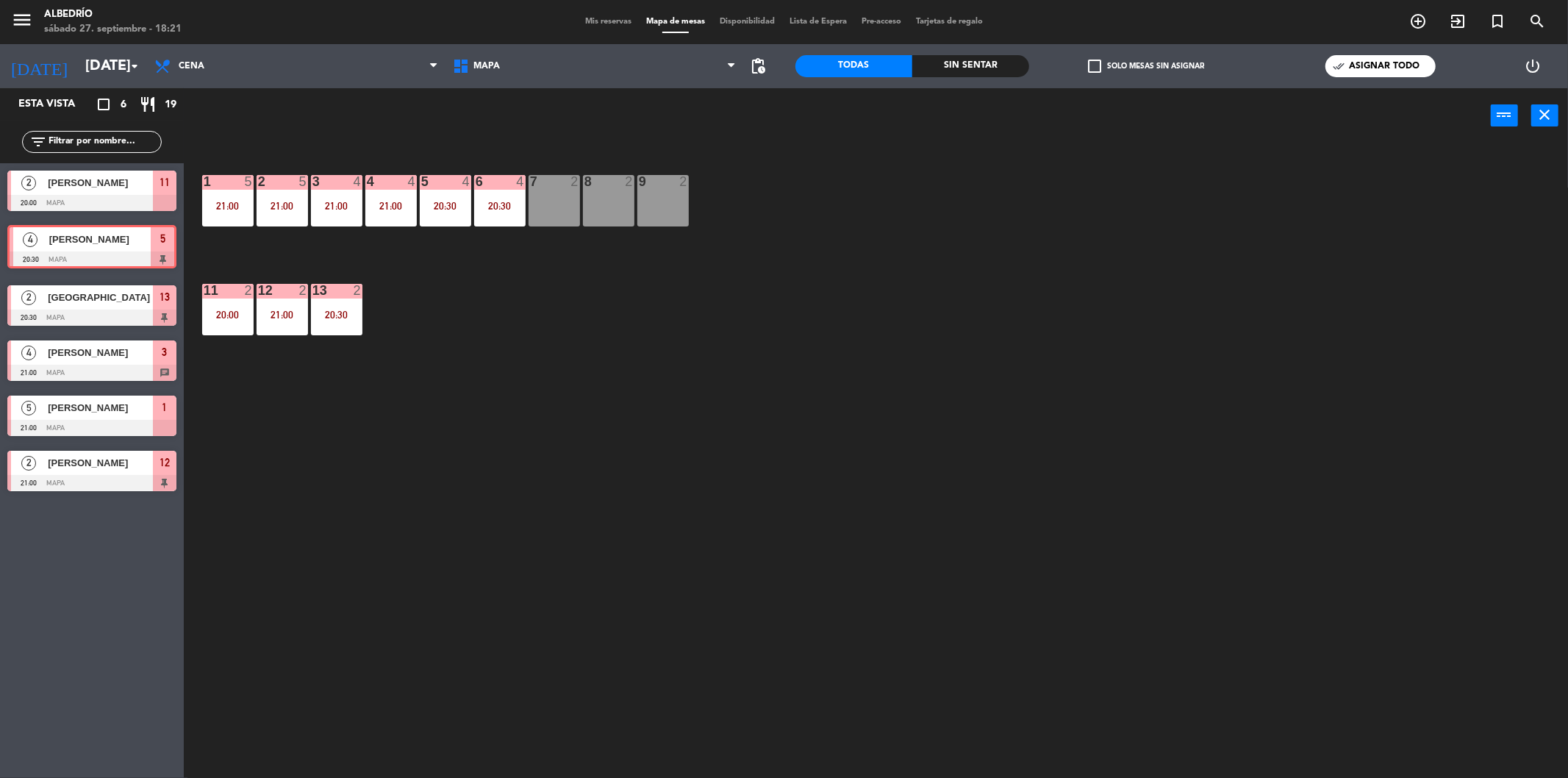
click at [162, 245] on div "4 [PERSON_NAME] 20:30 Mapa 5 4 [PERSON_NAME] 20:30 Mapa 5" at bounding box center [92, 249] width 184 height 60
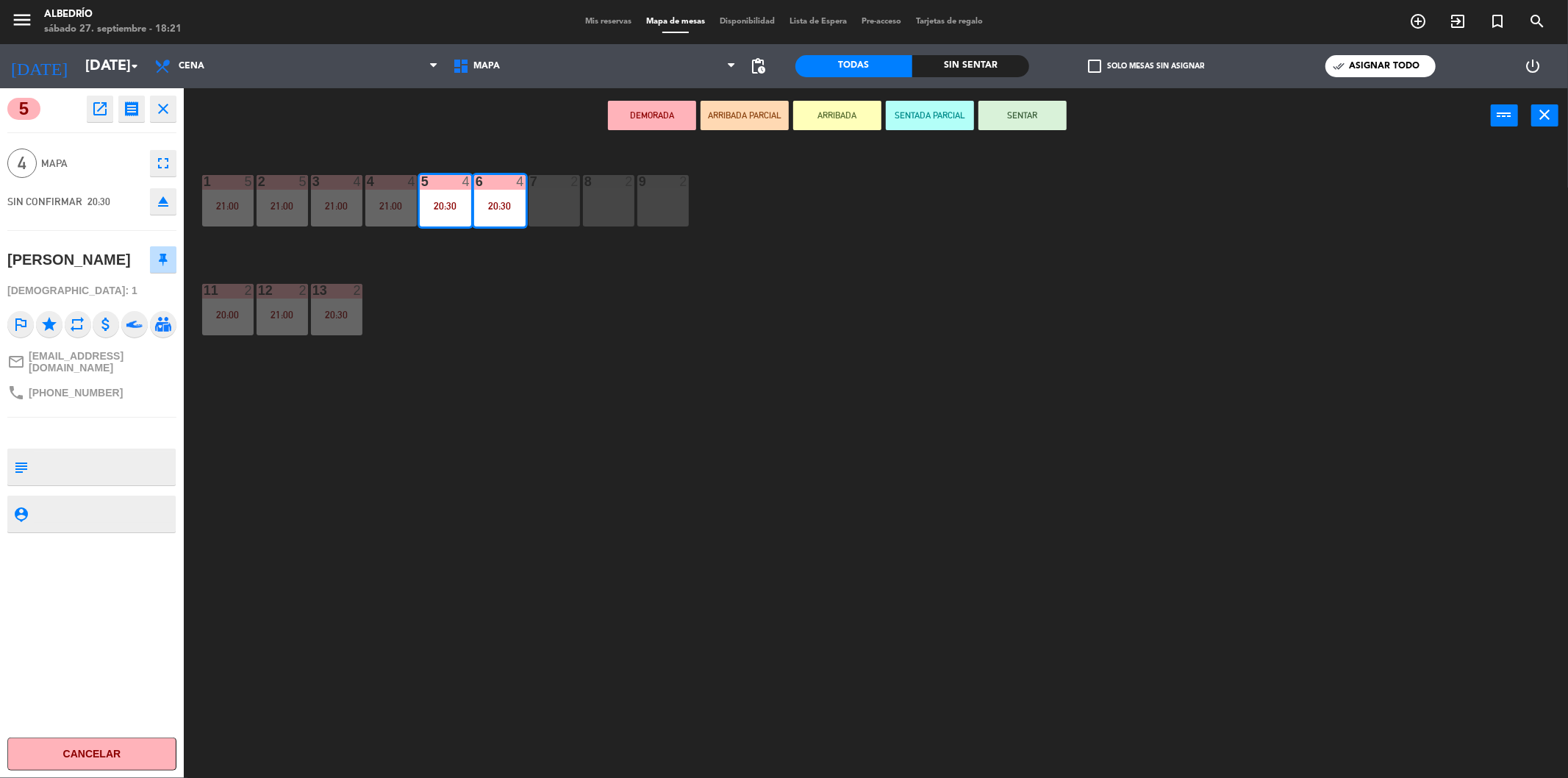
click at [172, 254] on button at bounding box center [163, 259] width 27 height 27
click at [558, 363] on div "1 5 21:00 2 5 21:00 3 4 21:00 4 4 21:00 5 4 20:30 6 4 20:30 7 2 8 2 9 2 11 2 20…" at bounding box center [884, 466] width 1369 height 634
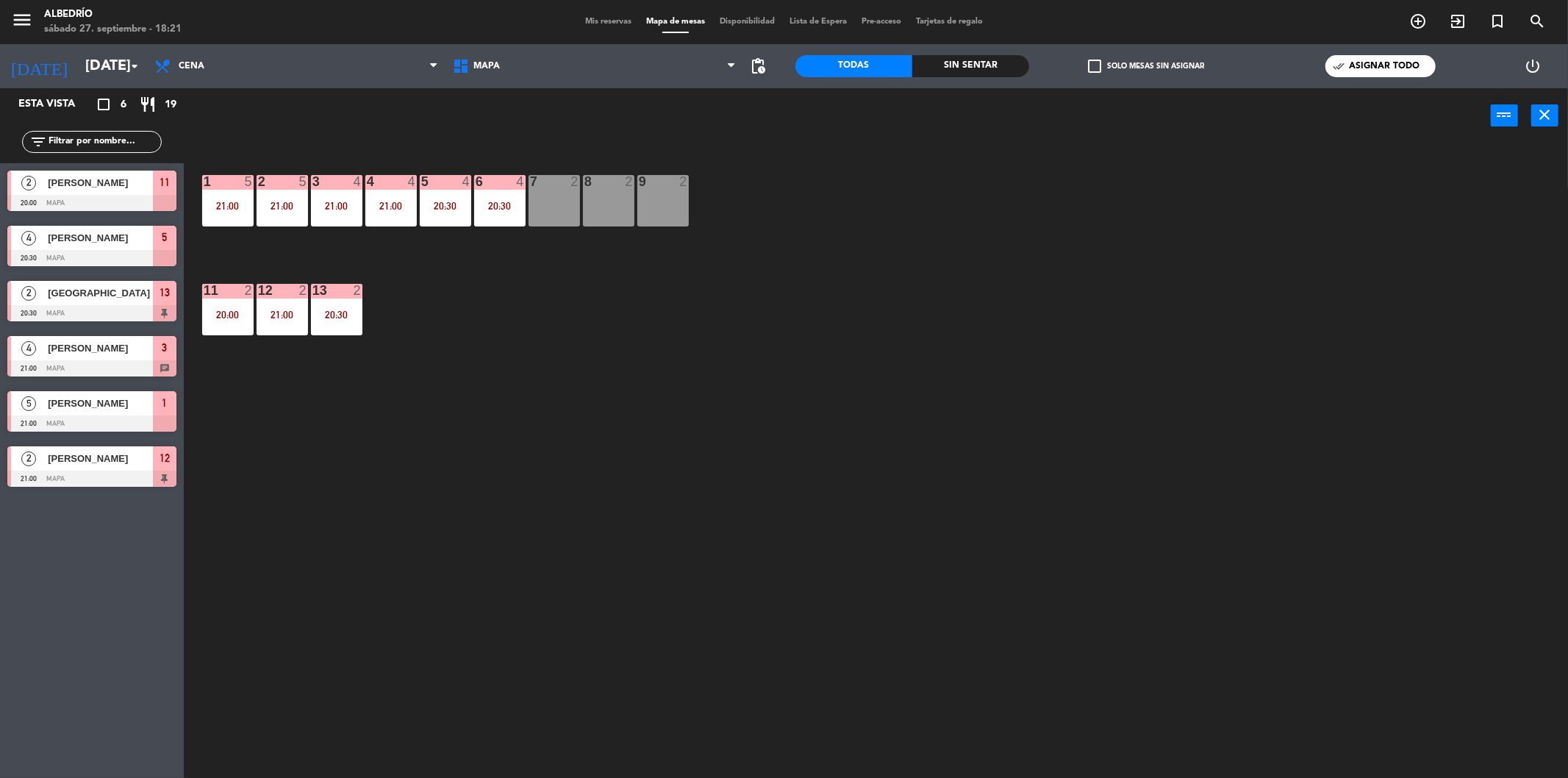
click at [84, 296] on span "[GEOGRAPHIC_DATA]" at bounding box center [100, 292] width 105 height 15
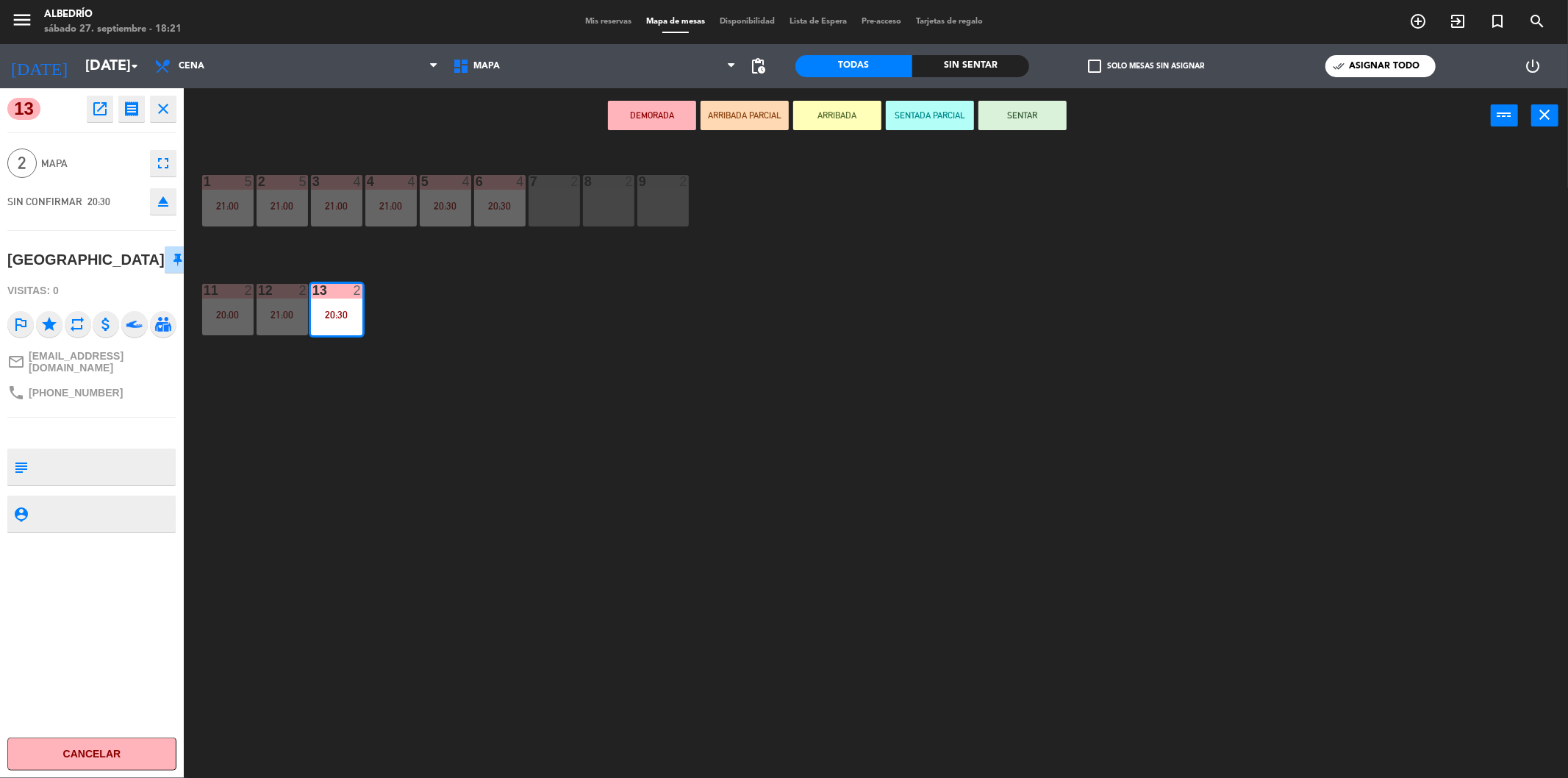
click at [174, 253] on icon at bounding box center [178, 259] width 9 height 13
click at [437, 437] on div "1 5 21:00 2 5 21:00 3 4 21:00 4 4 21:00 5 4 20:30 6 4 20:30 7 2 8 2 9 2 11 2 20…" at bounding box center [884, 466] width 1369 height 634
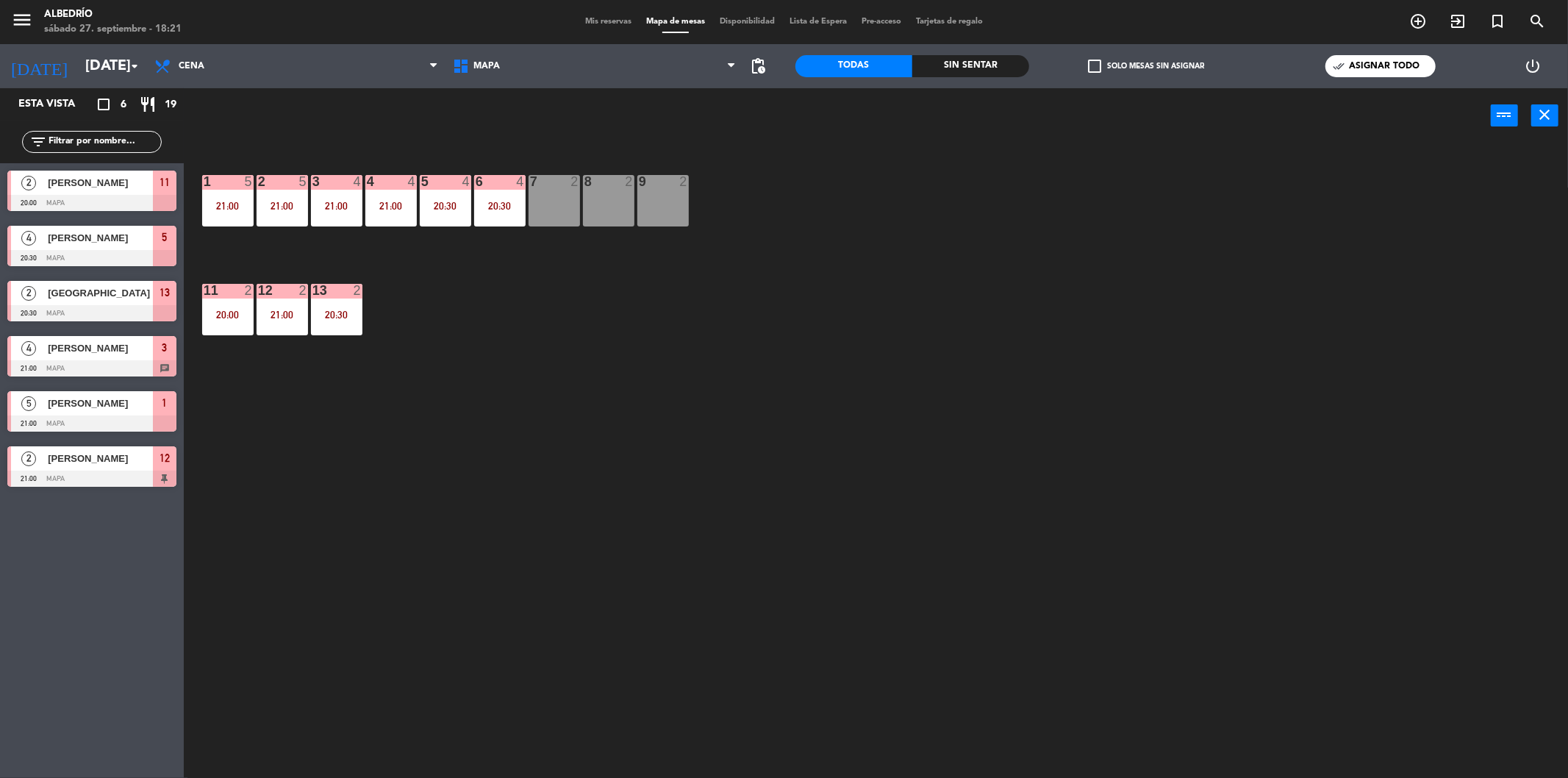
click at [85, 458] on span "[PERSON_NAME]" at bounding box center [100, 458] width 105 height 15
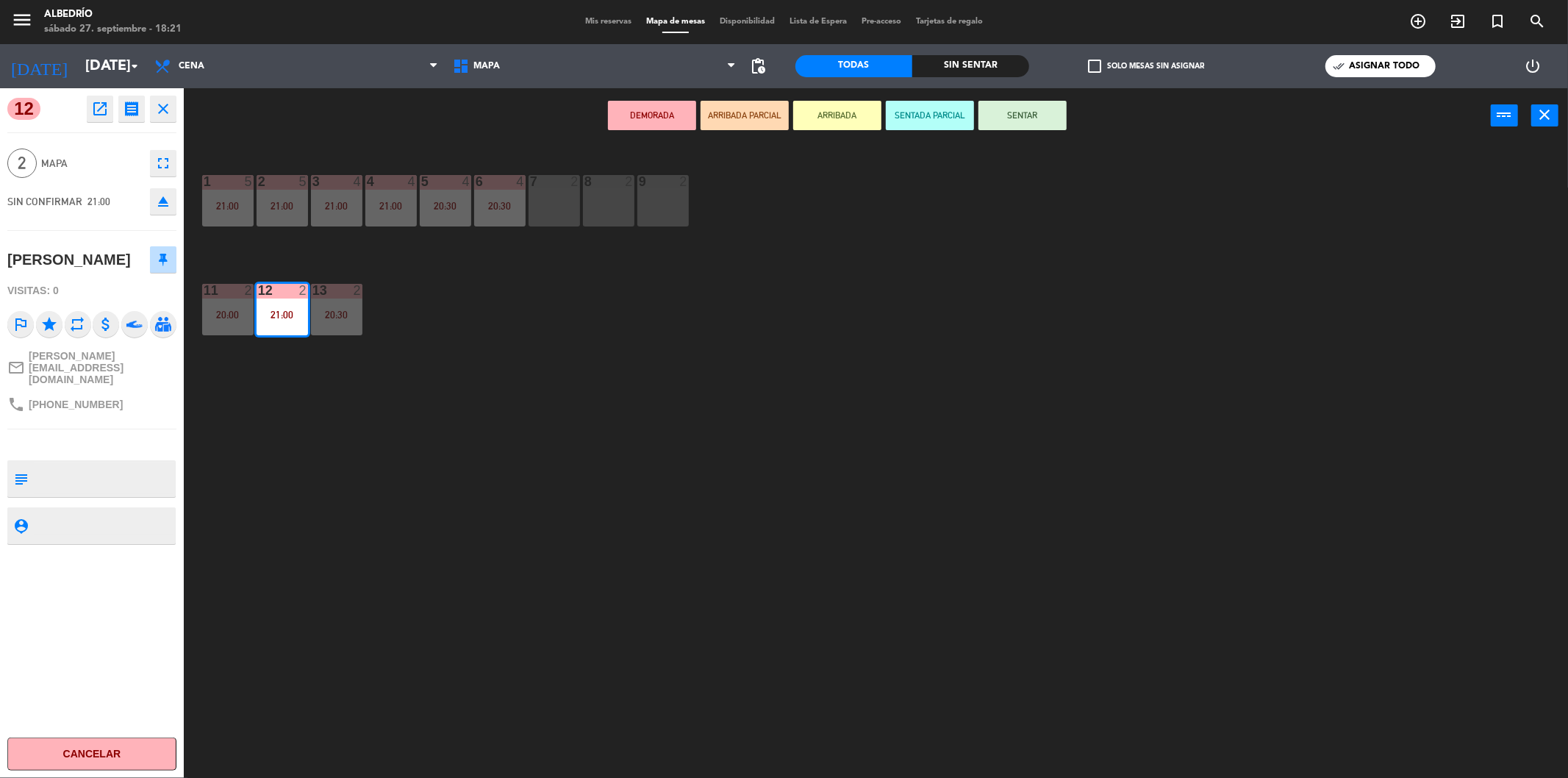
click at [164, 266] on button at bounding box center [163, 259] width 27 height 27
click at [355, 416] on div "1 5 21:00 2 5 21:00 3 4 21:00 4 4 21:00 5 4 20:30 6 4 20:30 7 2 8 2 9 2 11 2 20…" at bounding box center [884, 466] width 1369 height 634
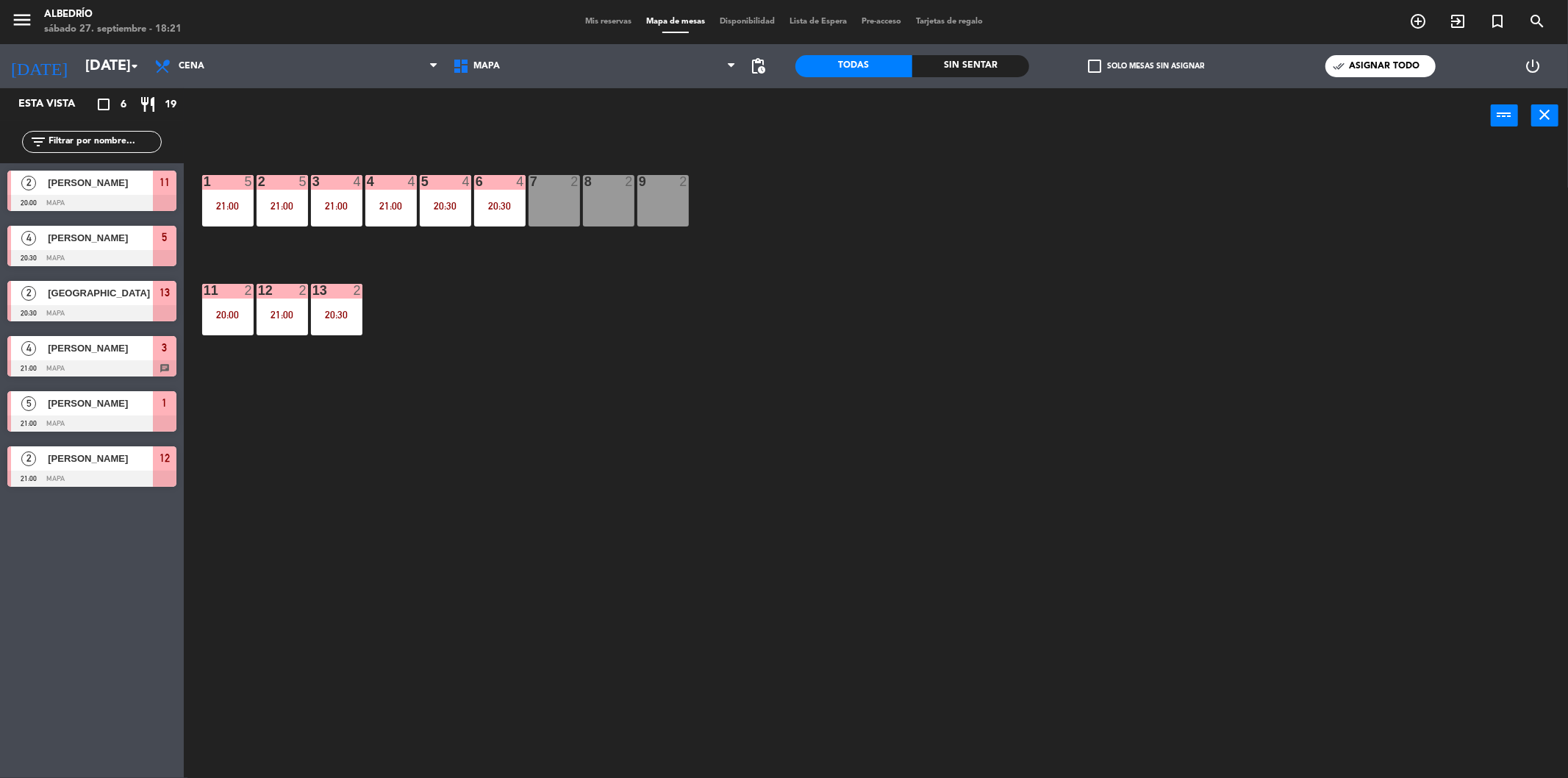
click at [735, 18] on span "Disponibilidad" at bounding box center [747, 22] width 70 height 8
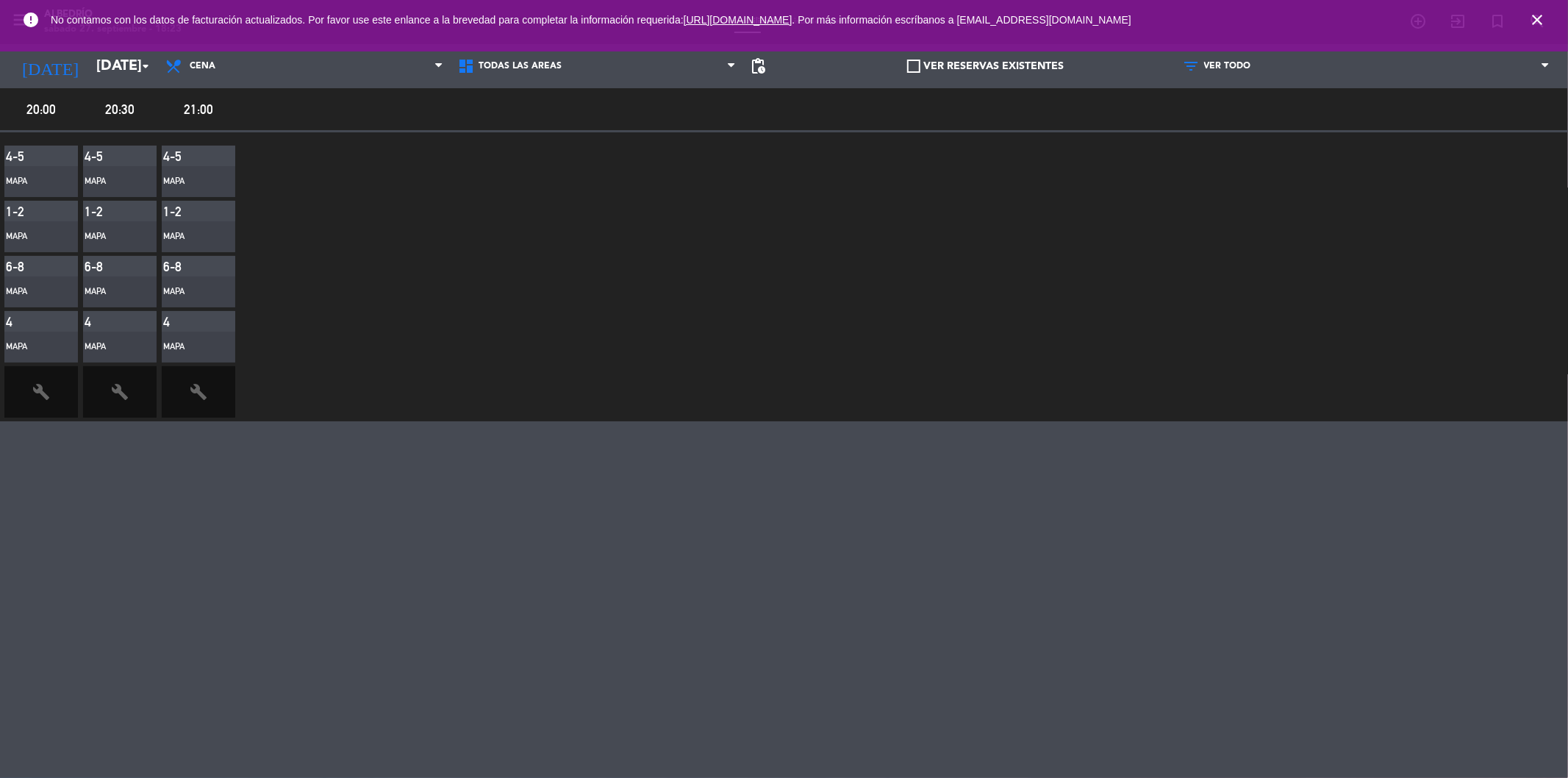
click at [1538, 23] on icon "close" at bounding box center [1537, 20] width 18 height 18
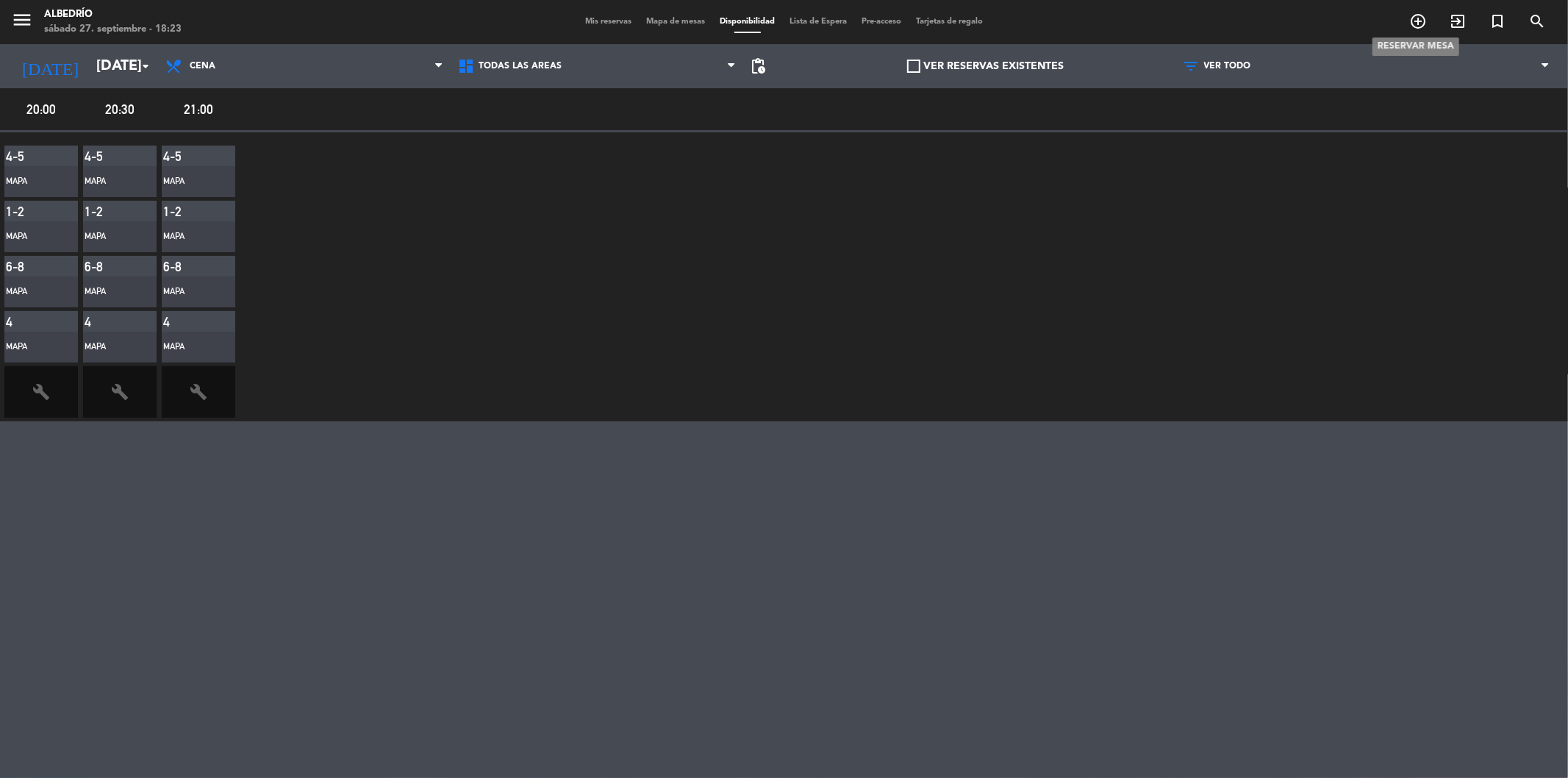
click at [1409, 20] on icon "add_circle_outline" at bounding box center [1418, 21] width 18 height 18
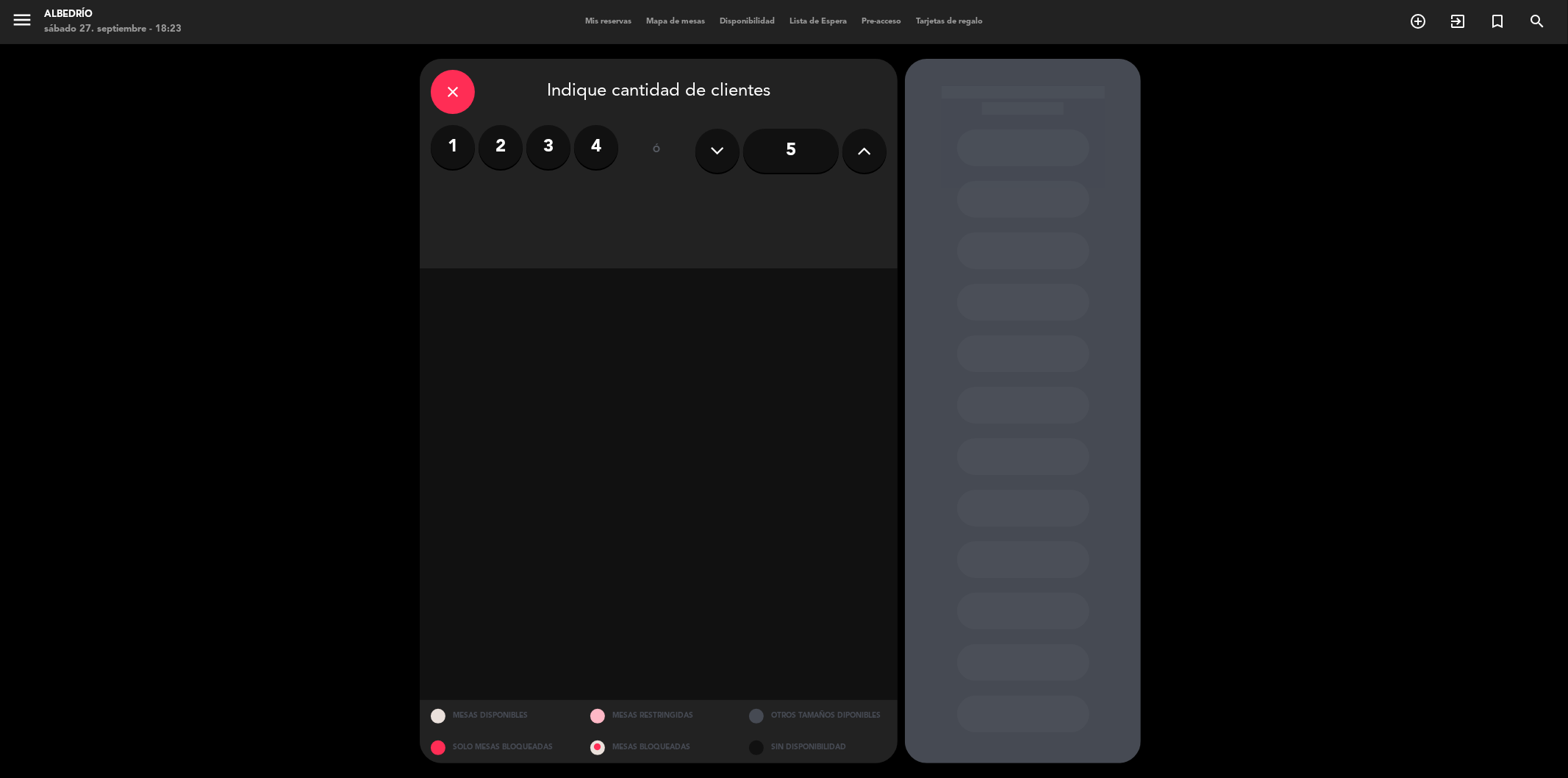
click at [600, 150] on label "4" at bounding box center [596, 147] width 44 height 44
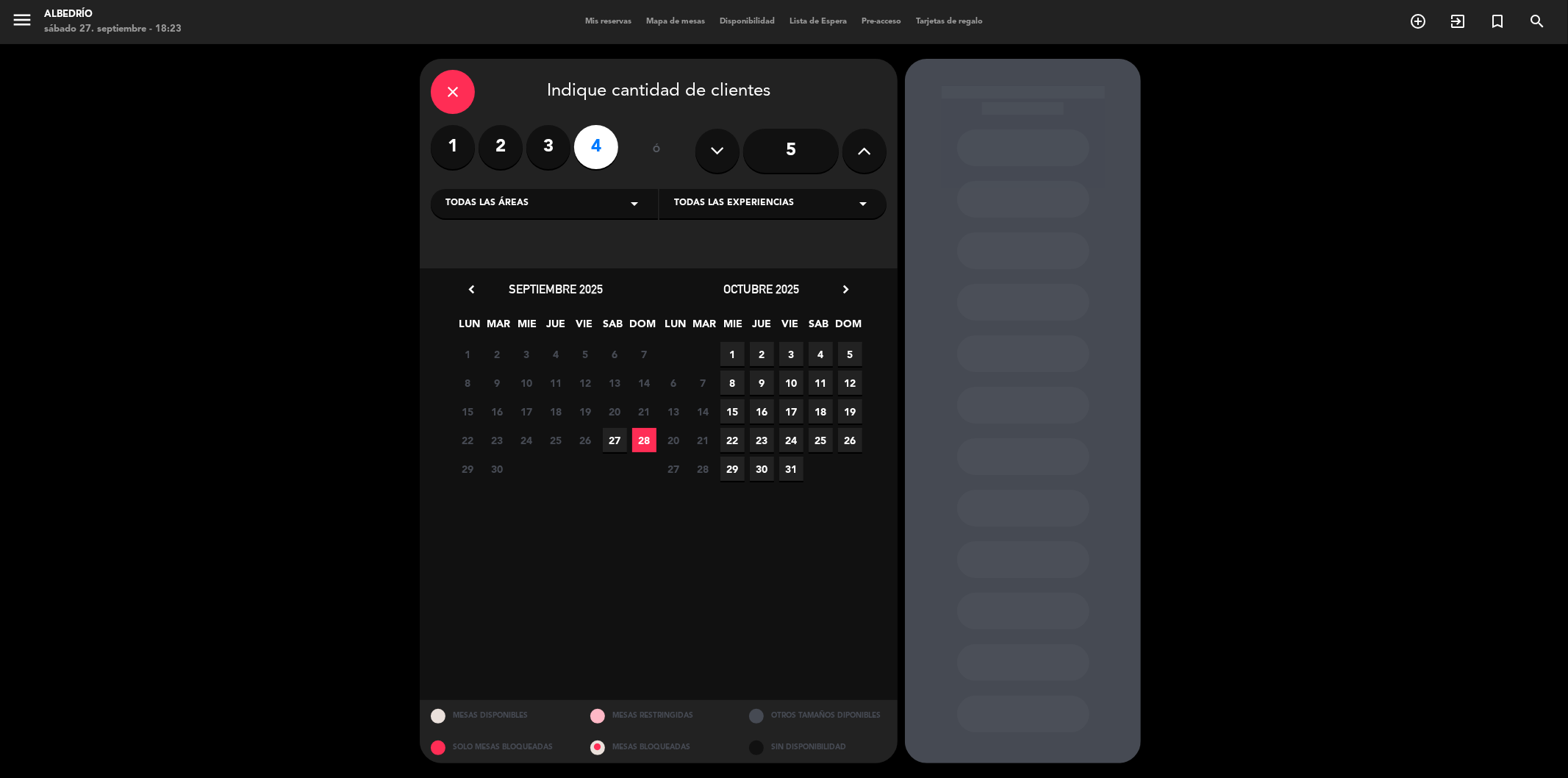
click at [619, 436] on span "27" at bounding box center [615, 440] width 24 height 24
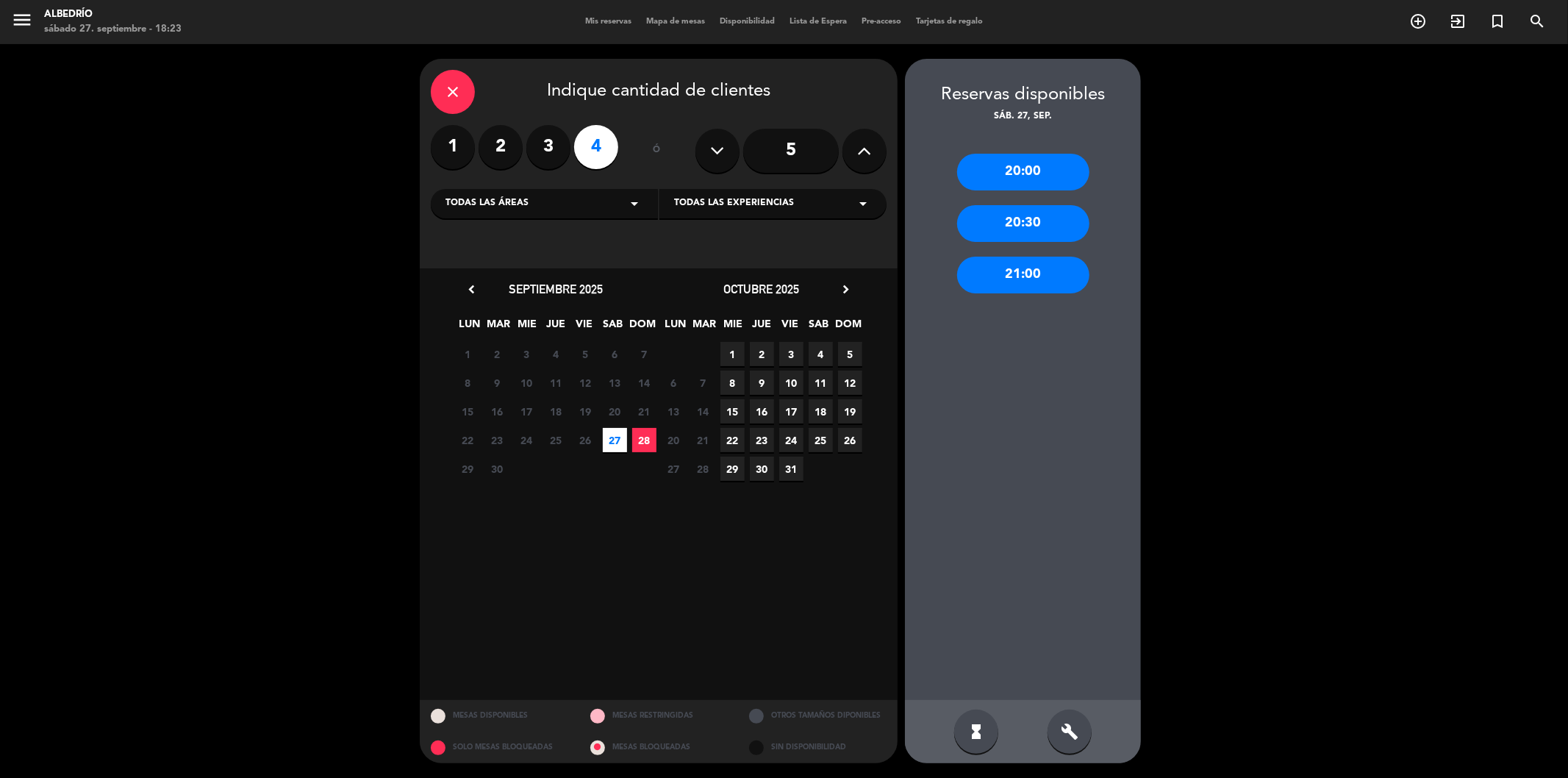
click at [556, 140] on label "3" at bounding box center [548, 147] width 44 height 44
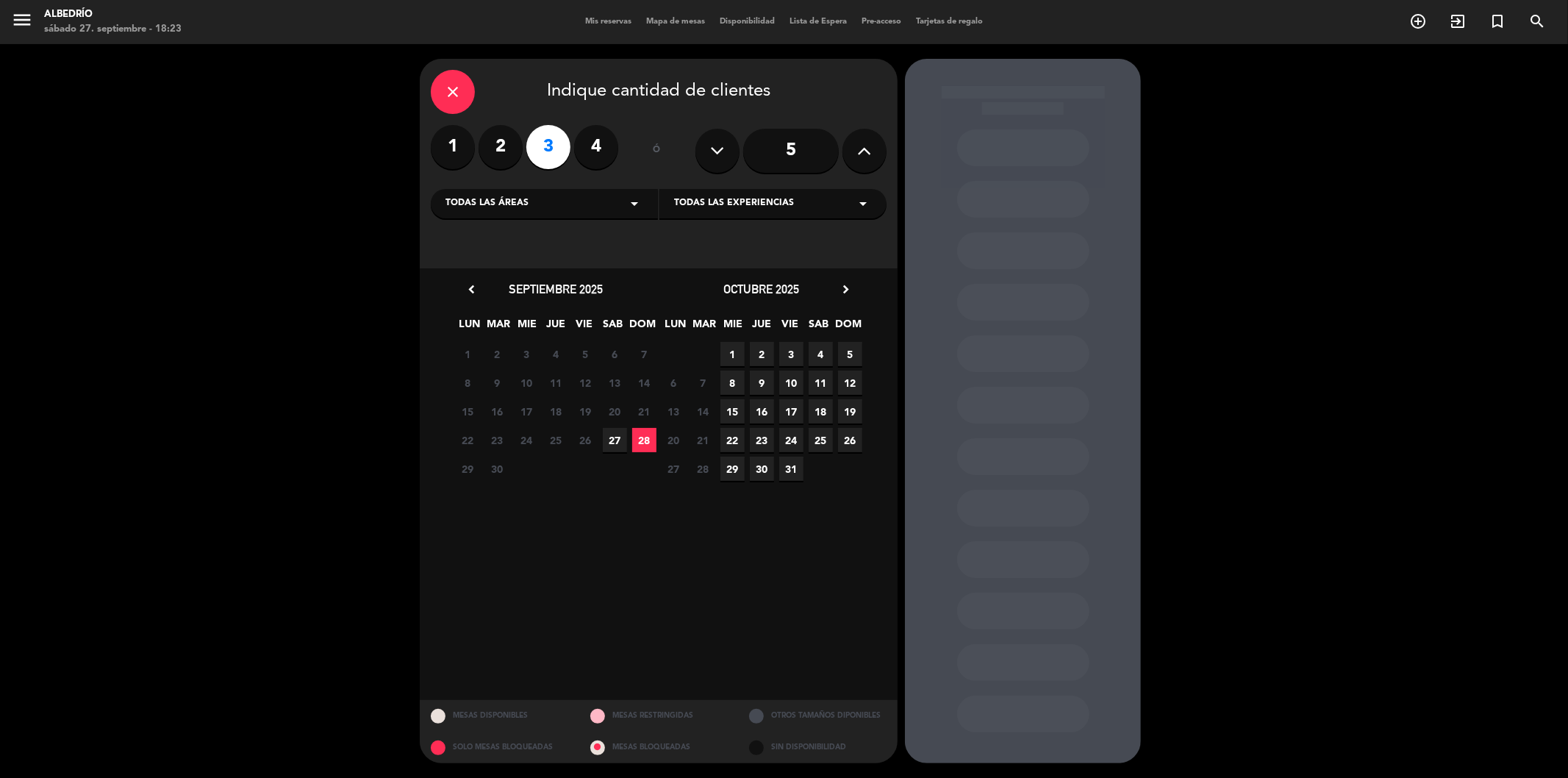
click at [622, 441] on span "27" at bounding box center [615, 440] width 24 height 24
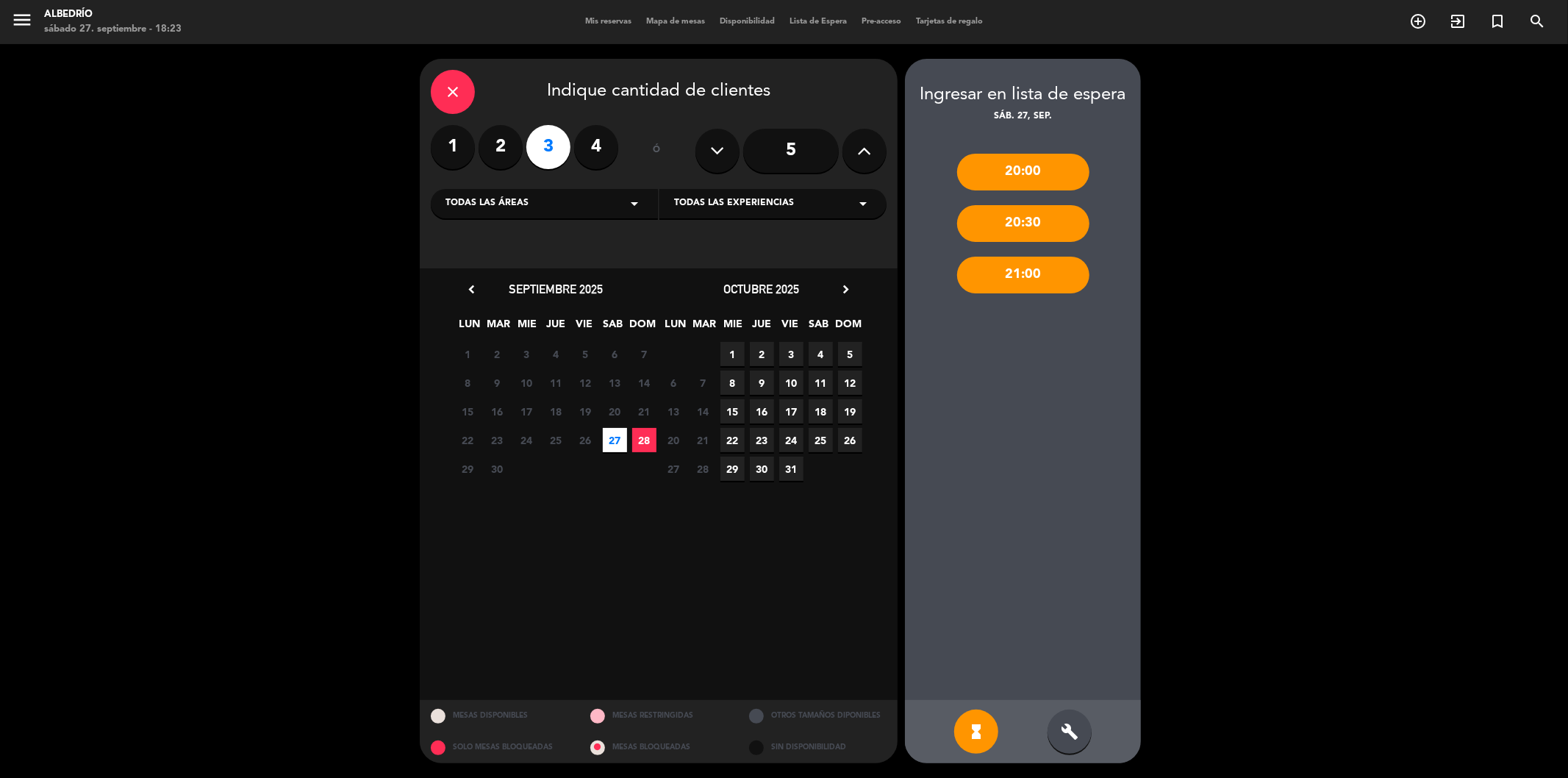
click at [482, 157] on label "2" at bounding box center [500, 147] width 44 height 44
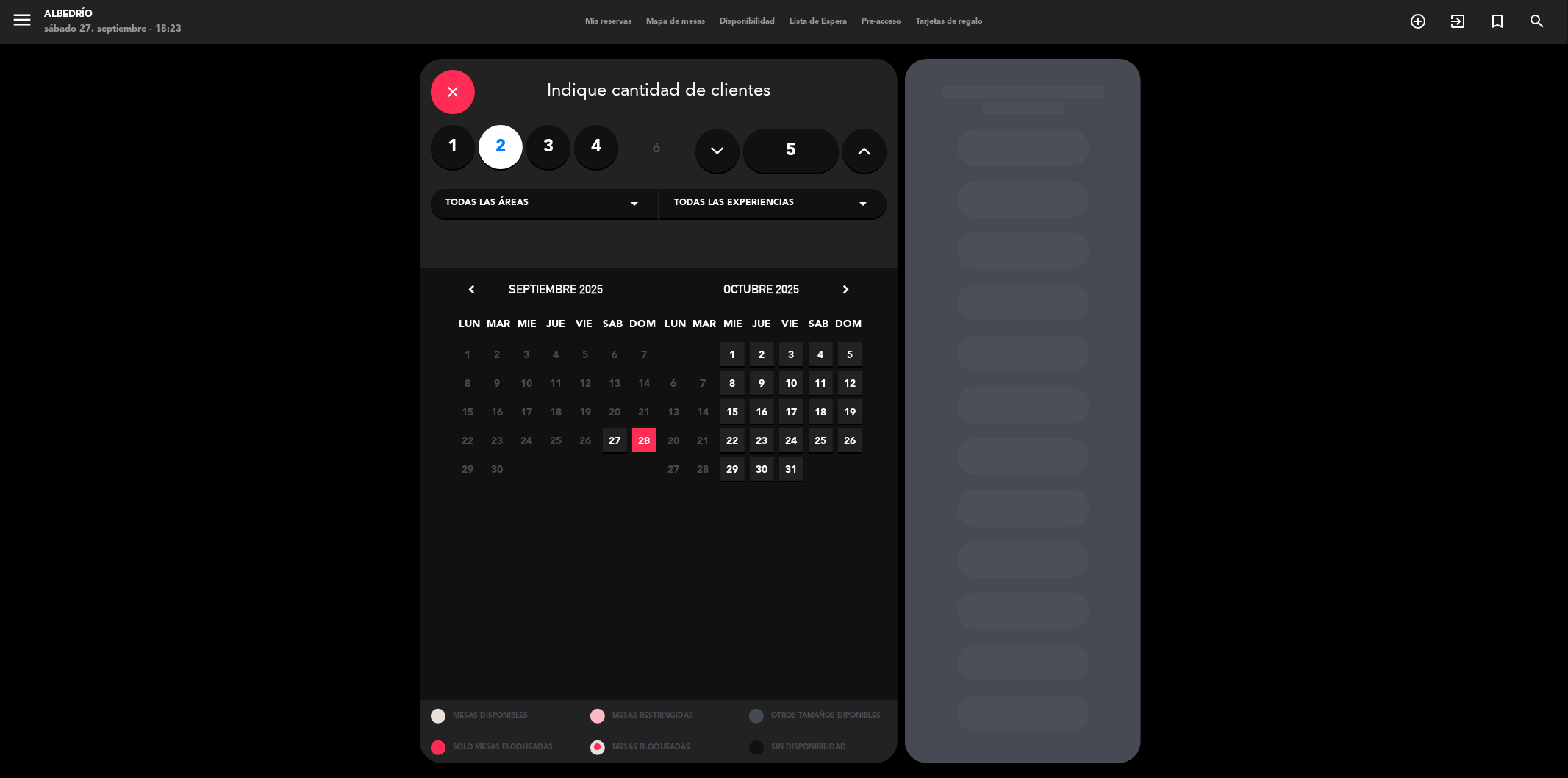
click at [610, 435] on span "27" at bounding box center [615, 440] width 24 height 24
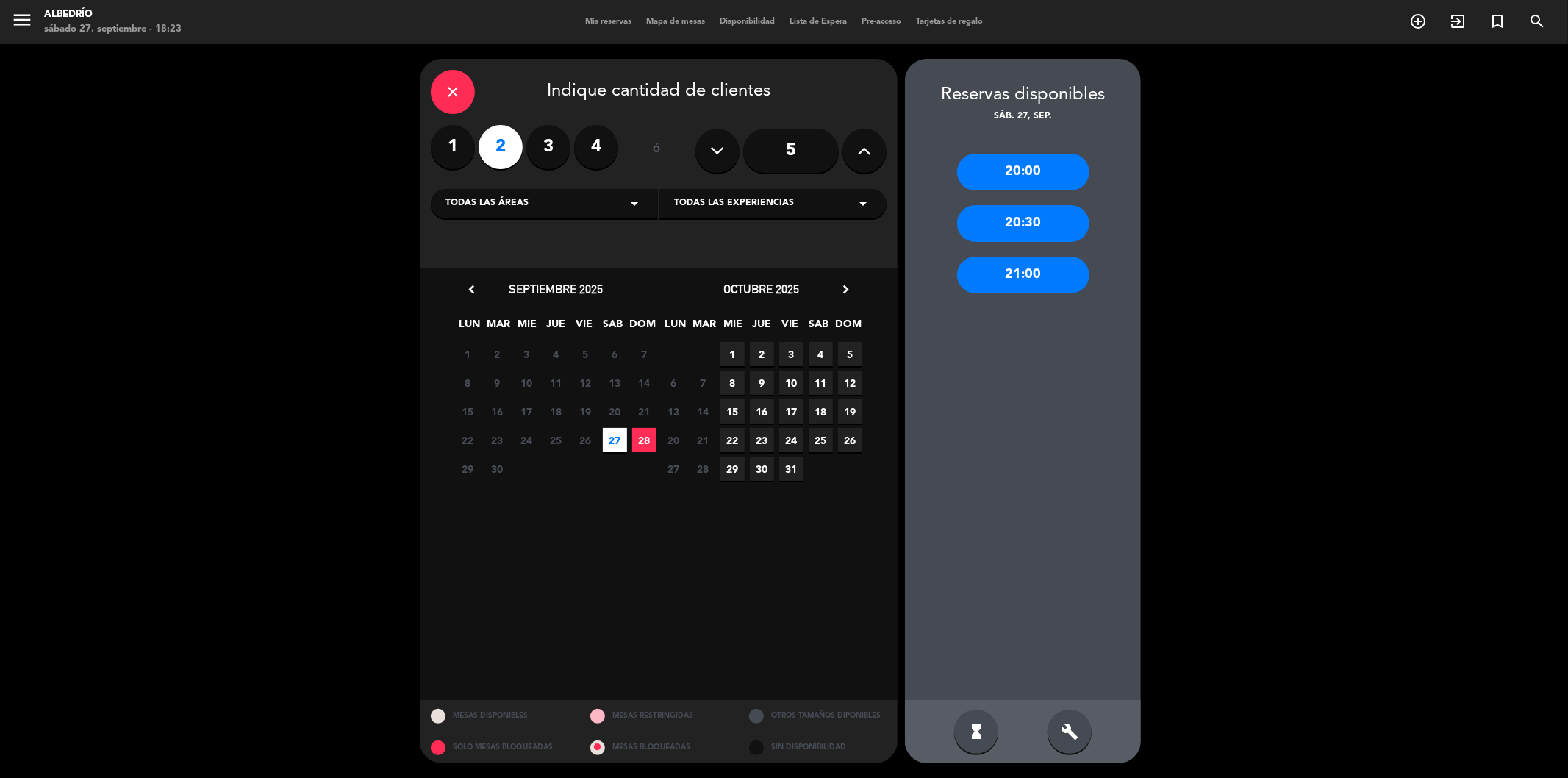
click at [797, 153] on input "5" at bounding box center [791, 150] width 95 height 44
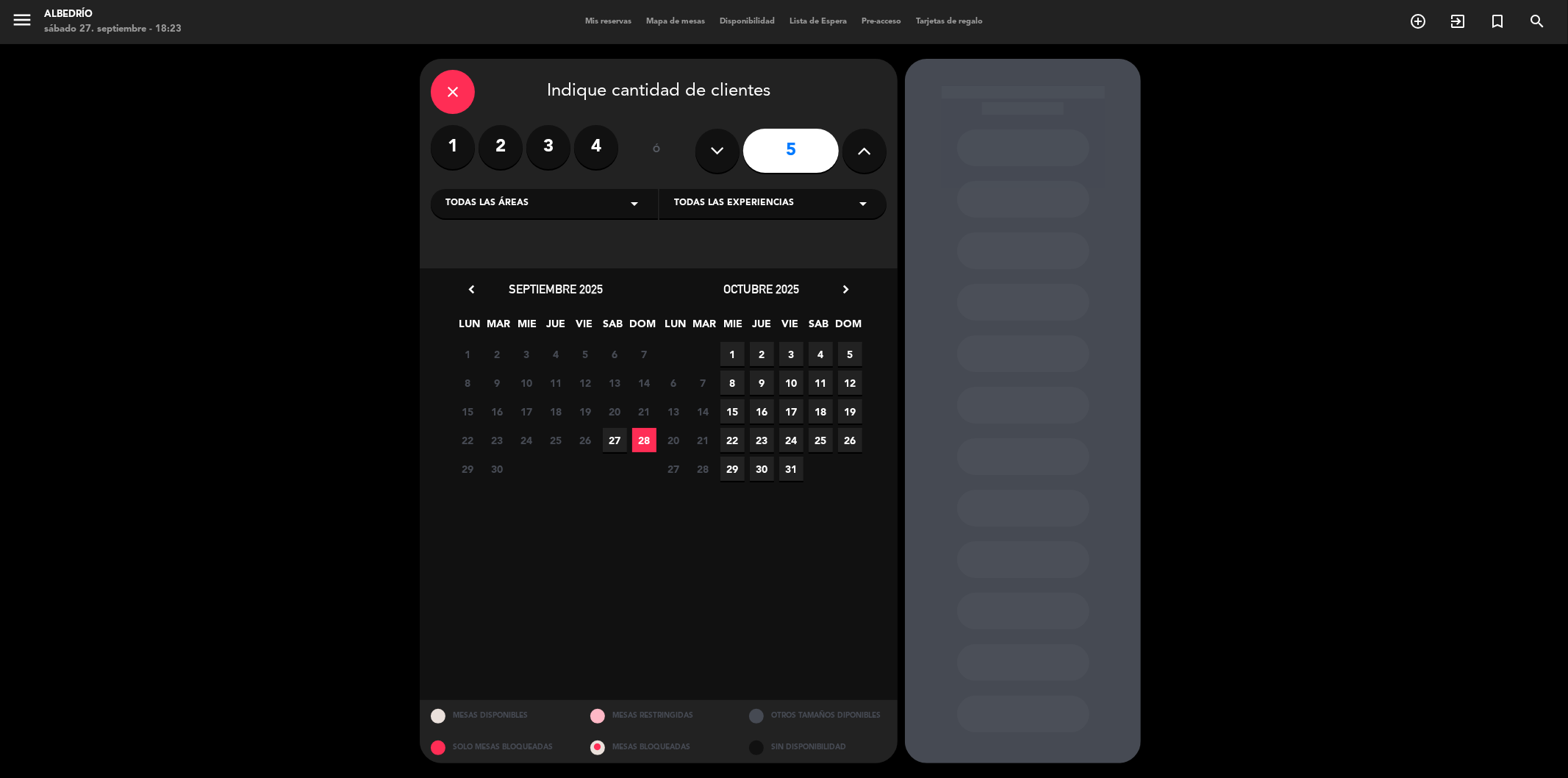
click at [619, 436] on span "27" at bounding box center [615, 440] width 24 height 24
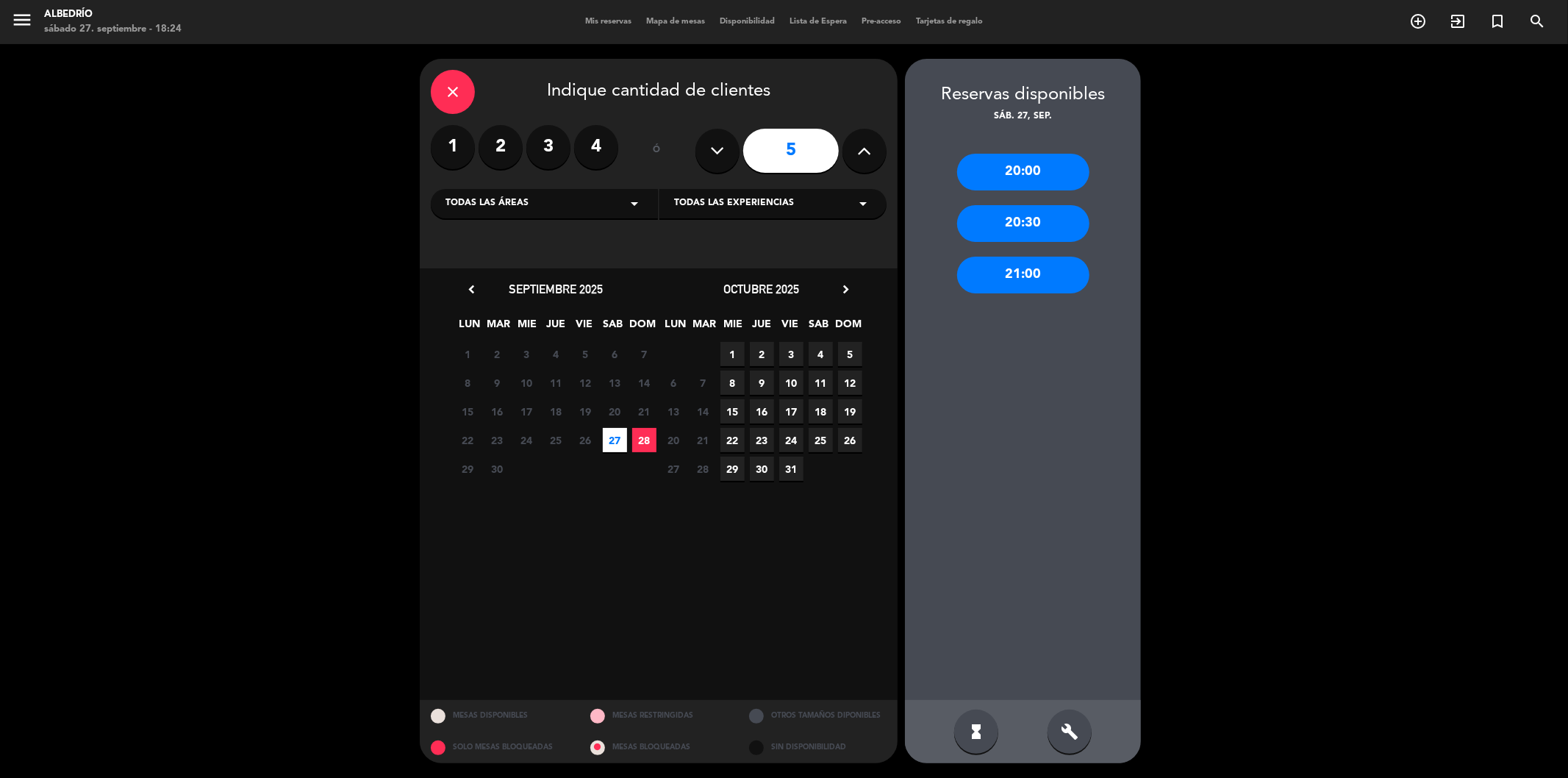
click at [688, 20] on span "Mapa de mesas" at bounding box center [675, 22] width 73 height 8
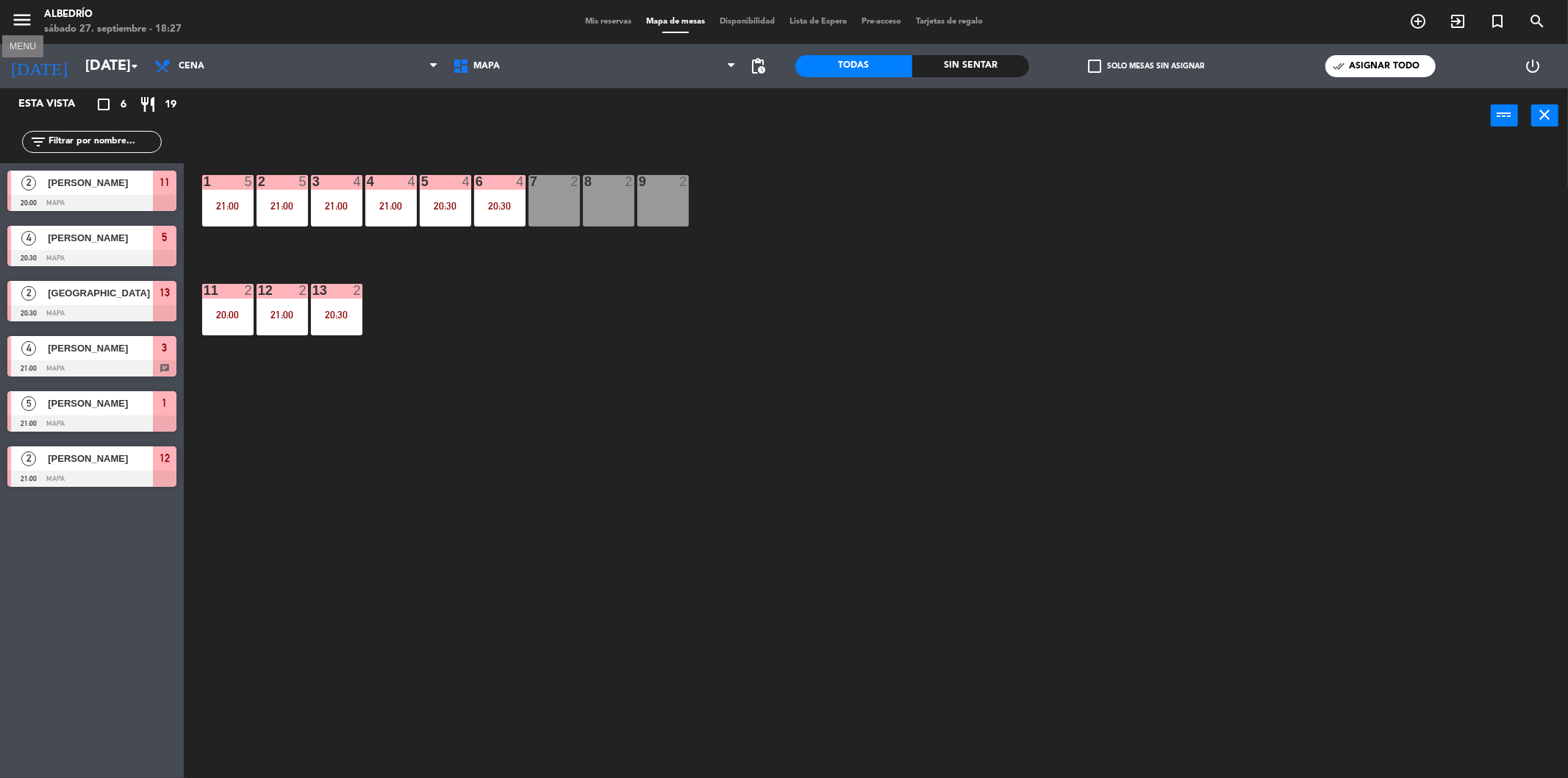
click at [20, 19] on icon "menu" at bounding box center [22, 19] width 22 height 22
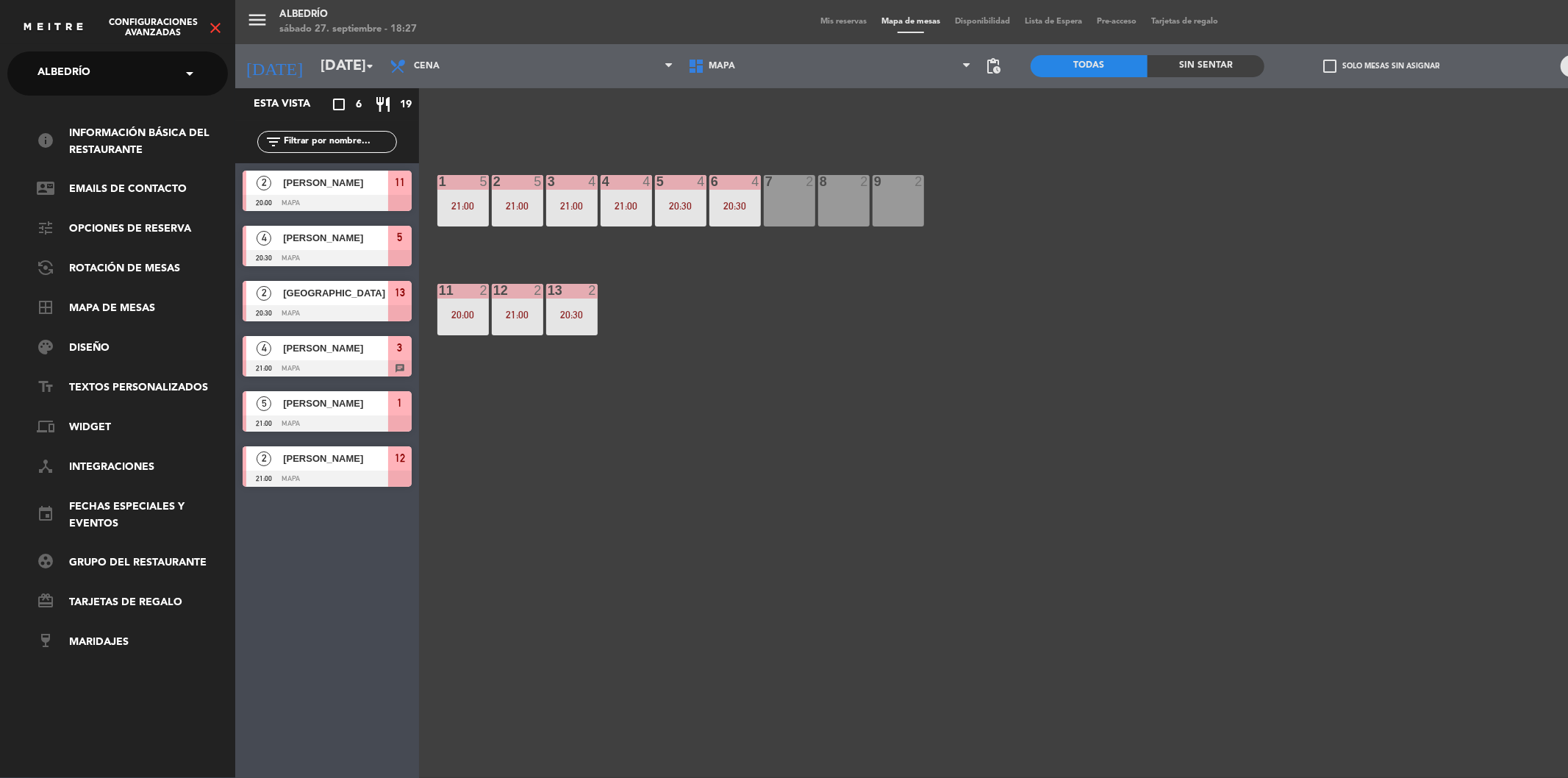
click at [214, 33] on icon "close" at bounding box center [215, 28] width 18 height 18
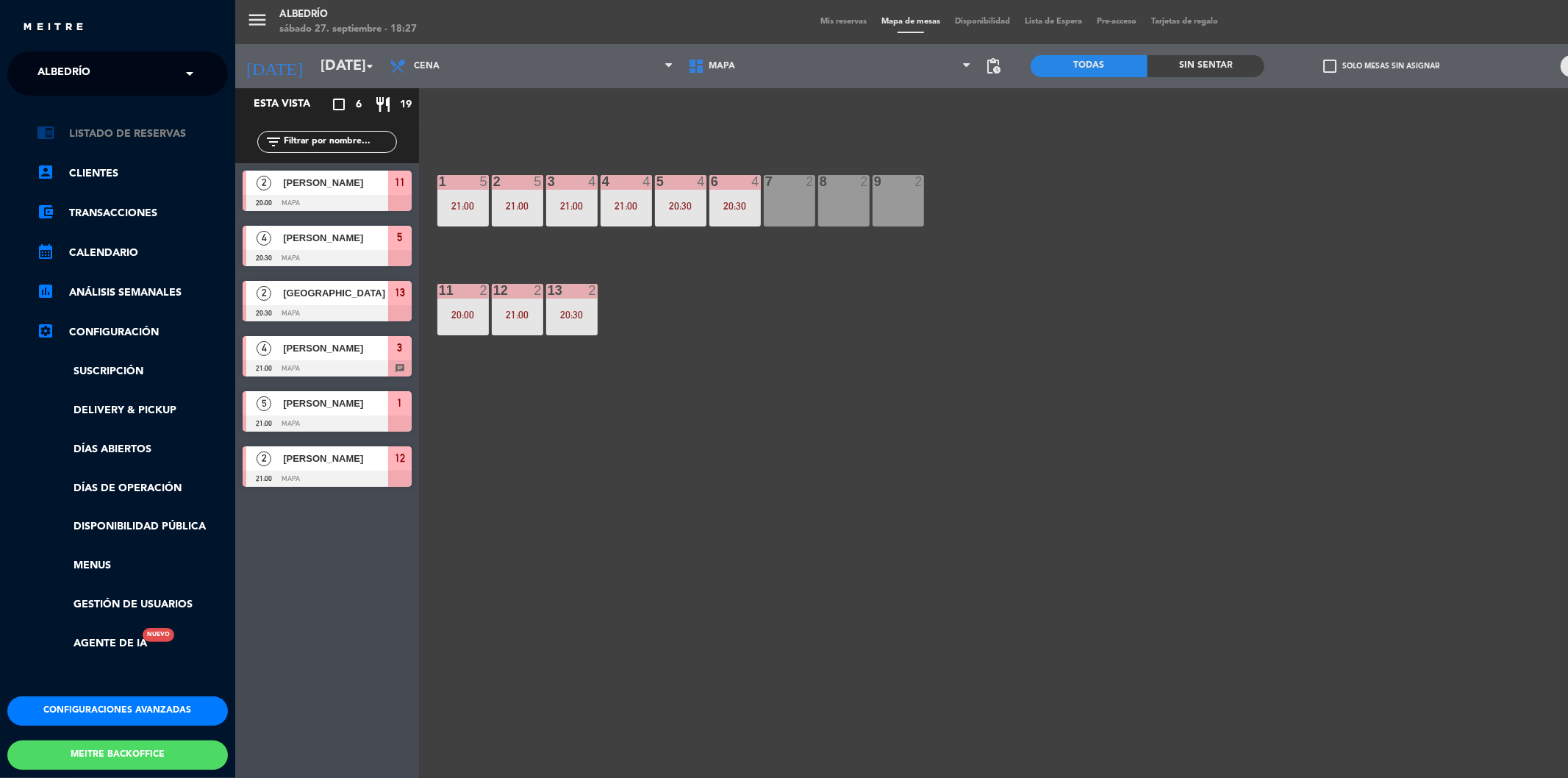
click at [123, 128] on link "chrome_reader_mode Listado de Reservas" at bounding box center [132, 134] width 191 height 18
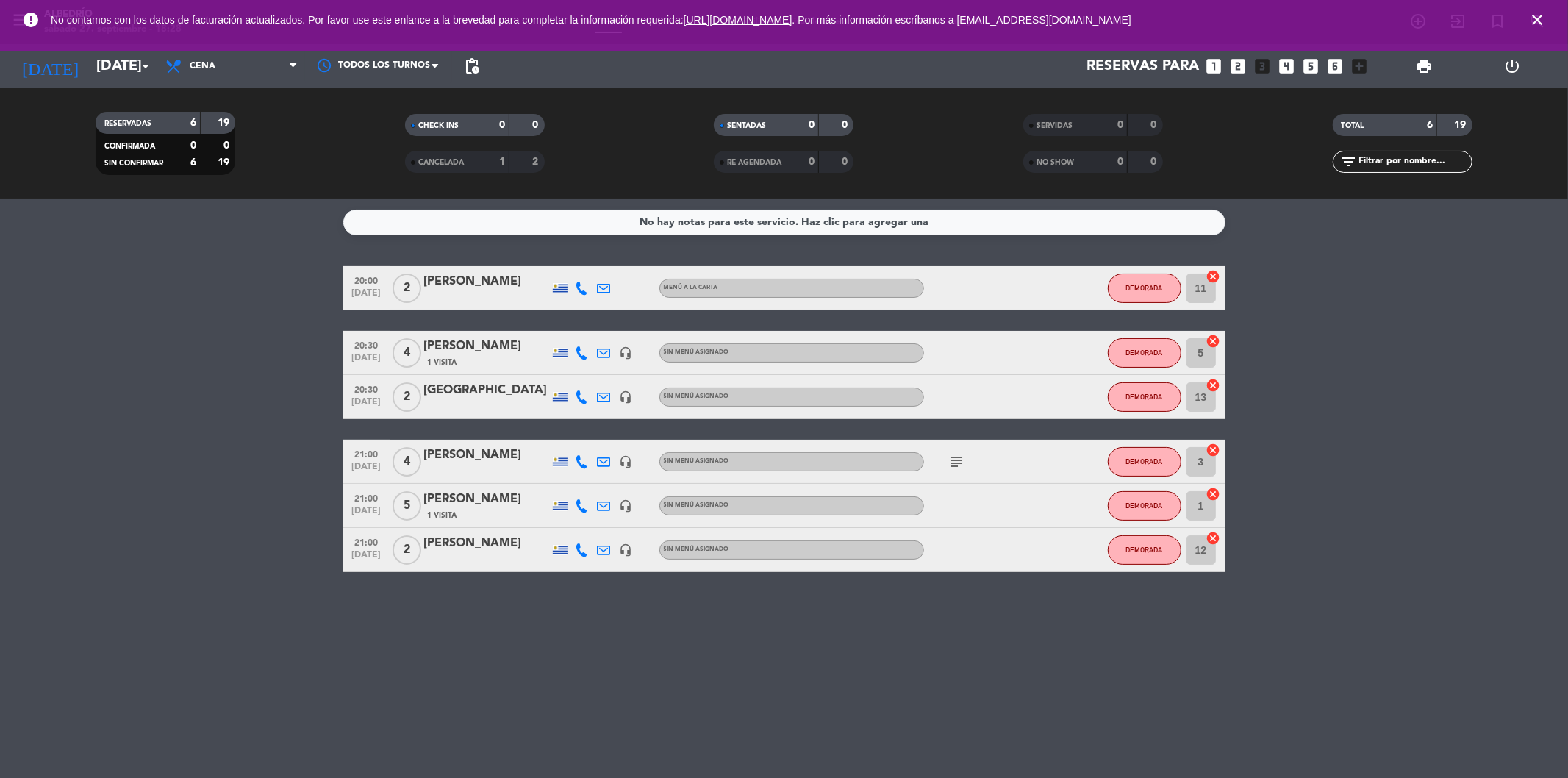
click at [1535, 19] on icon "close" at bounding box center [1537, 20] width 18 height 18
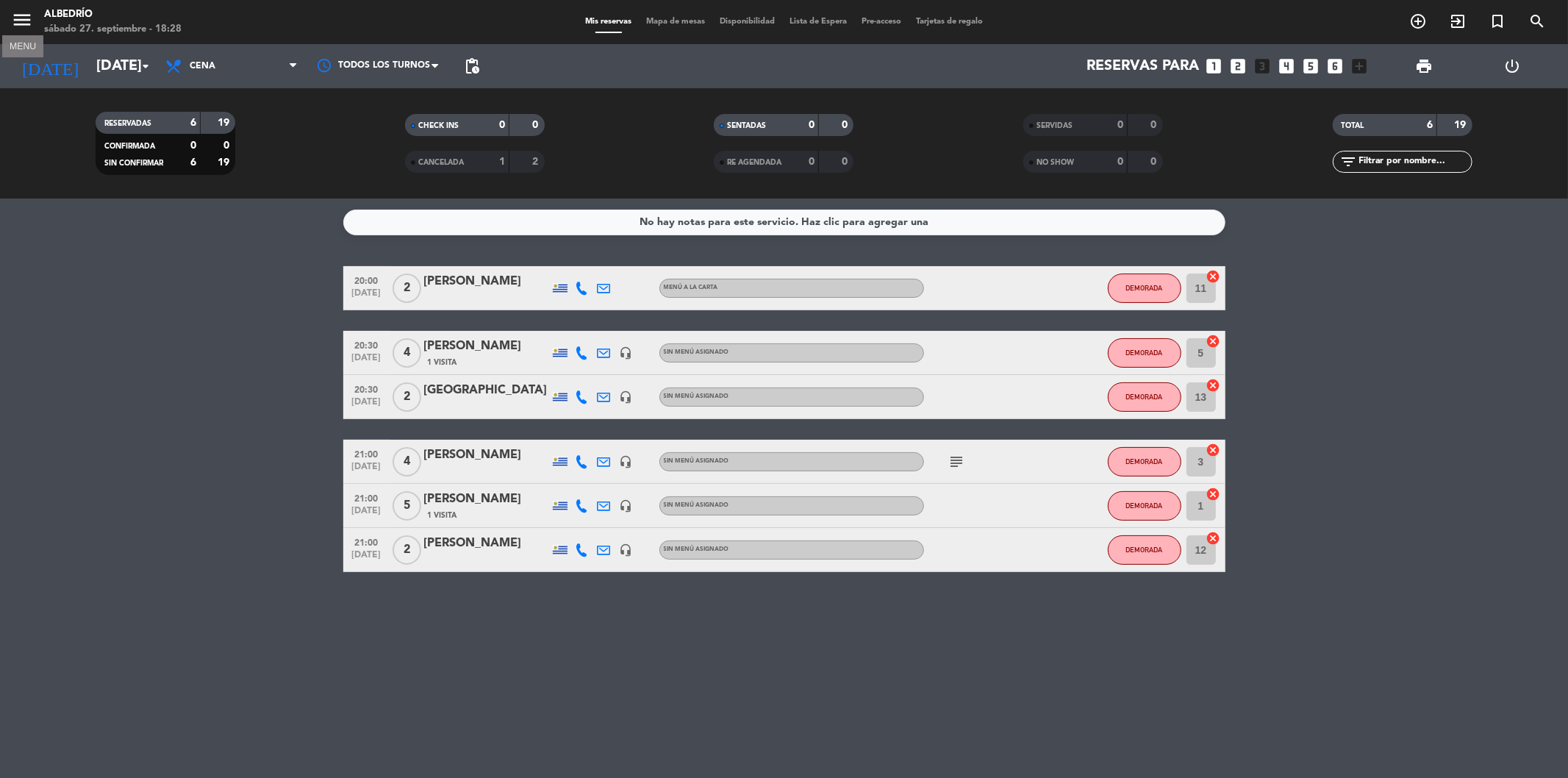
click at [23, 20] on icon "menu" at bounding box center [22, 19] width 22 height 22
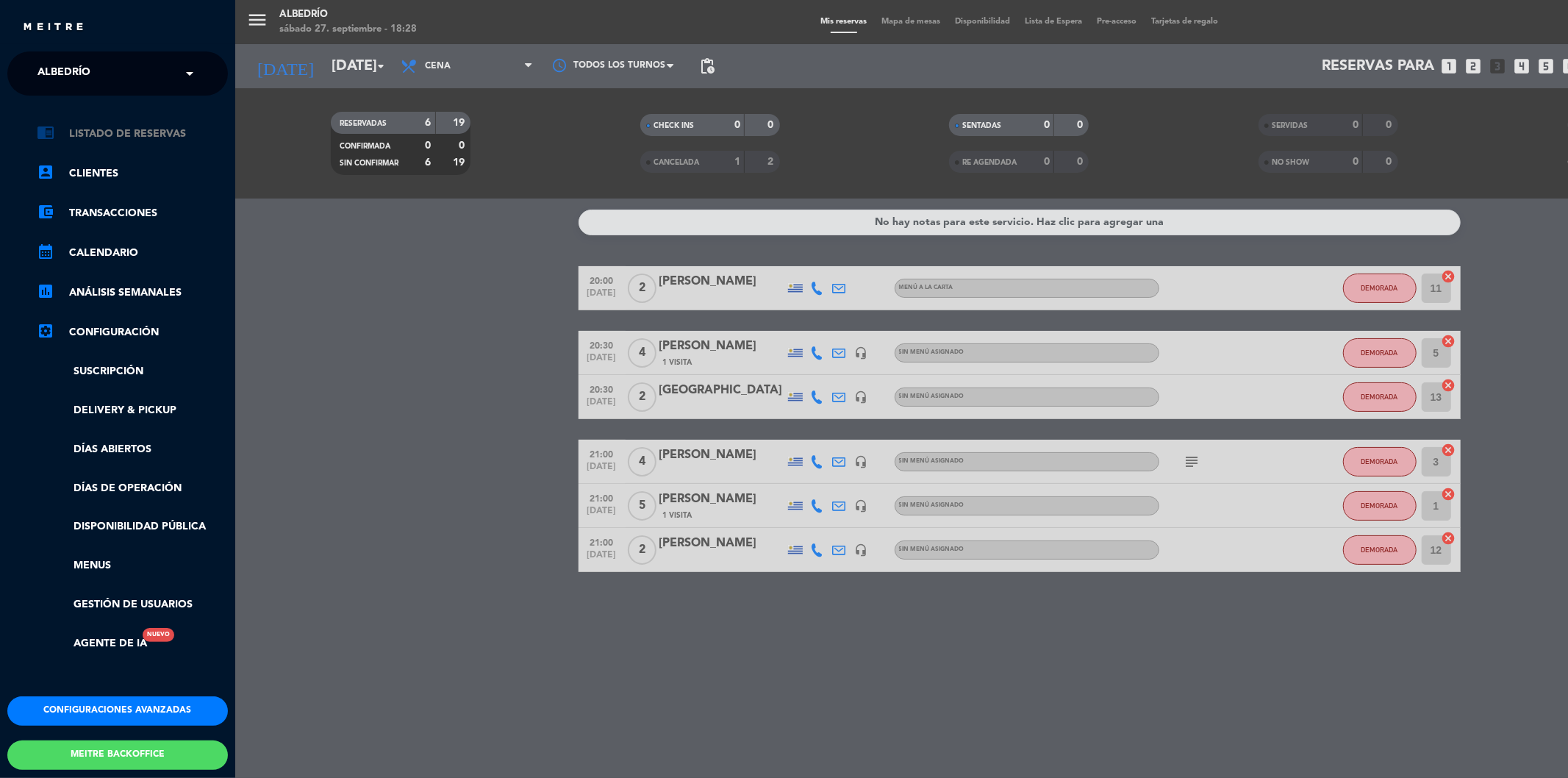
click at [94, 128] on link "chrome_reader_mode Listado de Reservas" at bounding box center [132, 134] width 191 height 18
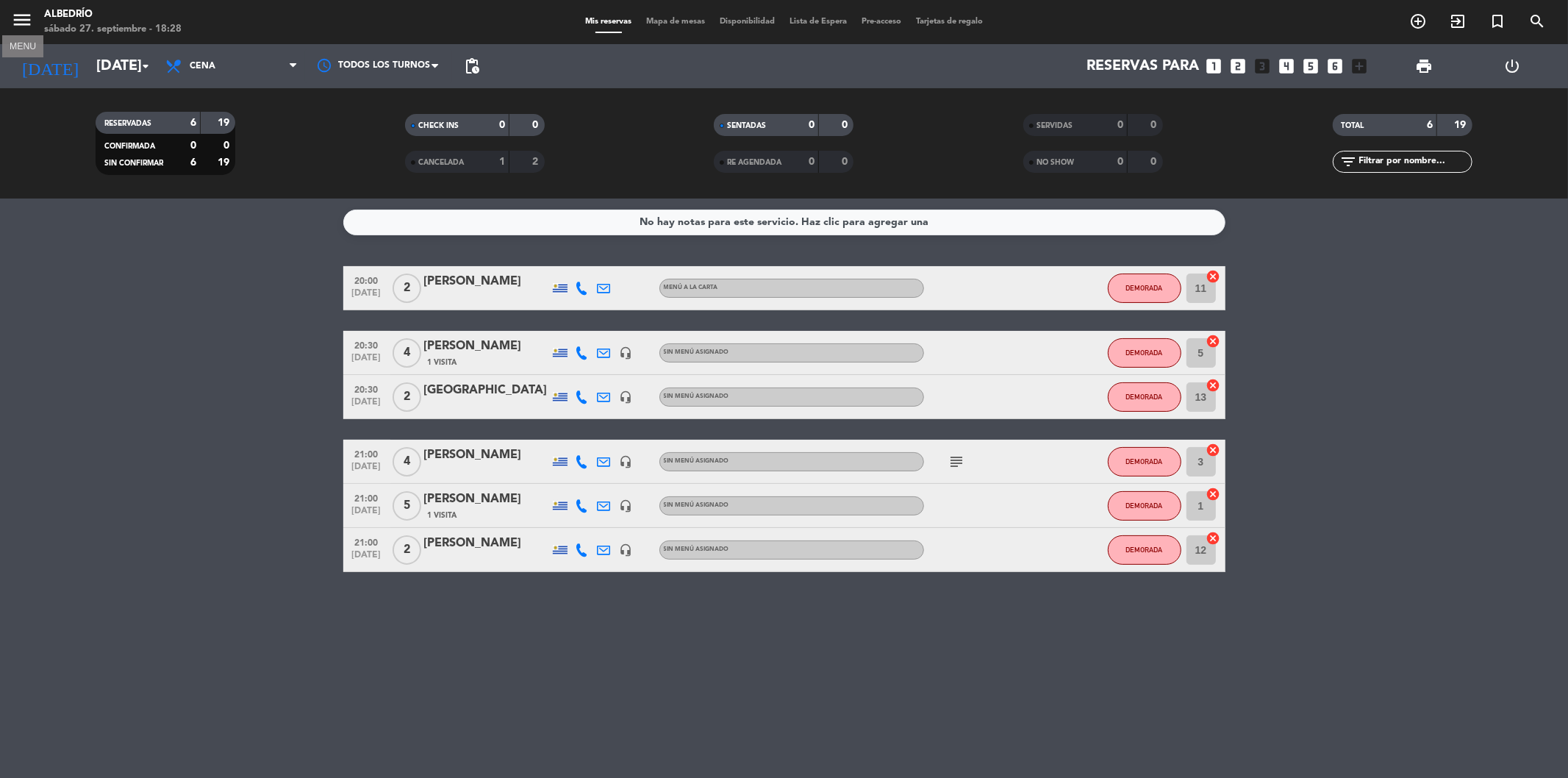
click at [19, 15] on icon "menu" at bounding box center [22, 19] width 22 height 22
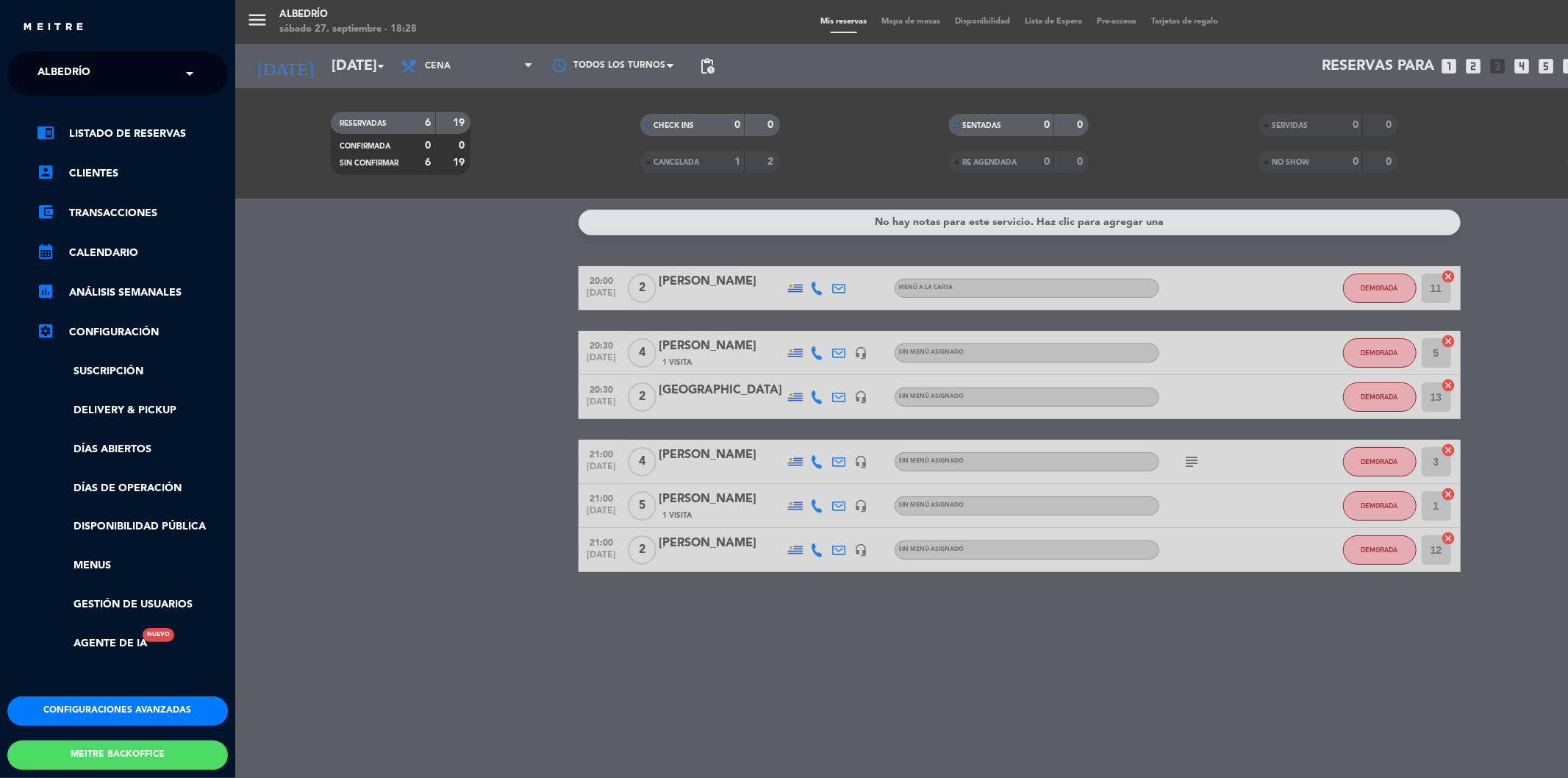
click at [53, 68] on span "Albedrío" at bounding box center [64, 73] width 53 height 31
type input "el abr"
click at [56, 107] on span "El Abrazo" at bounding box center [44, 113] width 59 height 17
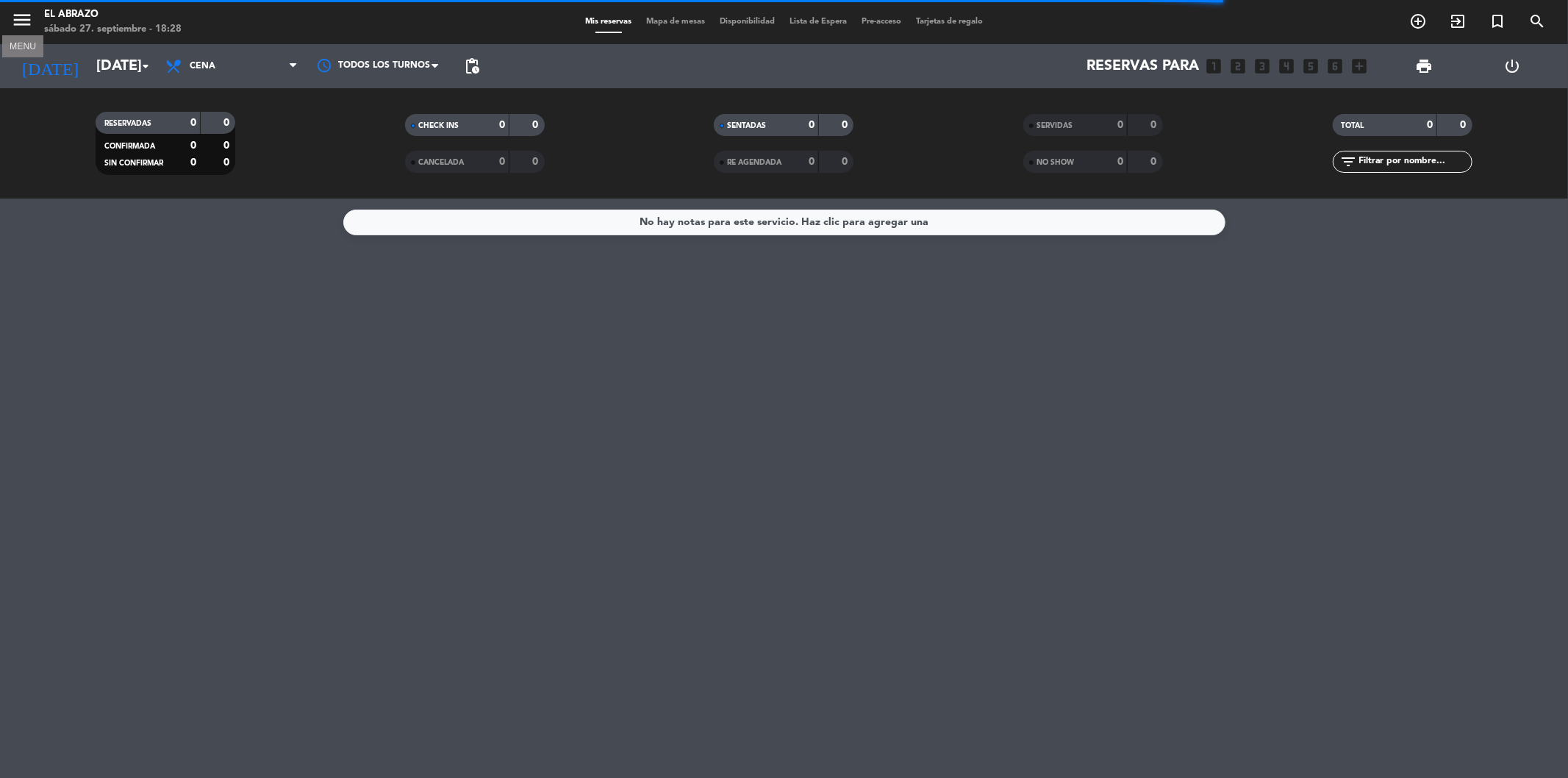
click at [19, 19] on icon "menu" at bounding box center [22, 19] width 22 height 22
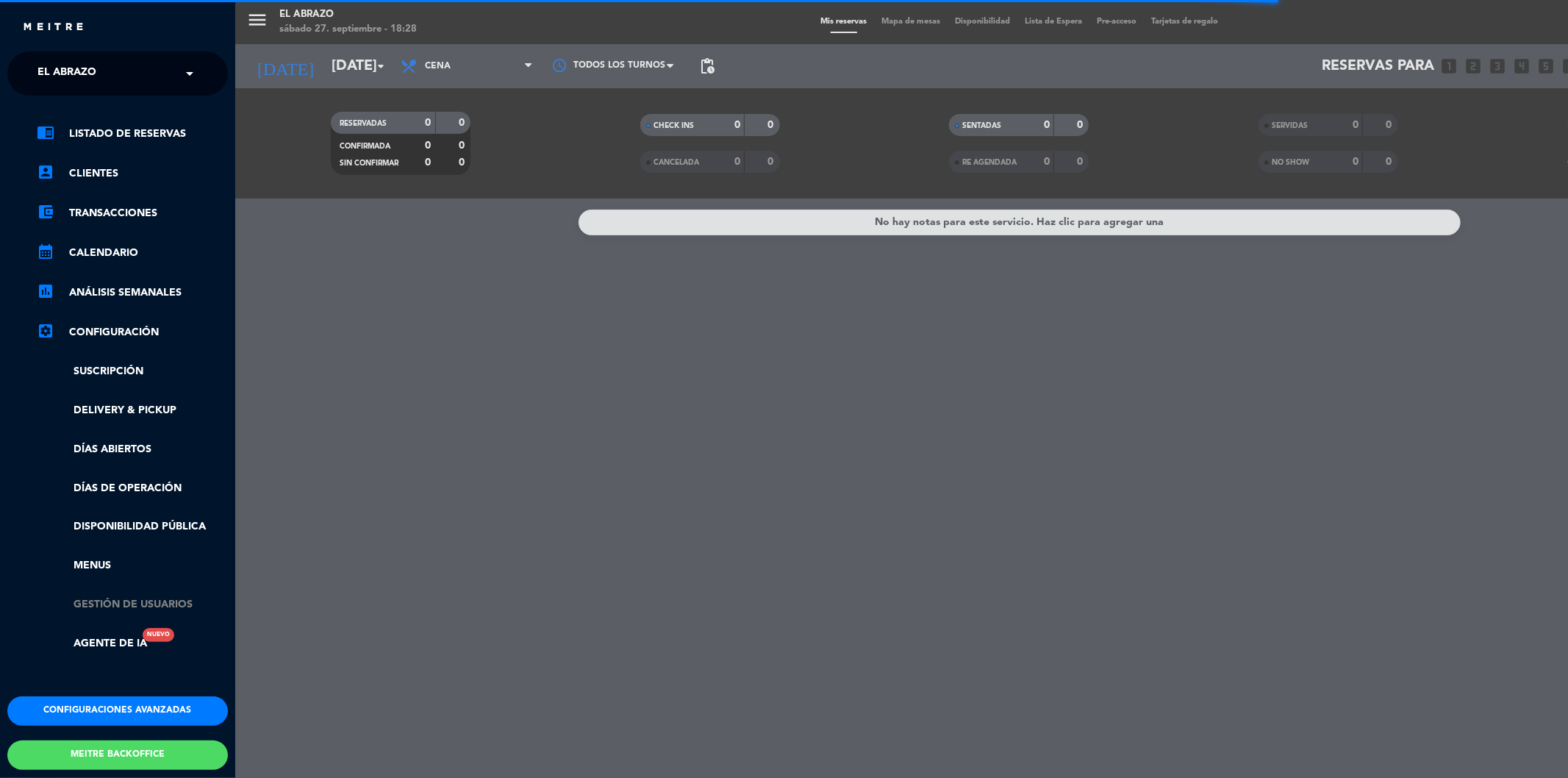
click at [100, 606] on link "Gestión de usuarios" at bounding box center [132, 604] width 191 height 17
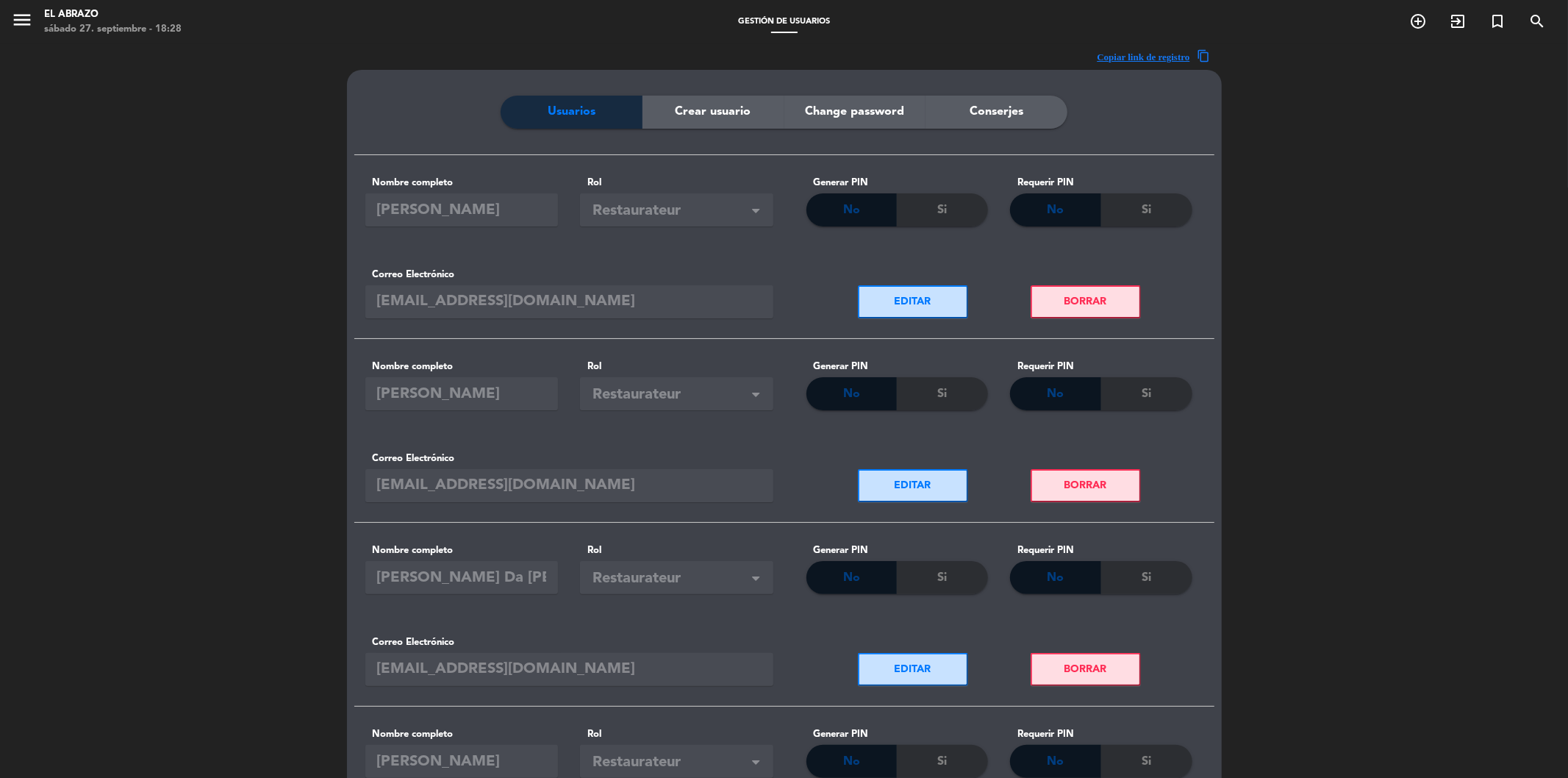
click at [1086, 307] on button "BORRAR" at bounding box center [1085, 301] width 111 height 33
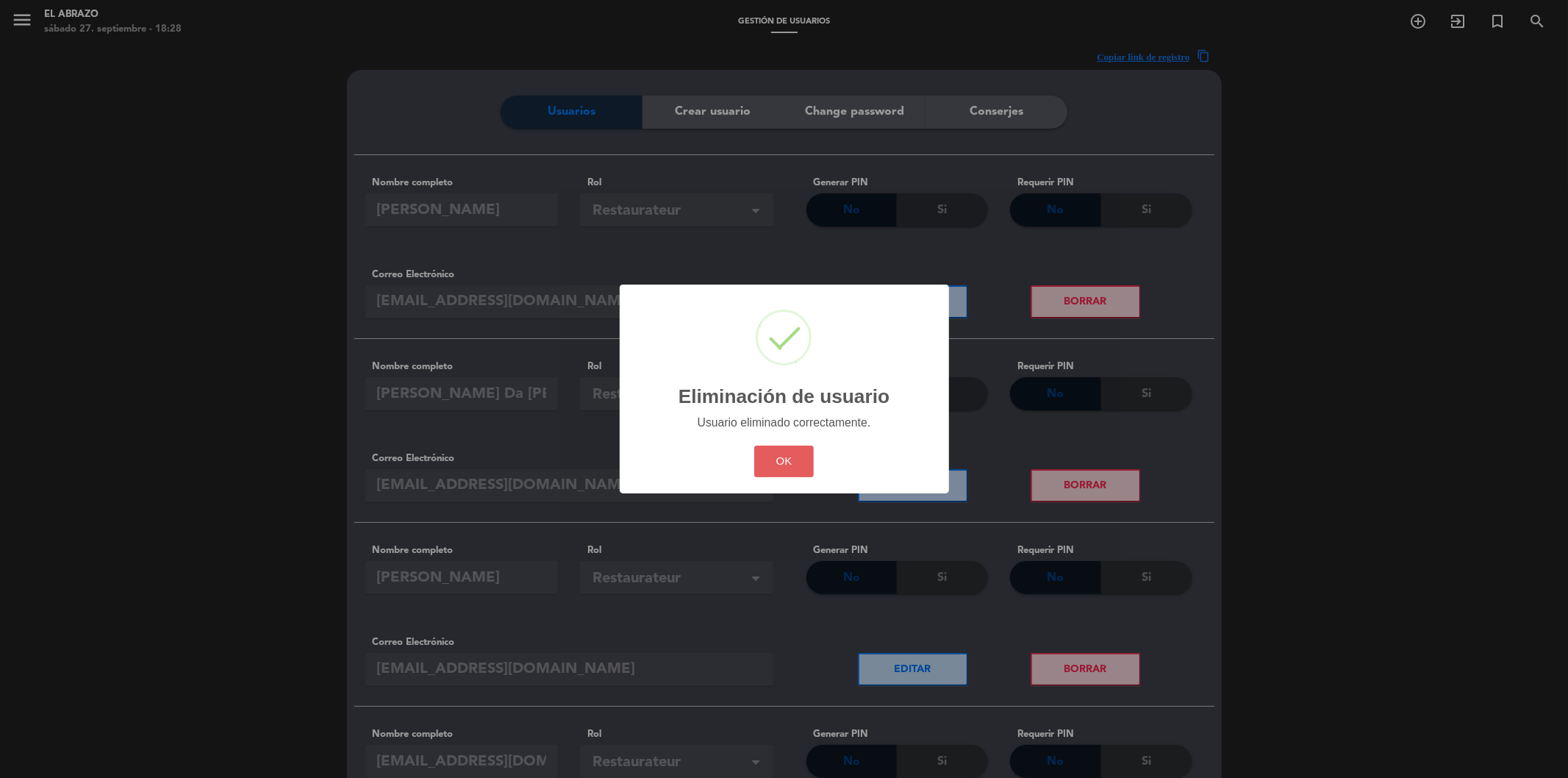
click at [768, 462] on button "OK" at bounding box center [784, 461] width 60 height 31
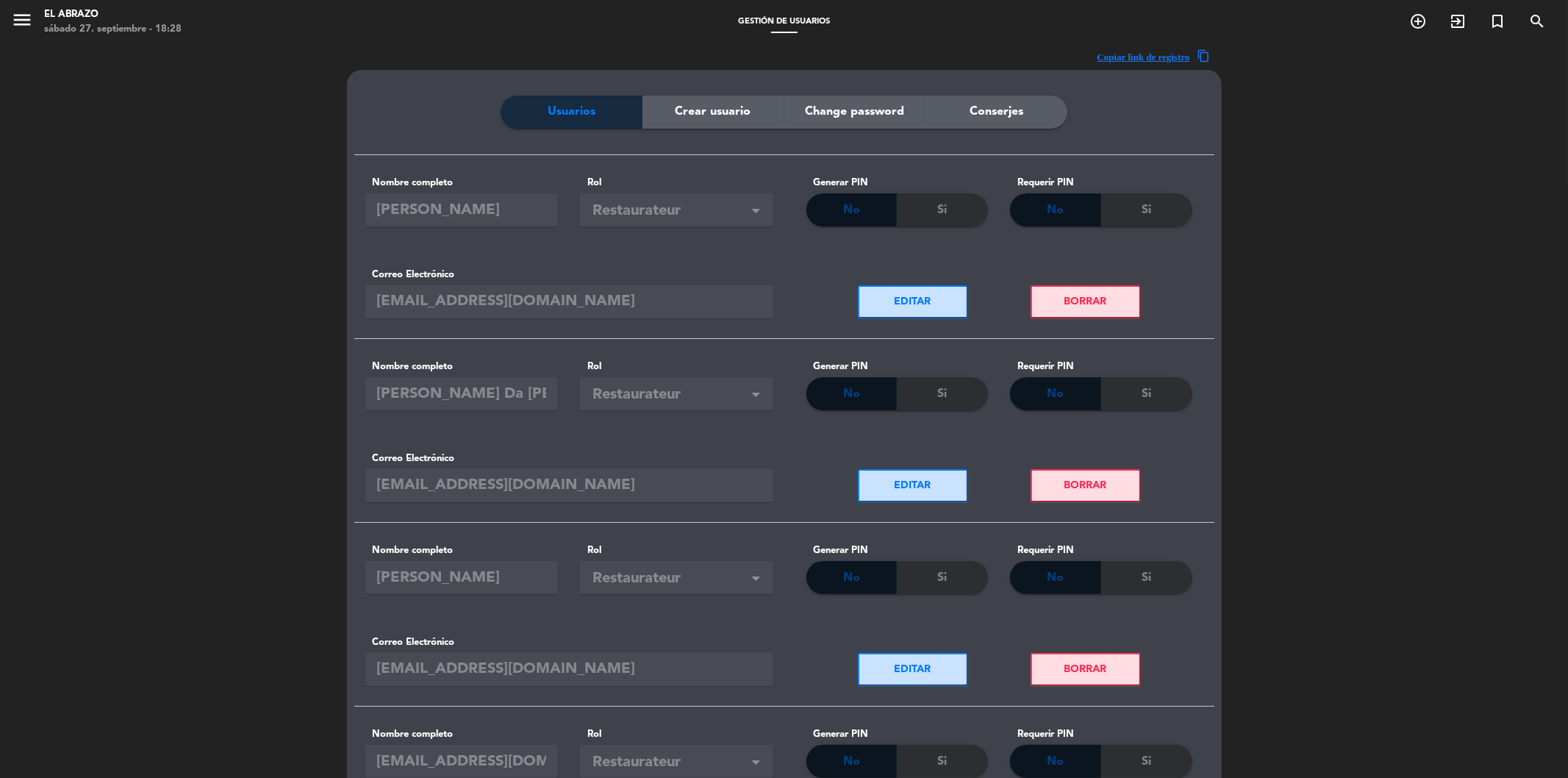
click at [709, 116] on span "Crear usuario" at bounding box center [713, 112] width 76 height 19
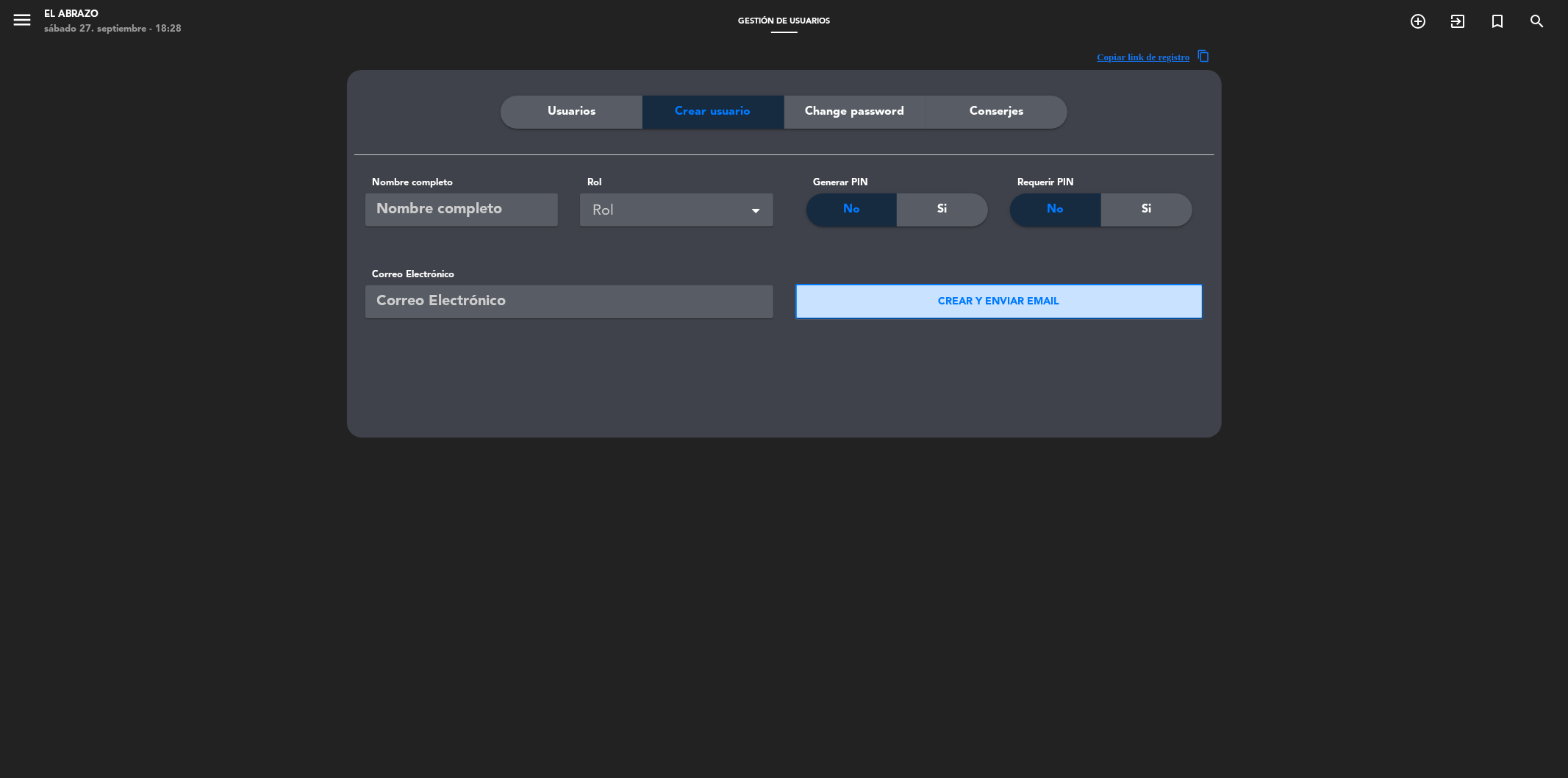
click at [520, 300] on input "email" at bounding box center [570, 301] width 408 height 33
paste input "[EMAIL_ADDRESS][DOMAIN_NAME]"
type input "[EMAIL_ADDRESS][DOMAIN_NAME]"
click at [424, 210] on input "text" at bounding box center [462, 210] width 194 height 33
paste input "[EMAIL_ADDRESS][DOMAIN_NAME]"
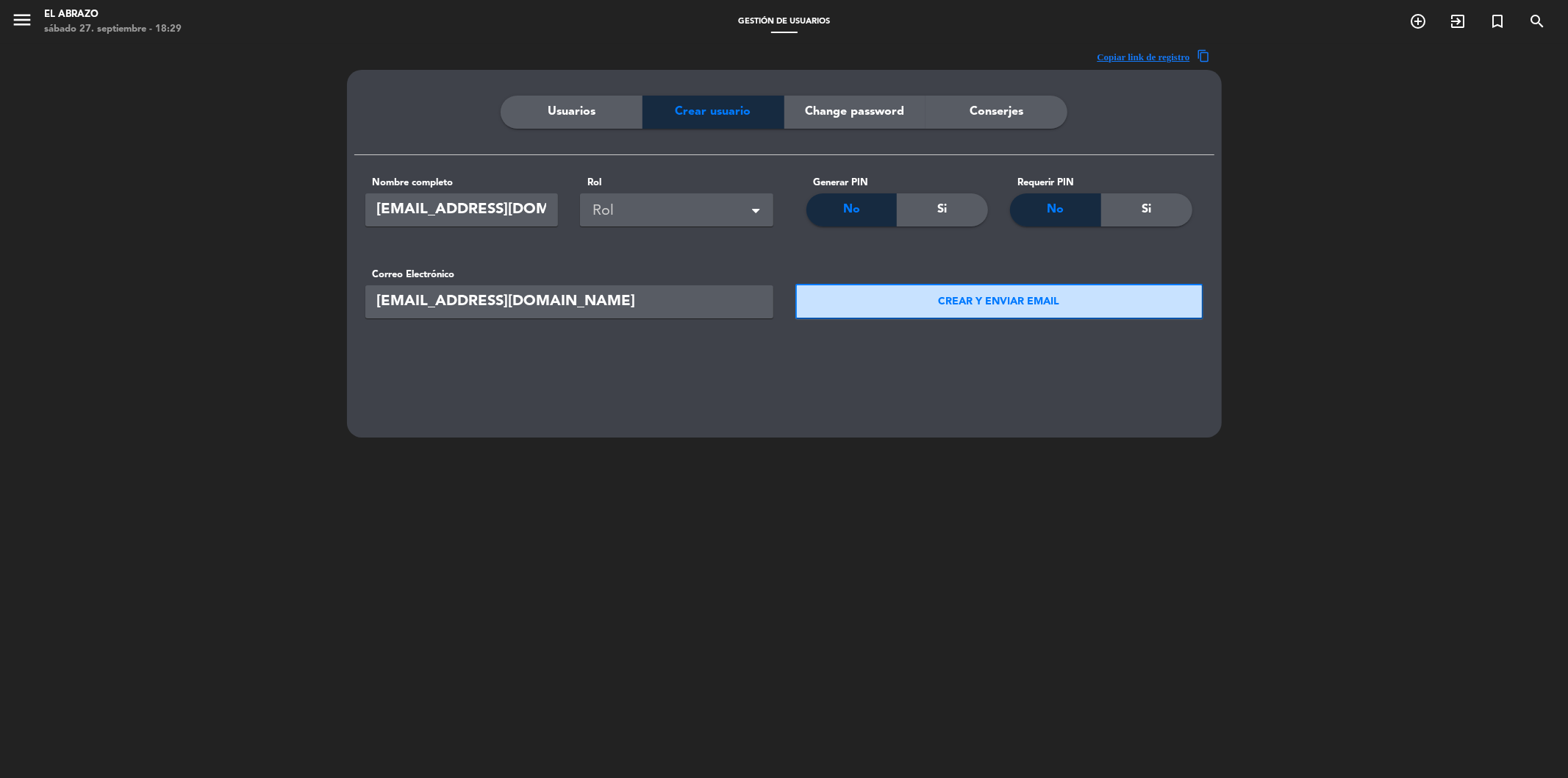
scroll to position [0, 15]
type input "[EMAIL_ADDRESS][DOMAIN_NAME]"
click at [606, 208] on div "Rol" at bounding box center [679, 211] width 174 height 24
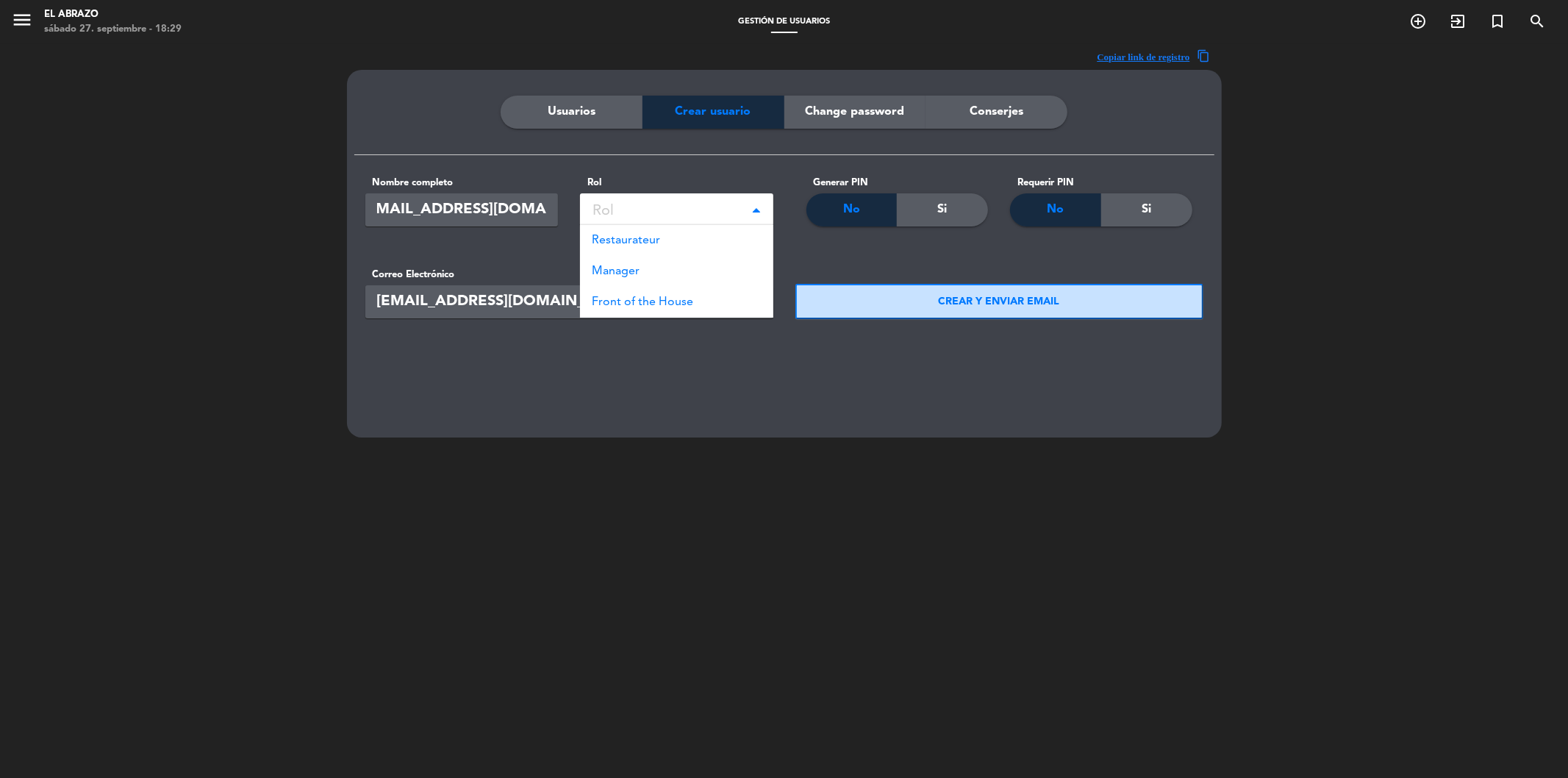
scroll to position [0, 0]
click at [618, 244] on span "Restaurateur" at bounding box center [625, 241] width 69 height 12
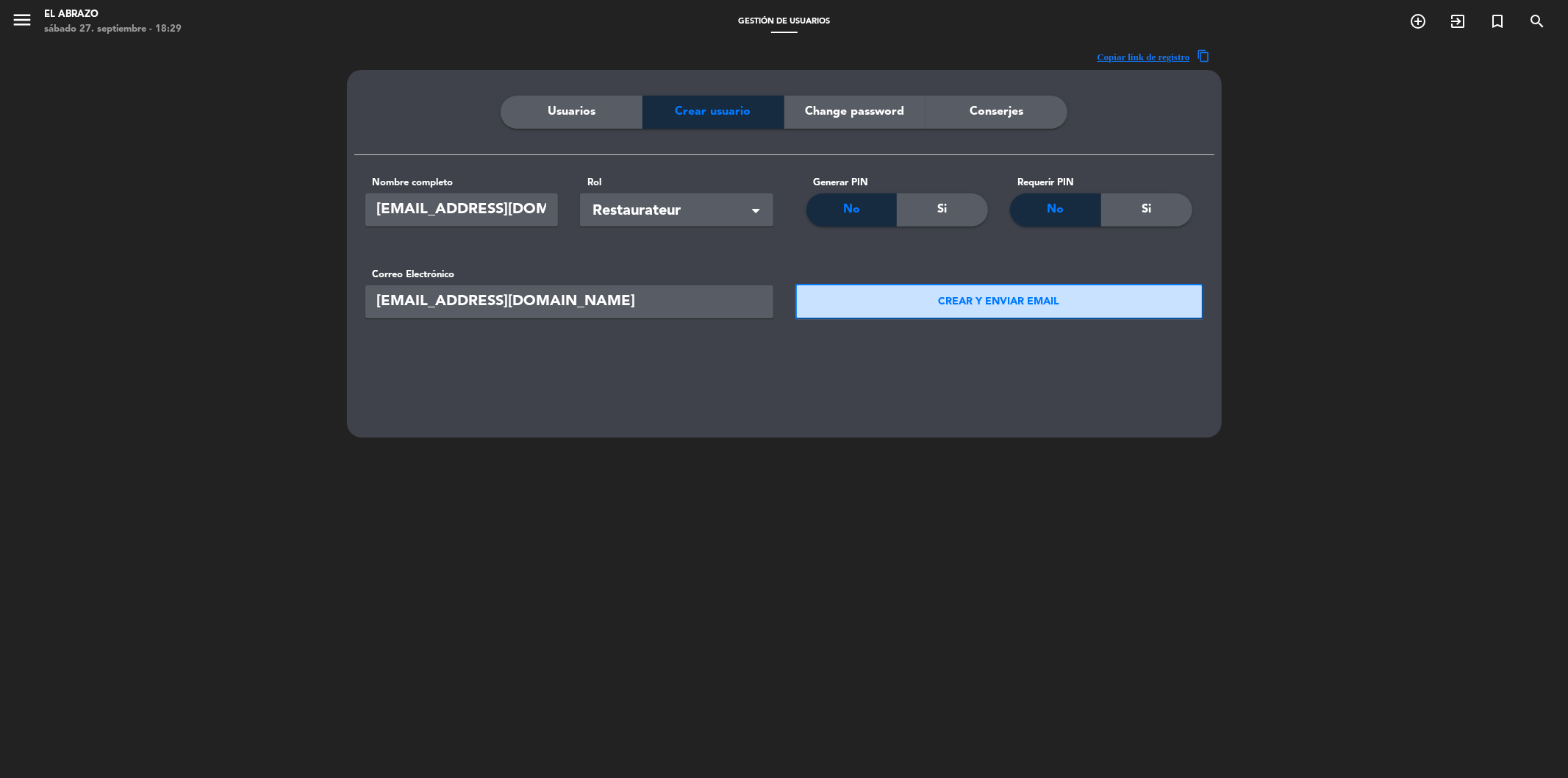
click at [873, 294] on button "CREAR Y ENVIAR EMAIL" at bounding box center [1000, 302] width 408 height 36
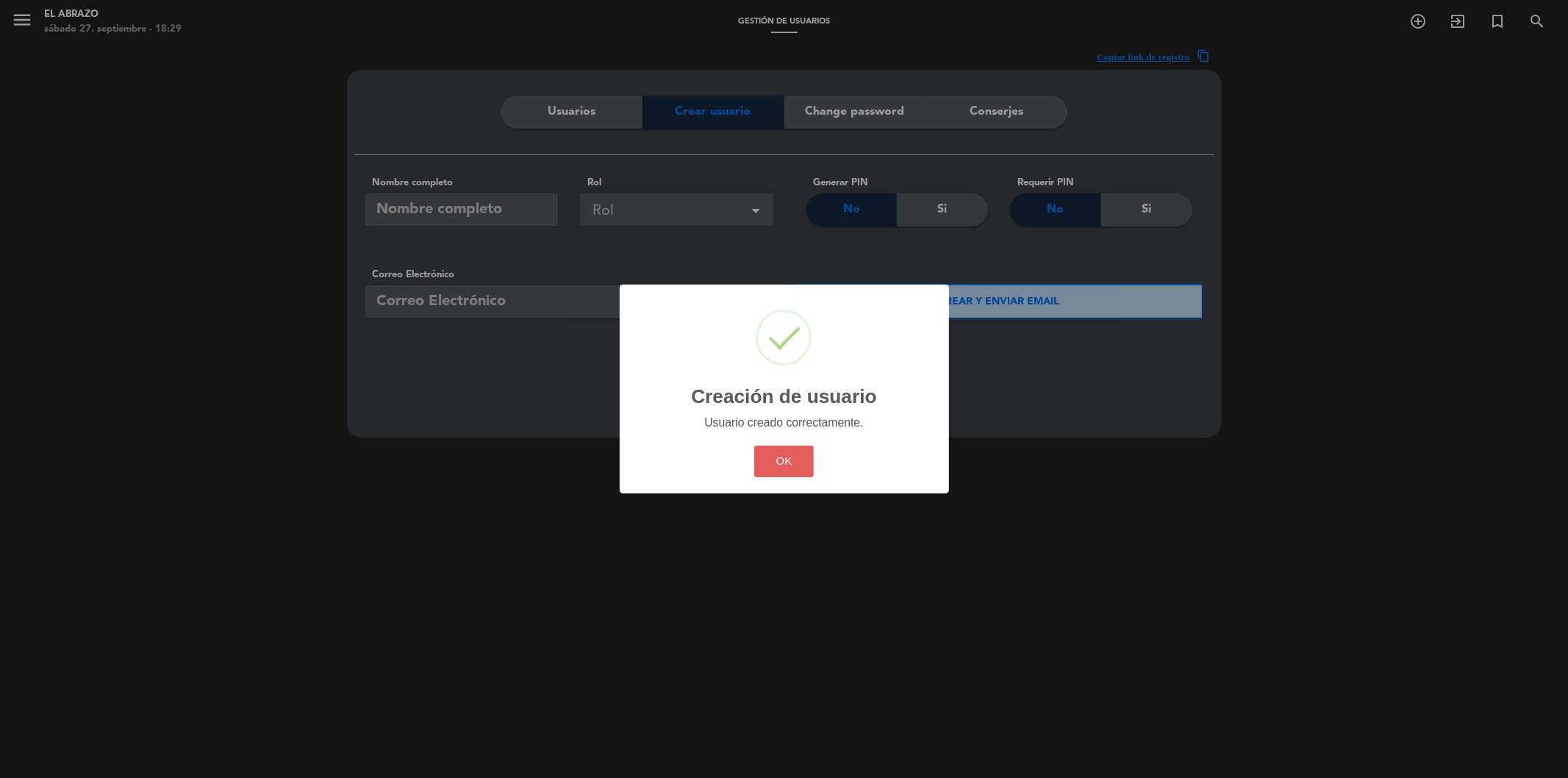
click at [784, 462] on button "OK" at bounding box center [784, 461] width 60 height 31
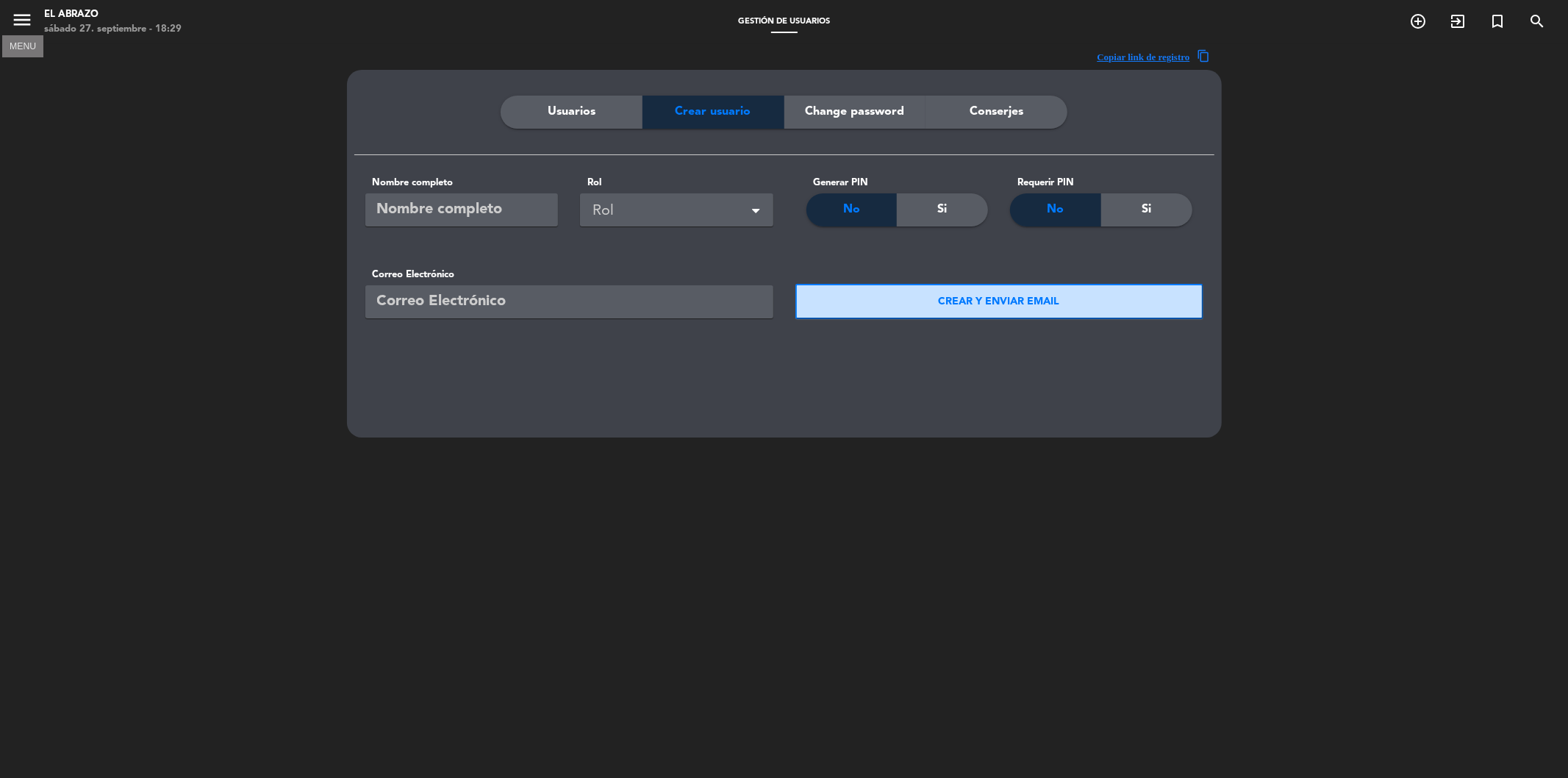
click at [23, 24] on icon "menu" at bounding box center [22, 19] width 22 height 22
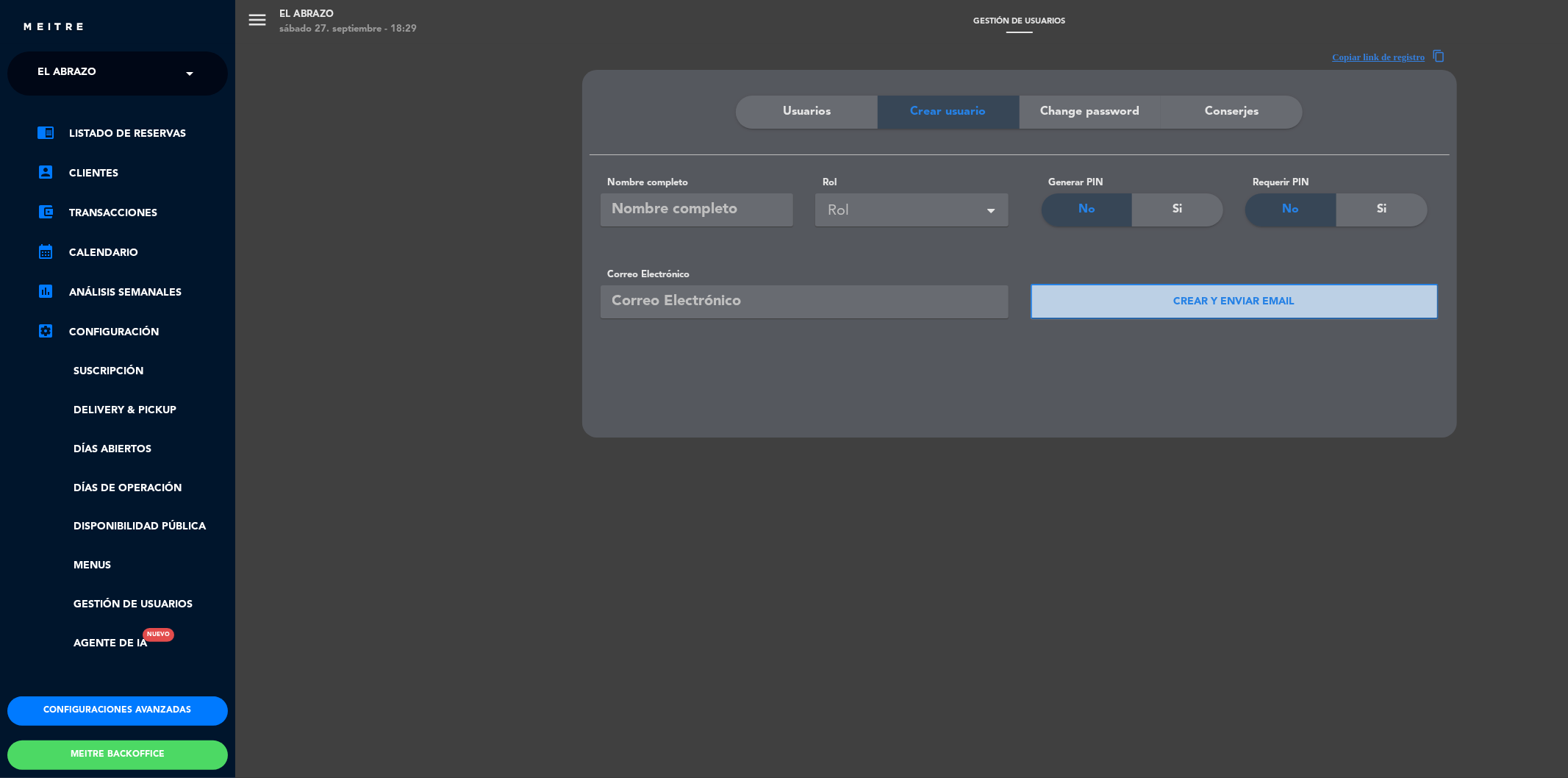
click at [796, 120] on div "menu El Abrazo [DATE] 27. septiembre - 18:29 Gestión de usuarios add_circle_out…" at bounding box center [1018, 389] width 1568 height 778
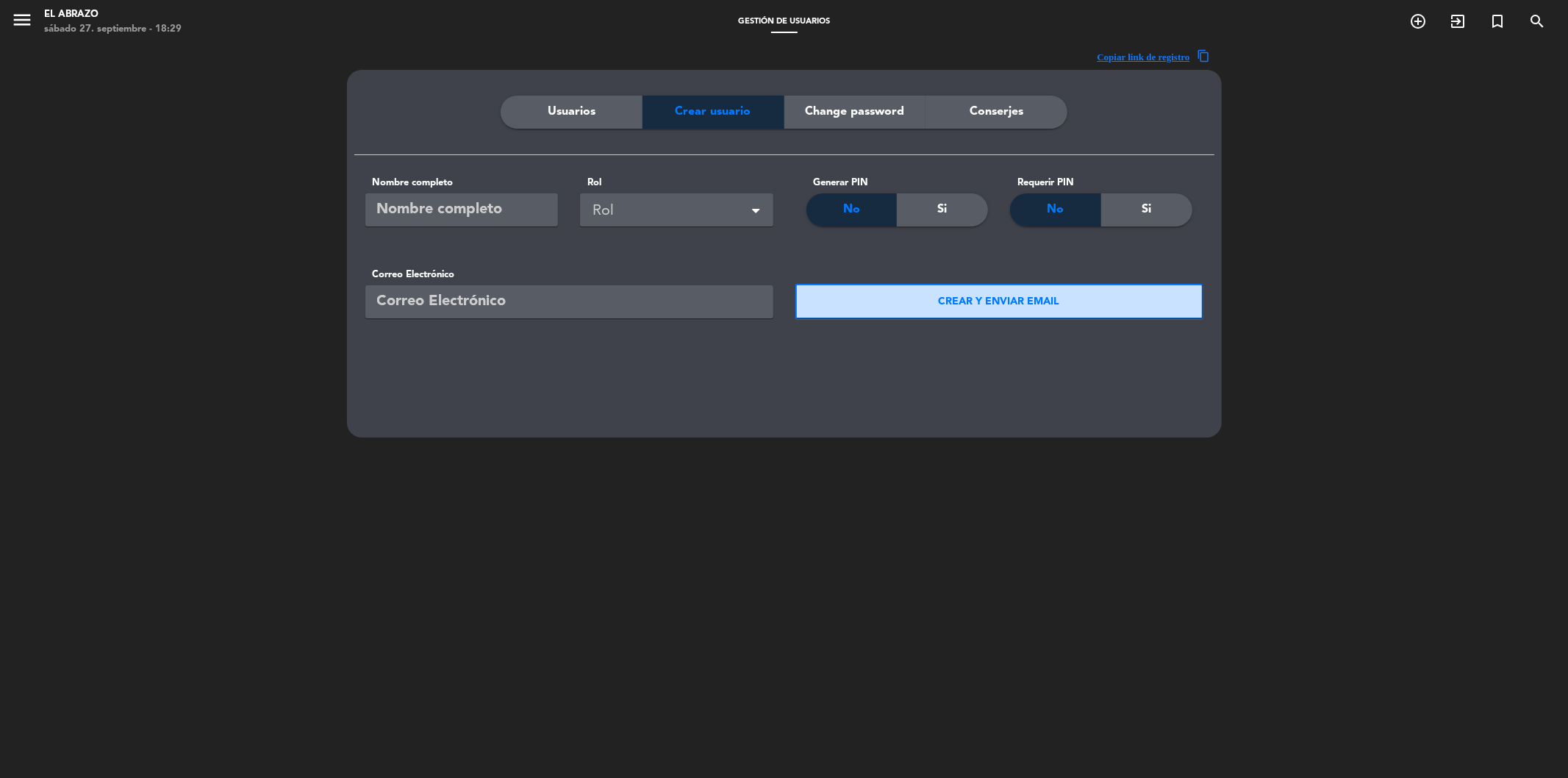
click at [554, 114] on span "Usuarios" at bounding box center [571, 112] width 48 height 19
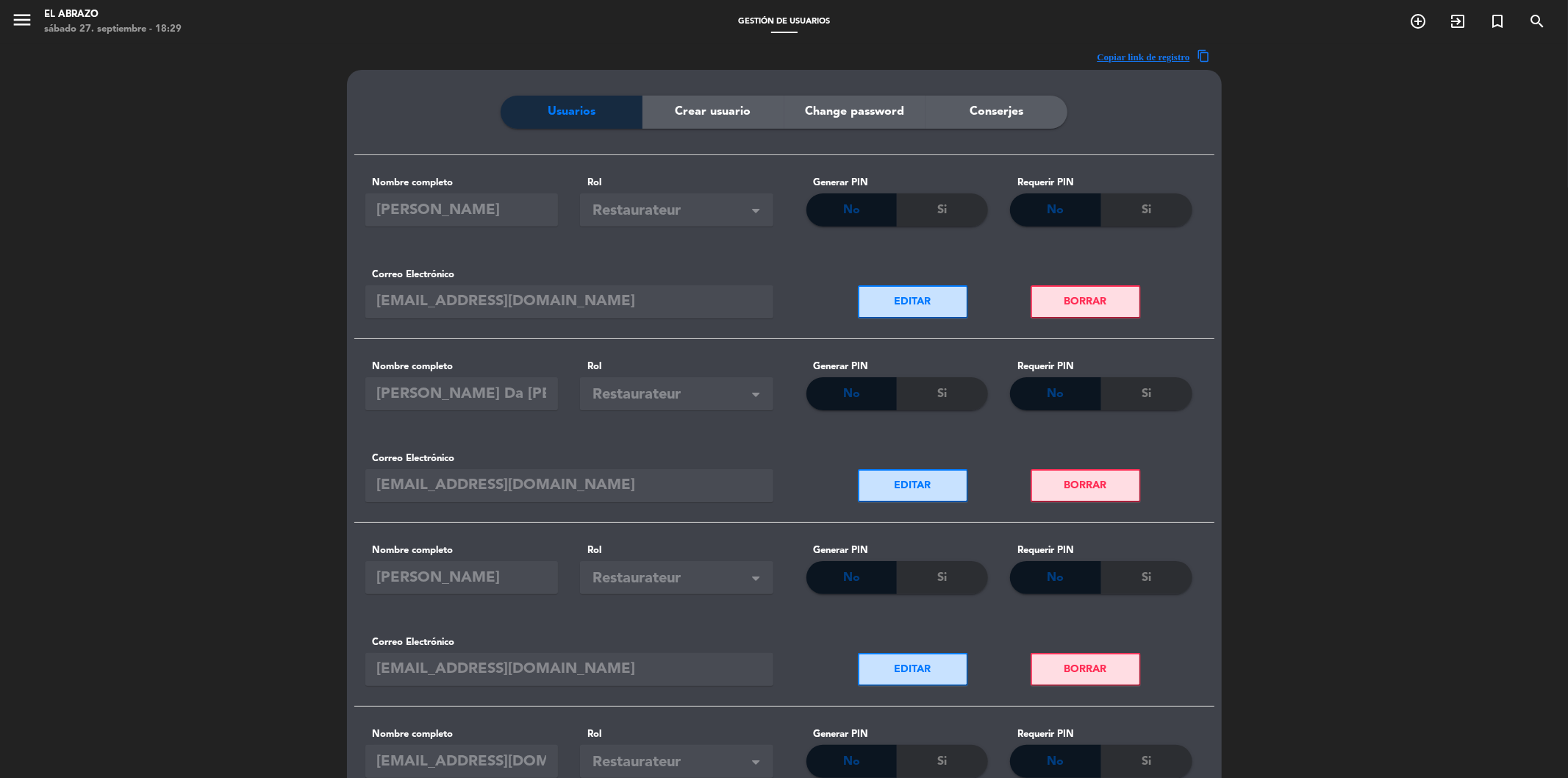
click at [1044, 475] on button "BORRAR" at bounding box center [1085, 485] width 111 height 33
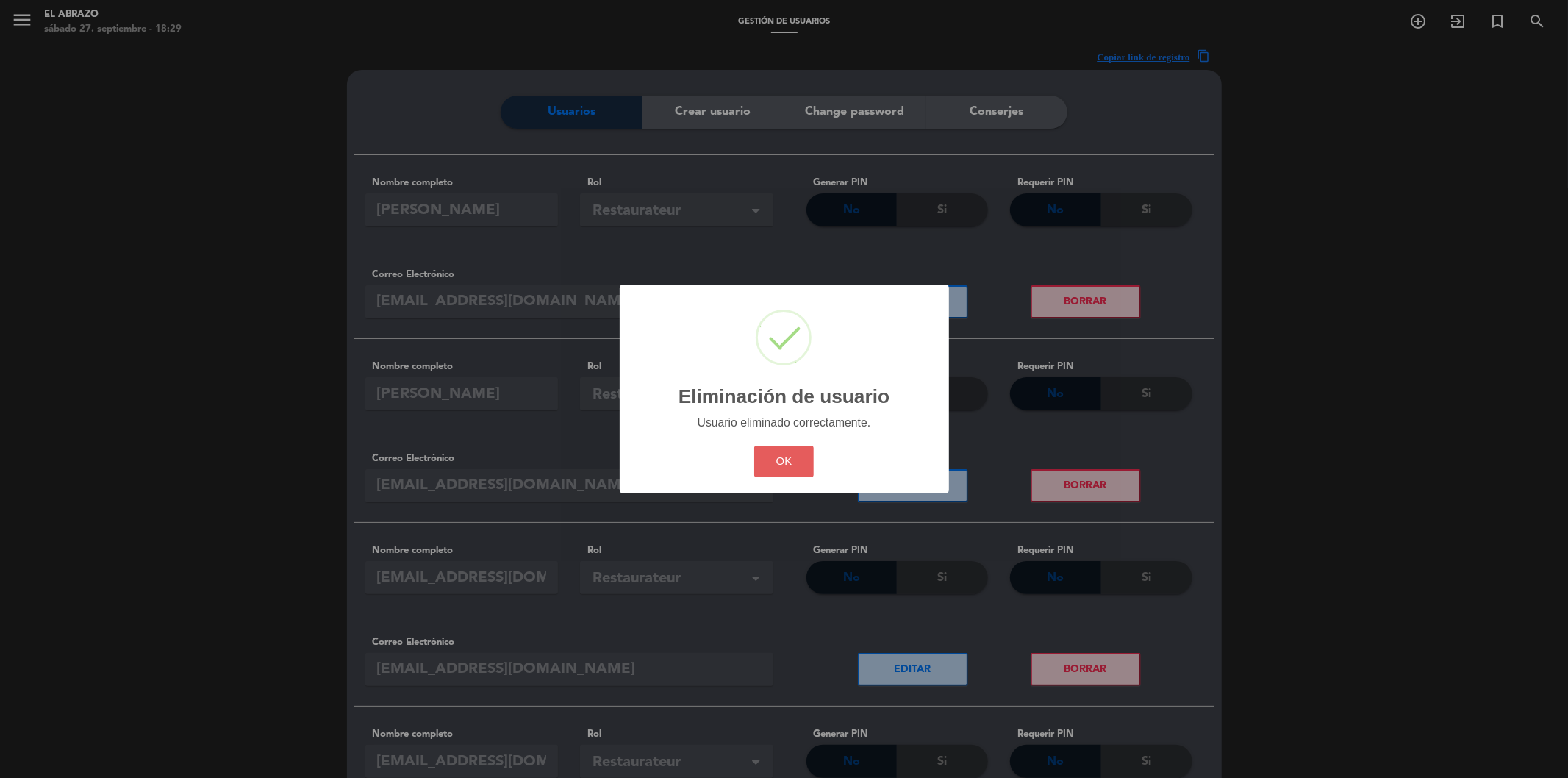
click at [776, 472] on button "OK" at bounding box center [784, 461] width 60 height 31
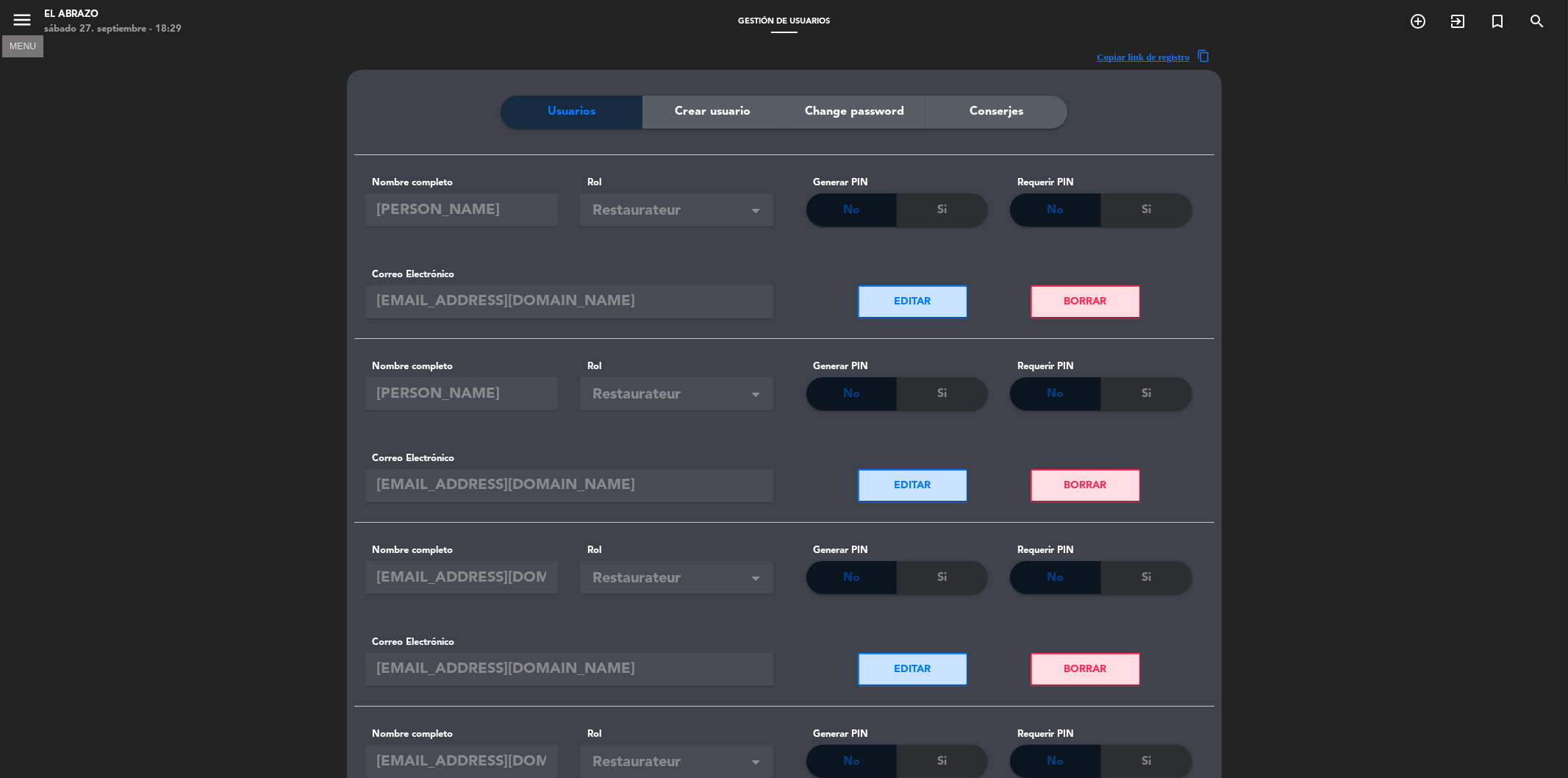
click at [24, 20] on icon "menu" at bounding box center [22, 19] width 22 height 22
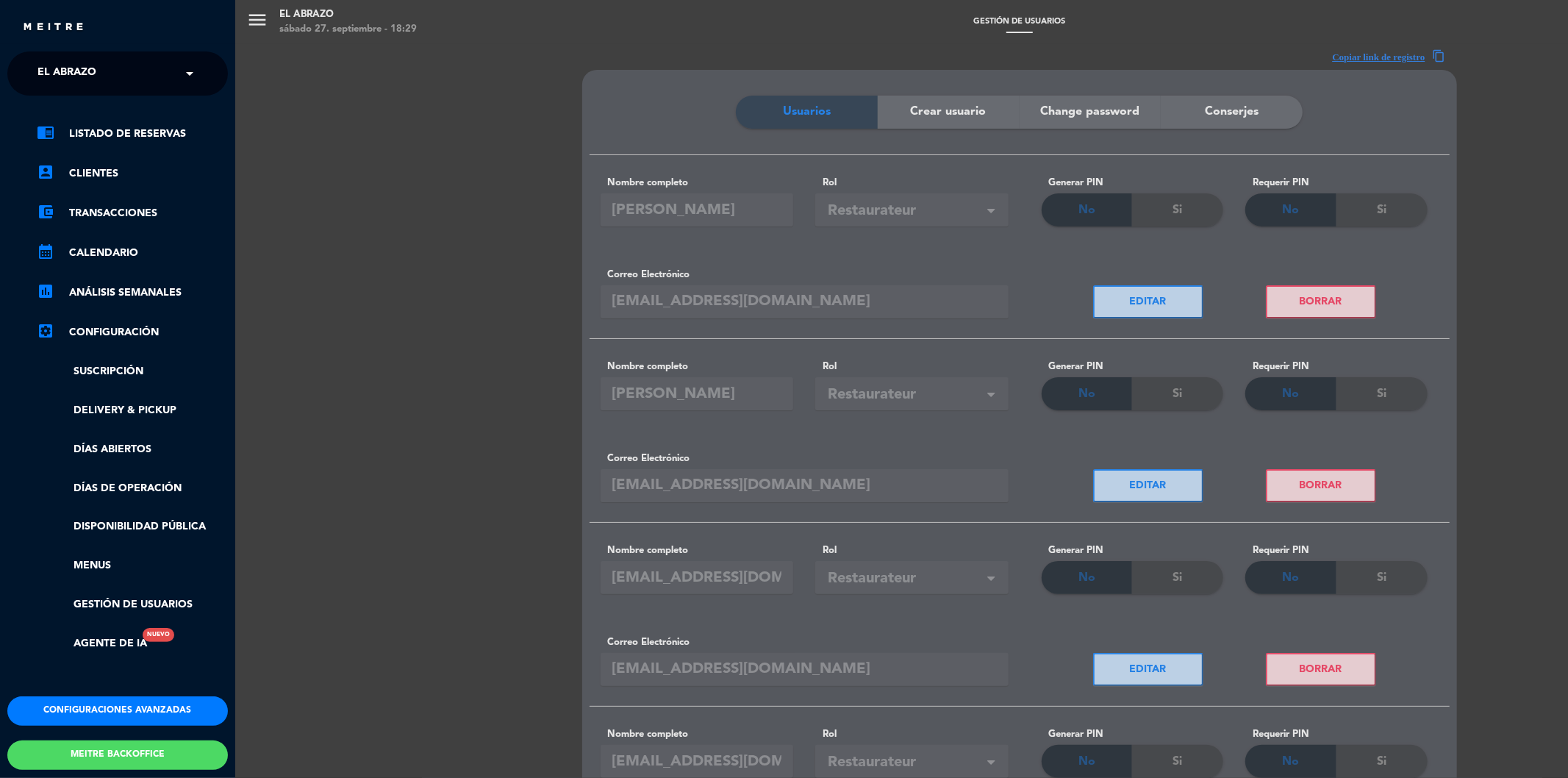
click at [148, 706] on button "Configuraciones avanzadas" at bounding box center [117, 711] width 220 height 29
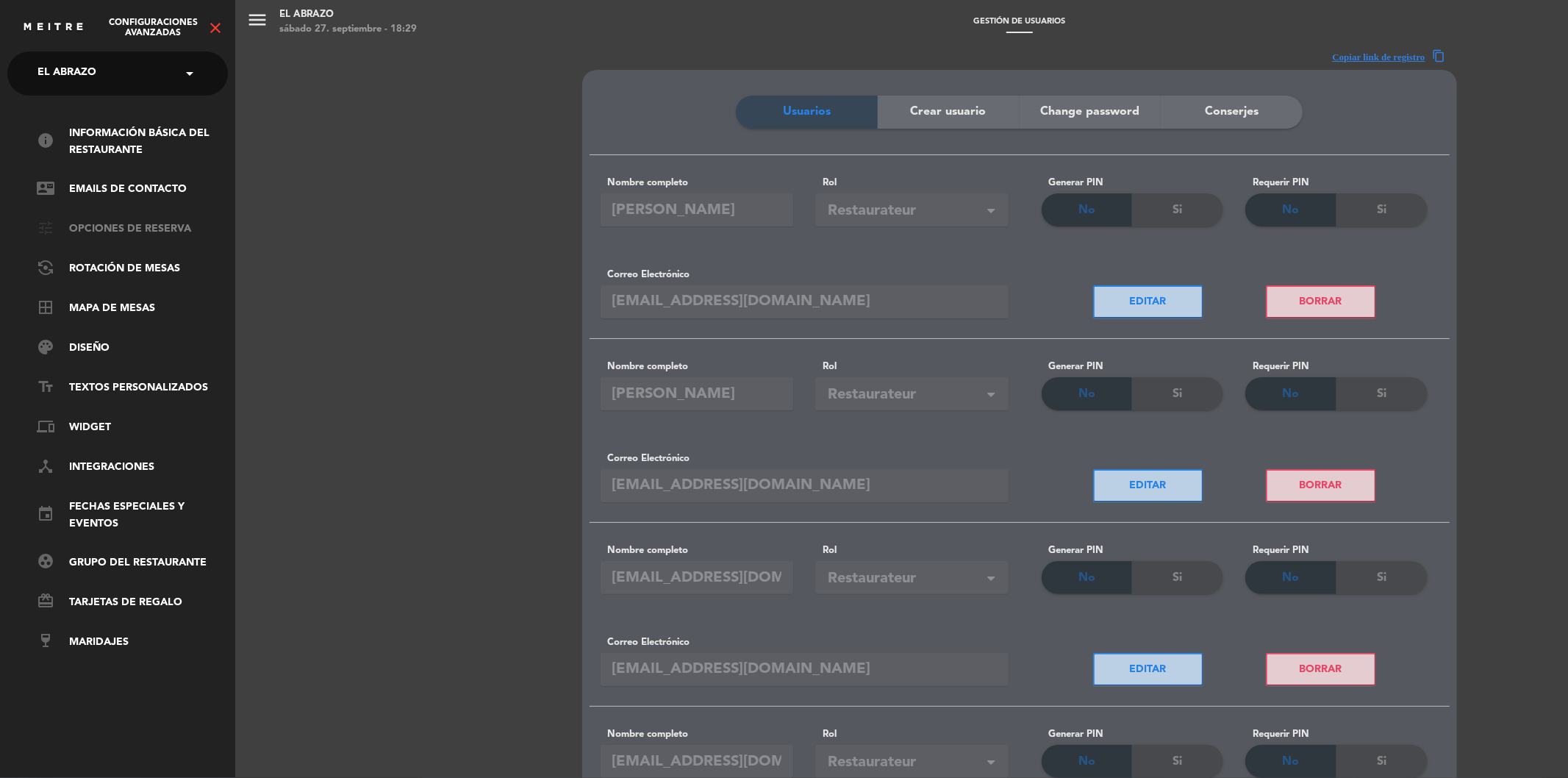
click at [123, 226] on link "tune Opciones de reserva" at bounding box center [132, 229] width 191 height 18
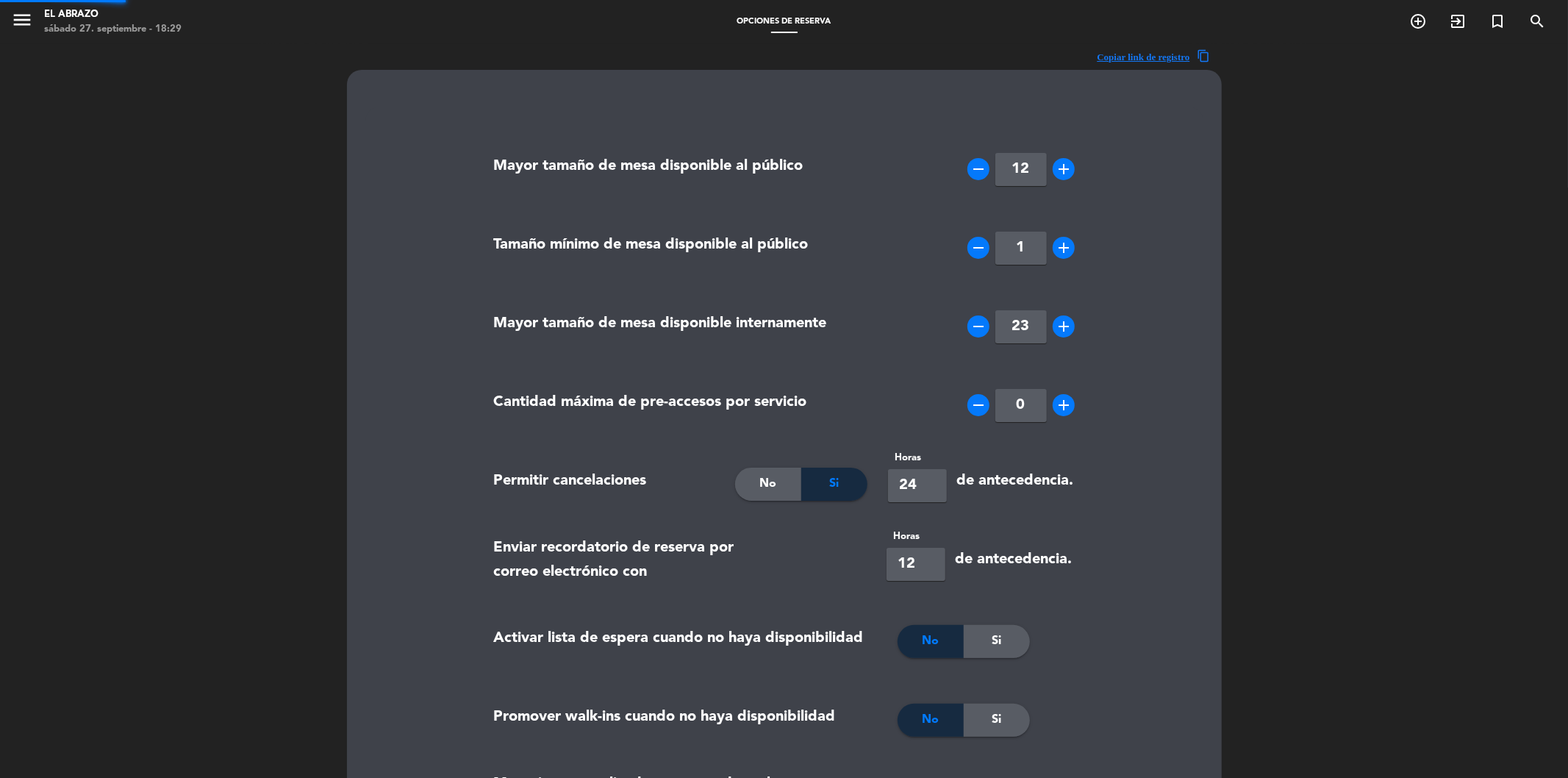
type input "[PHONE_NUMBER]"
click at [18, 12] on icon "menu" at bounding box center [22, 19] width 22 height 22
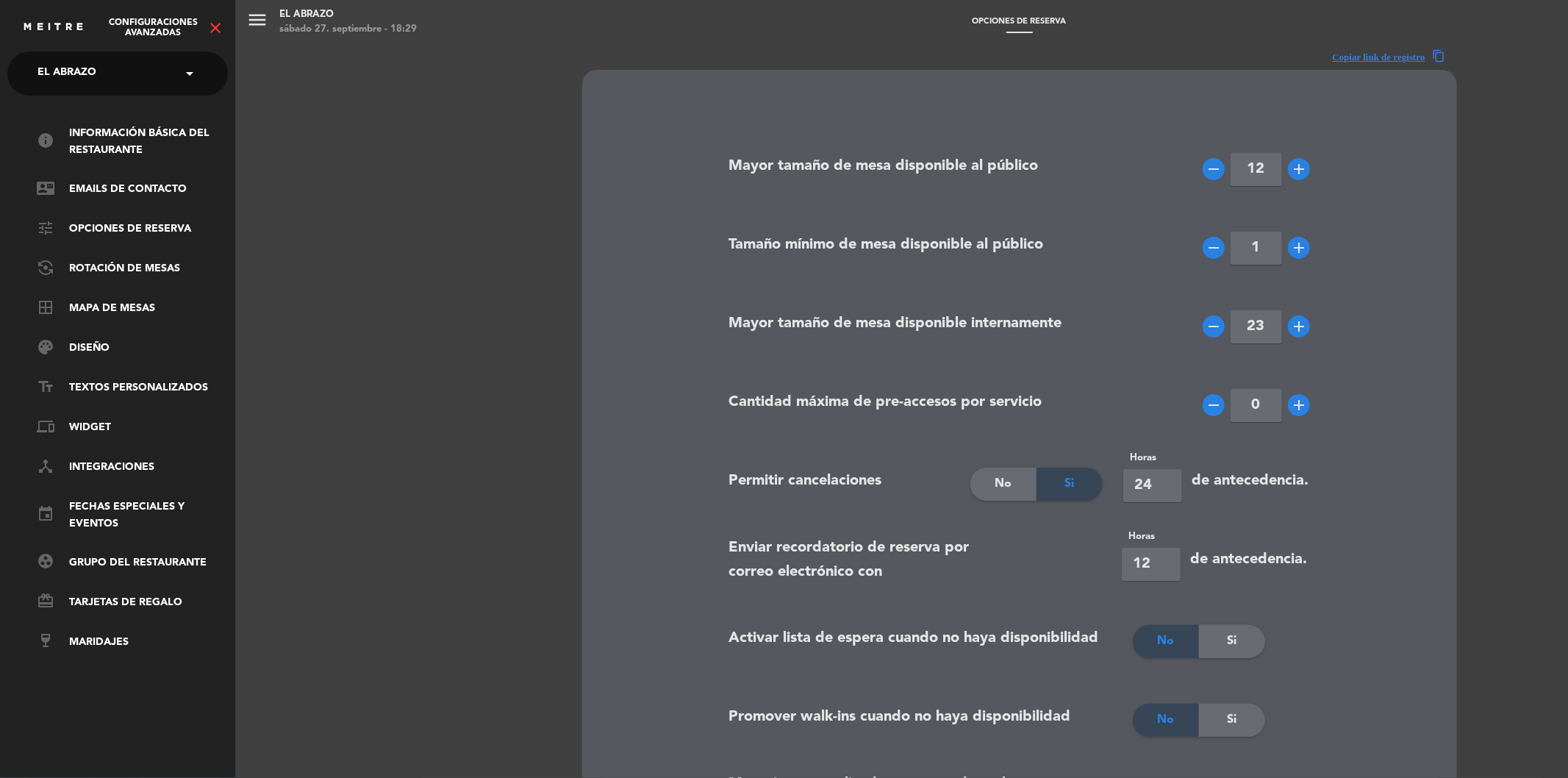
click at [111, 179] on ul "info Información básica del restaurante contact_mail Emails de Contacto tune Op…" at bounding box center [117, 387] width 220 height 525
click at [111, 178] on ul "info Información básica del restaurante contact_mail Emails de Contacto tune Op…" at bounding box center [117, 387] width 220 height 525
click at [111, 184] on link "contact_mail Emails de Contacto" at bounding box center [132, 190] width 191 height 18
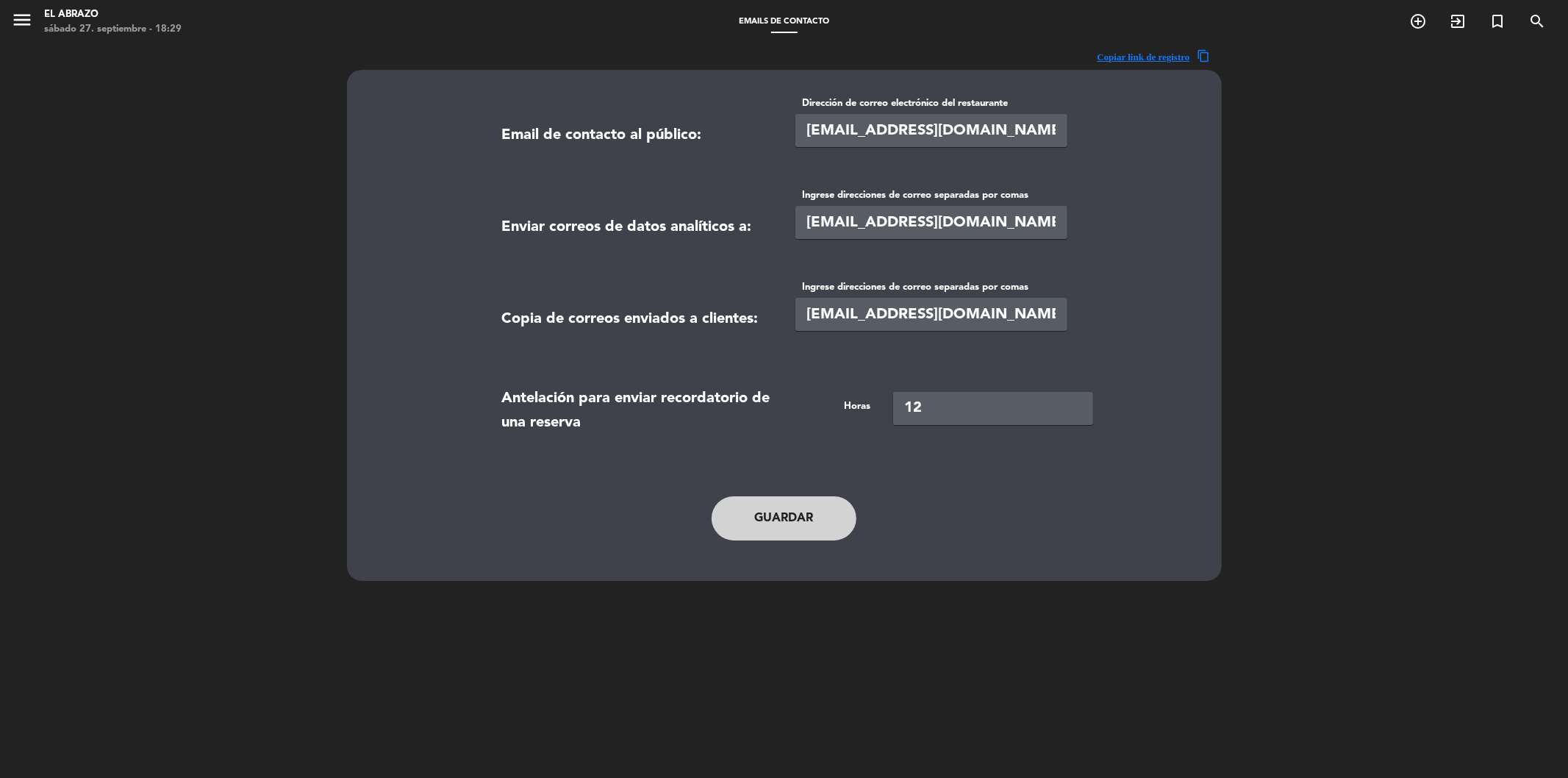
drag, startPoint x: 995, startPoint y: 219, endPoint x: 778, endPoint y: 236, distance: 217.7
click at [778, 236] on div "Enviar correos de datos analíticos a: Ingrese direcciones de correo separadas p…" at bounding box center [784, 224] width 587 height 73
paste input "dmangini@g"
type input "[EMAIL_ADDRESS][DOMAIN_NAME],[EMAIL_ADDRESS][DOMAIN_NAME]"
click at [767, 524] on button "Guardar" at bounding box center [784, 518] width 145 height 44
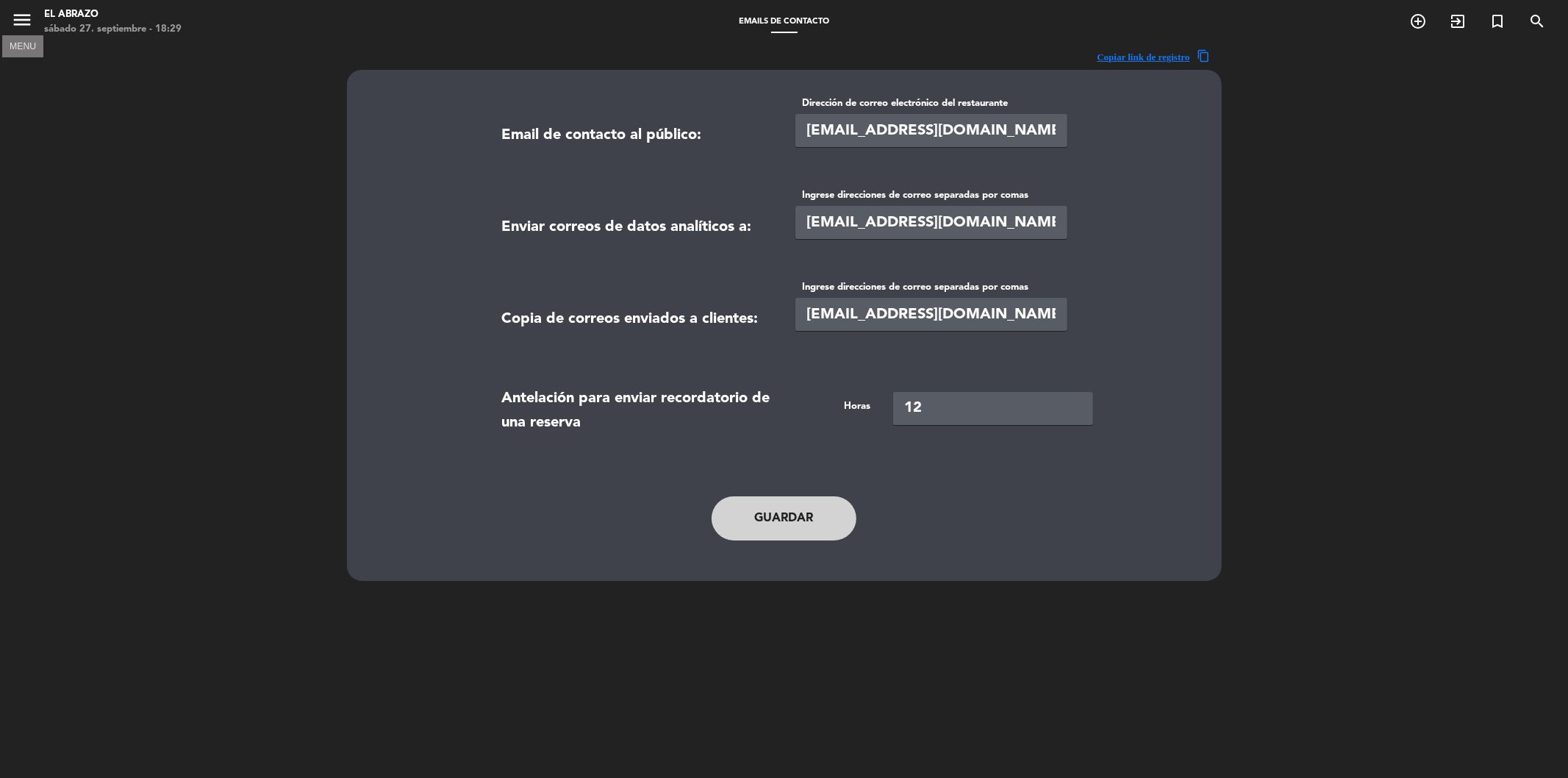
click at [27, 19] on icon "menu" at bounding box center [22, 19] width 22 height 22
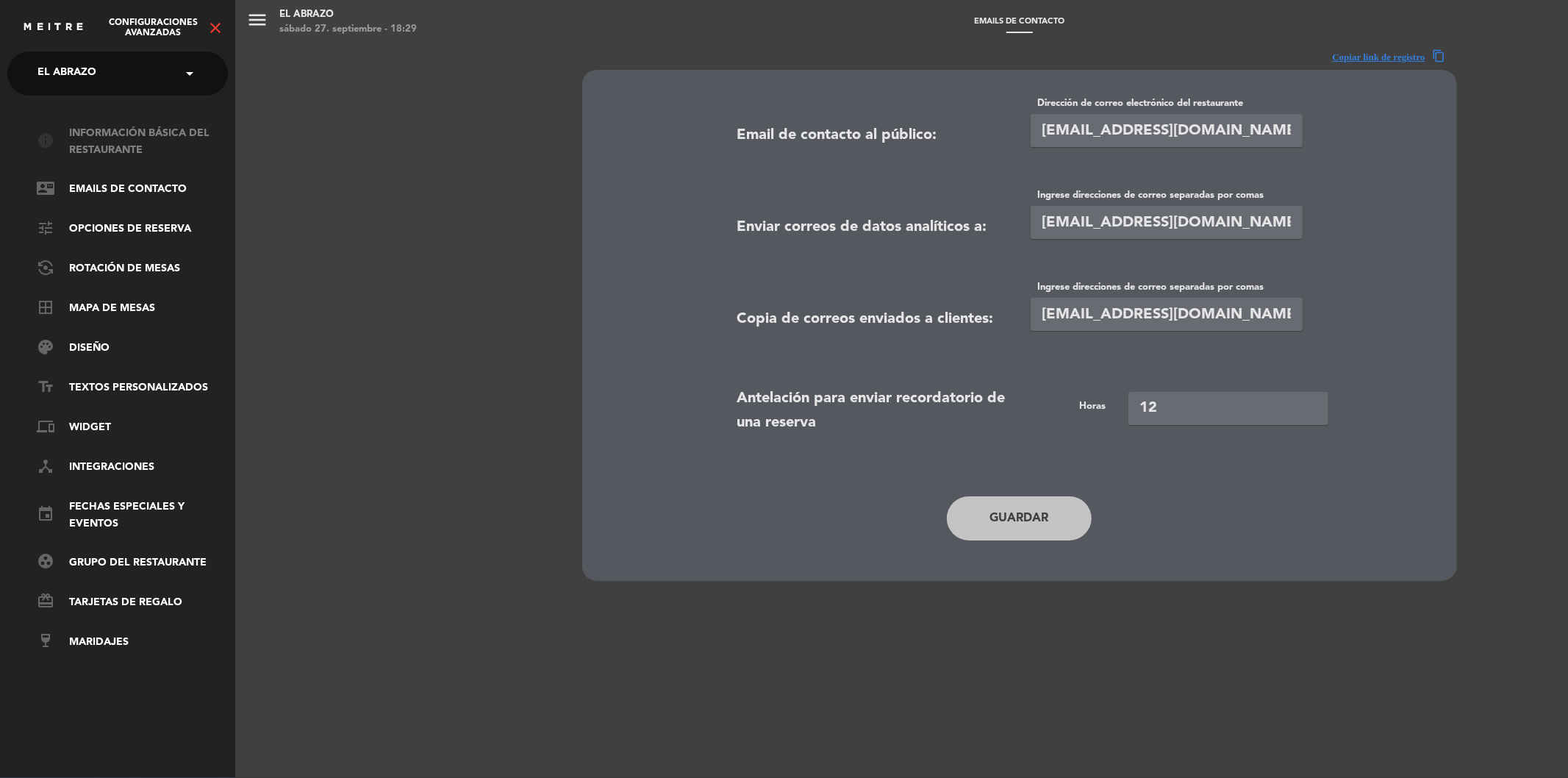
click at [111, 153] on link "info Información básica del restaurante" at bounding box center [132, 142] width 191 height 34
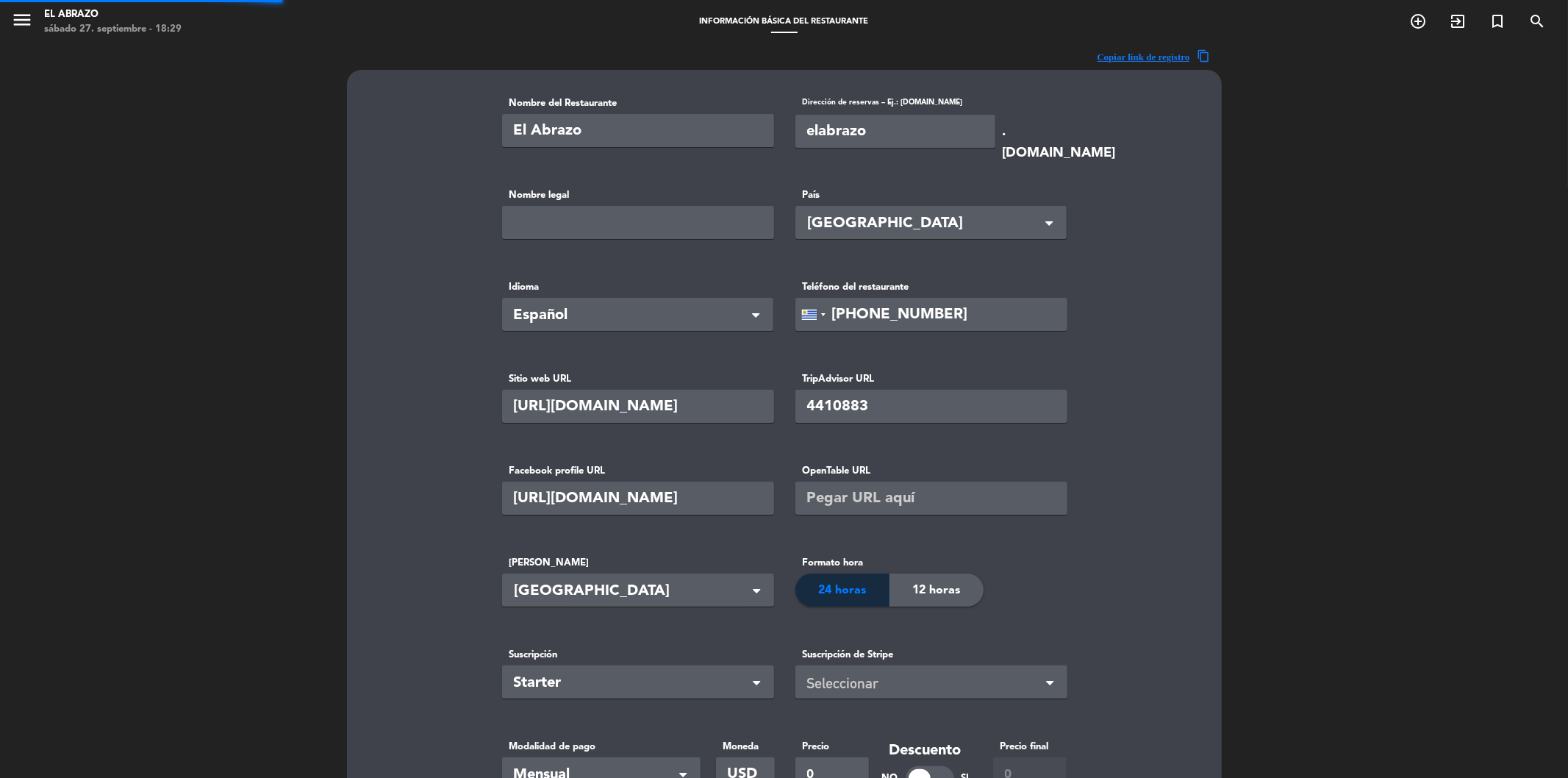
type input "[PERSON_NAME]"
type input "4900"
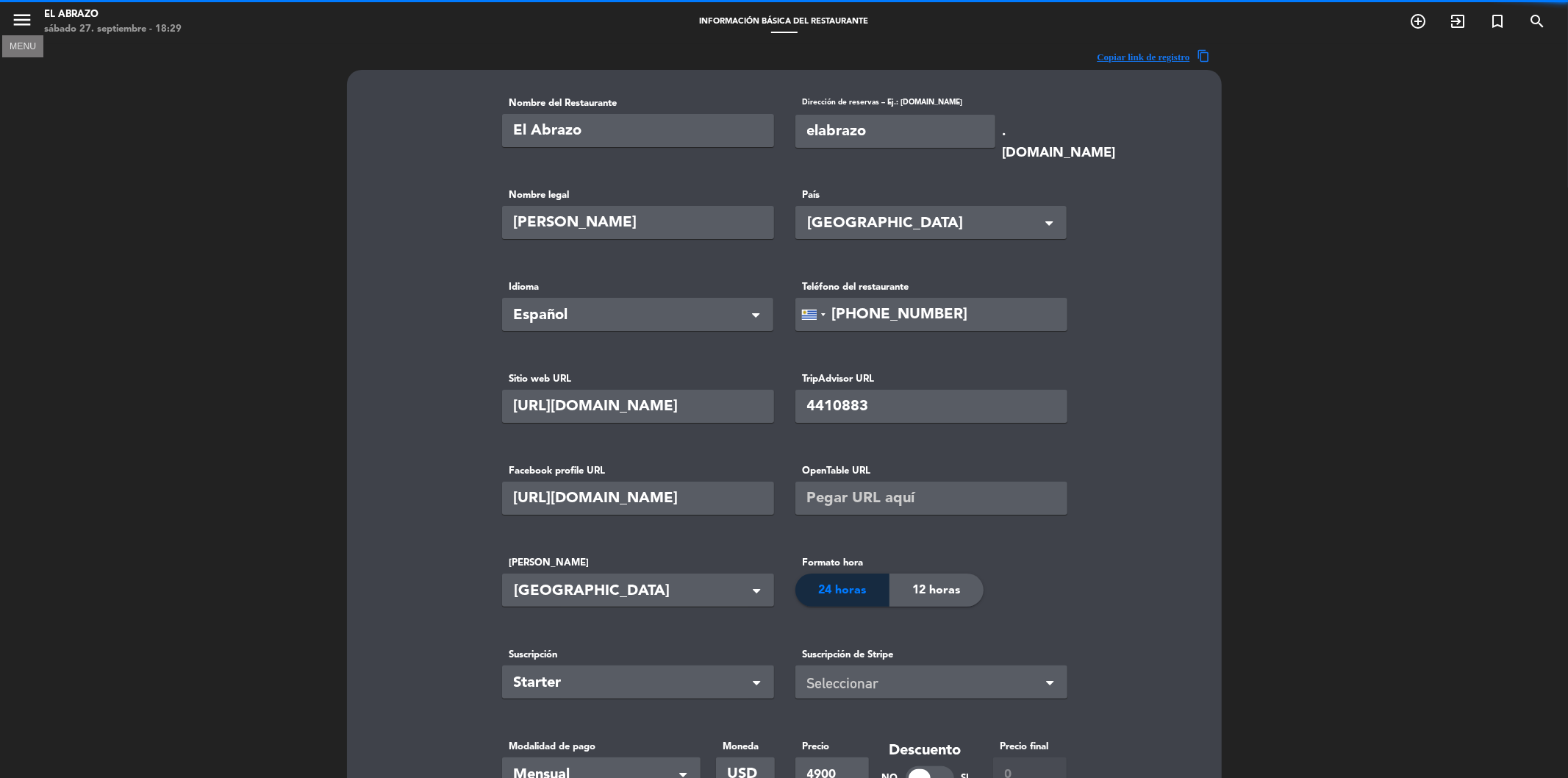
click at [25, 24] on icon "menu" at bounding box center [22, 19] width 22 height 22
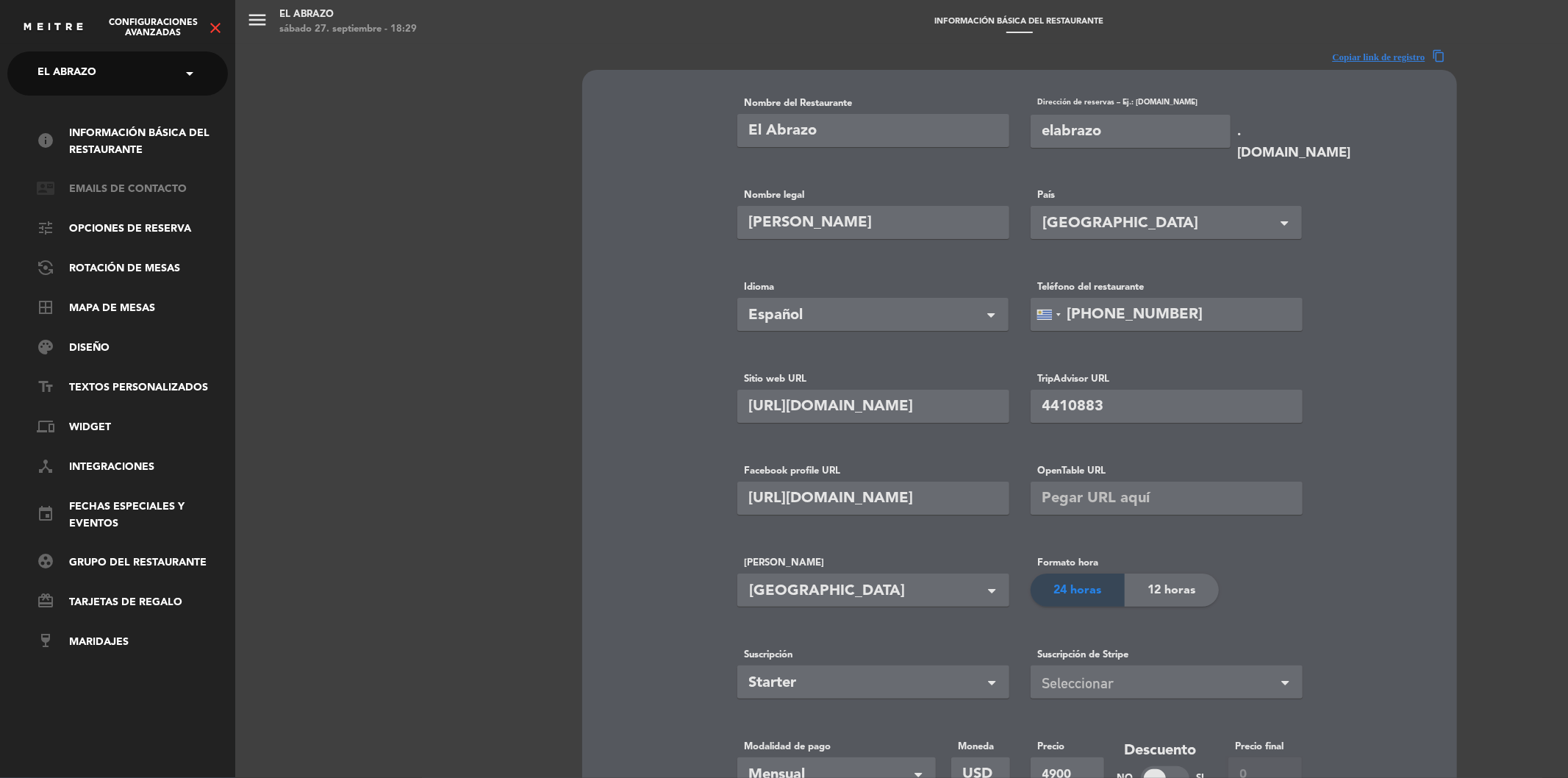
click at [82, 191] on link "contact_mail Emails de Contacto" at bounding box center [132, 190] width 191 height 18
